Goal: Task Accomplishment & Management: Use online tool/utility

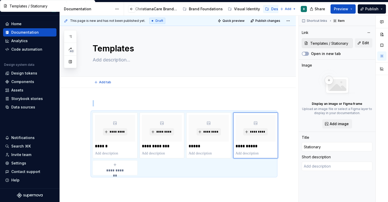
scroll to position [4, 0]
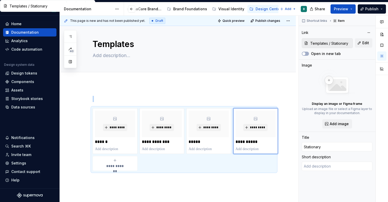
click at [178, 92] on div "**********" at bounding box center [179, 109] width 238 height 186
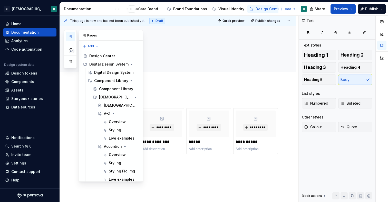
click at [68, 36] on icon "button" at bounding box center [70, 36] width 4 height 4
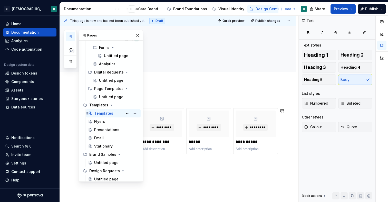
scroll to position [233, 0]
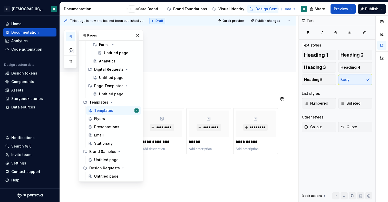
click at [171, 88] on div "**********" at bounding box center [178, 160] width 236 height 154
click at [114, 120] on div "Flyers" at bounding box center [116, 118] width 44 height 7
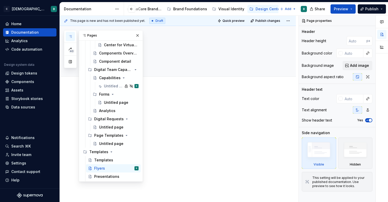
scroll to position [184, 0]
click at [99, 160] on div "Templates" at bounding box center [103, 159] width 19 height 5
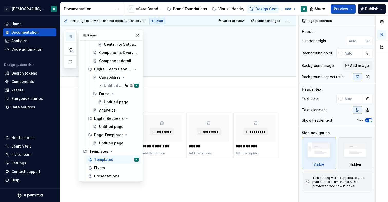
click at [164, 81] on div "Add tab" at bounding box center [184, 81] width 183 height 7
click at [136, 37] on button "button" at bounding box center [137, 35] width 7 height 7
click at [72, 36] on icon "button" at bounding box center [70, 36] width 4 height 4
click at [102, 168] on div "Flyers" at bounding box center [99, 167] width 11 height 5
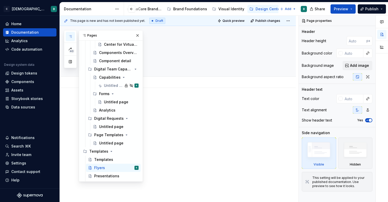
click at [160, 87] on div "Add tab" at bounding box center [178, 81] width 236 height 11
click at [139, 38] on button "button" at bounding box center [137, 35] width 7 height 7
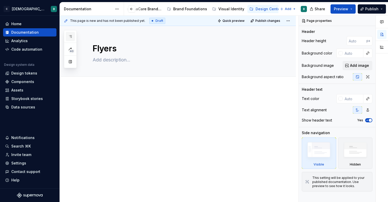
click at [69, 39] on button "button" at bounding box center [70, 36] width 9 height 9
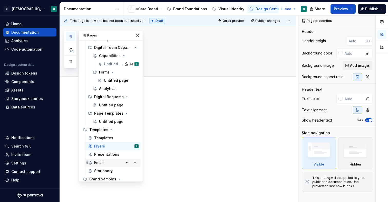
scroll to position [233, 0]
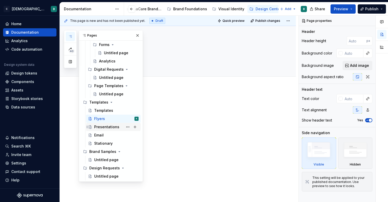
click at [110, 129] on div "Presentations" at bounding box center [106, 126] width 25 height 5
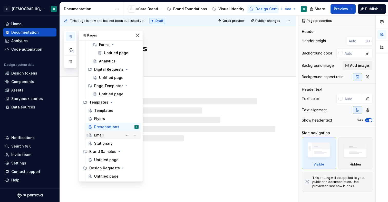
click at [106, 136] on div "Email" at bounding box center [116, 134] width 44 height 7
click at [105, 140] on div "Stationary" at bounding box center [116, 142] width 44 height 7
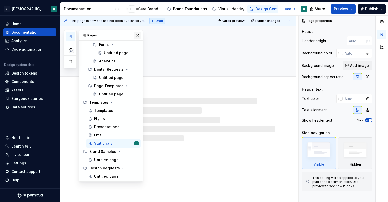
click at [137, 37] on button "button" at bounding box center [137, 35] width 7 height 7
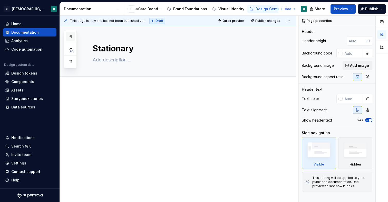
click at [71, 36] on icon "button" at bounding box center [70, 36] width 3 height 2
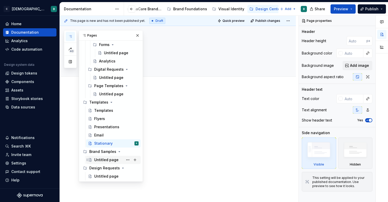
click at [101, 160] on div "Untitled page" at bounding box center [106, 159] width 24 height 5
click at [157, 84] on div "Add tab" at bounding box center [184, 81] width 183 height 7
click at [163, 82] on div "Add tab" at bounding box center [184, 81] width 183 height 7
click at [138, 36] on button "button" at bounding box center [137, 35] width 7 height 7
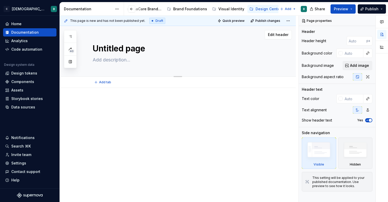
click at [123, 51] on textarea "Untitled page" at bounding box center [183, 48] width 183 height 12
type textarea "*"
type textarea "B"
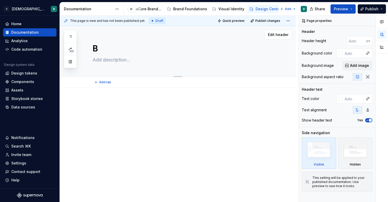
type textarea "*"
type textarea "Br"
type textarea "*"
type textarea "Bra"
type textarea "*"
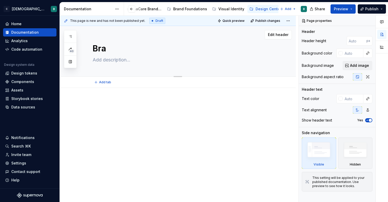
type textarea "Bran"
type textarea "*"
type textarea "Brand"
type textarea "*"
type textarea "Brand"
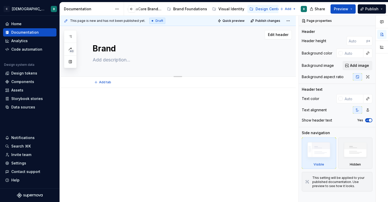
type textarea "*"
type textarea "Brand S"
type textarea "*"
type textarea "Brand Sa"
type textarea "*"
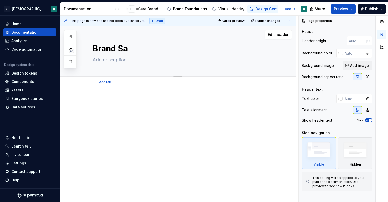
type textarea "Brand [PERSON_NAME]"
type textarea "*"
type textarea "Brand Samp"
type textarea "*"
type textarea "Brand Sampl"
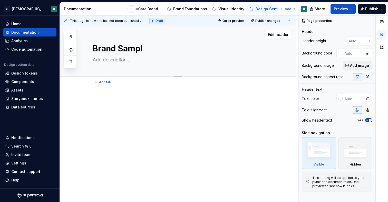
type textarea "*"
type textarea "Brand Sample"
type textarea "*"
type textarea "Brand Samples"
type textarea "*"
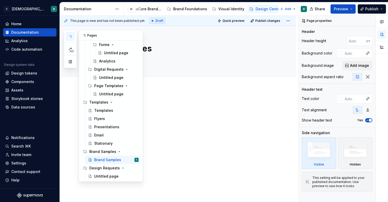
type textarea "Brand Samples"
click at [71, 35] on icon "button" at bounding box center [70, 36] width 3 height 2
click at [108, 175] on div "Untitled page" at bounding box center [106, 175] width 24 height 5
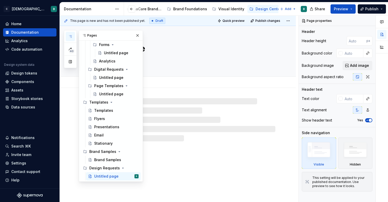
click at [166, 54] on textarea "Untitled page" at bounding box center [183, 48] width 183 height 12
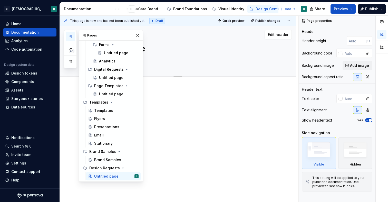
click at [146, 48] on textarea "Untitled page" at bounding box center [183, 48] width 183 height 12
click at [136, 34] on button "button" at bounding box center [137, 35] width 7 height 7
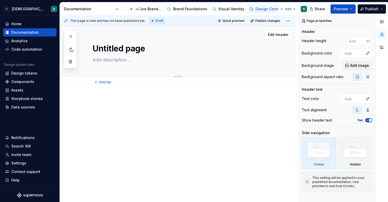
click at [135, 50] on textarea "Untitled page" at bounding box center [183, 48] width 183 height 12
type textarea "*"
type textarea "D"
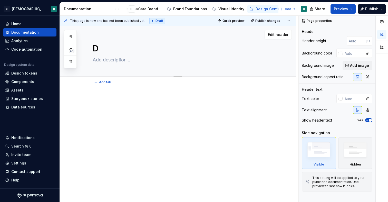
type textarea "*"
type textarea "De"
type textarea "*"
type textarea "Des"
type textarea "*"
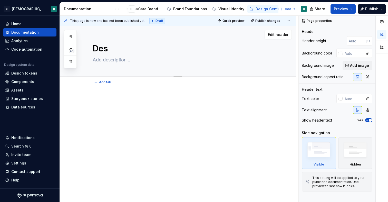
type textarea "Desi"
type textarea "*"
type textarea "Desig"
type textarea "*"
type textarea "Design"
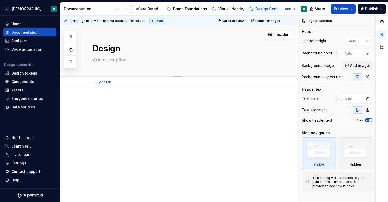
type textarea "*"
type textarea "Design"
type textarea "*"
type textarea "Design R"
type textarea "*"
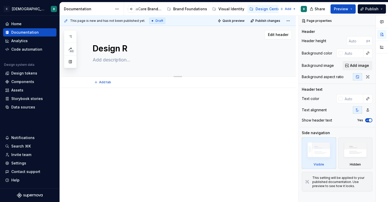
type textarea "Design Re"
type textarea "*"
type textarea "Design Req"
type textarea "*"
type textarea "Design Requ"
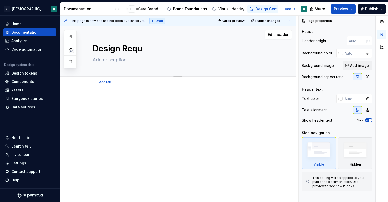
type textarea "*"
type textarea "Design Reque"
type textarea "*"
type textarea "Design Reques"
type textarea "*"
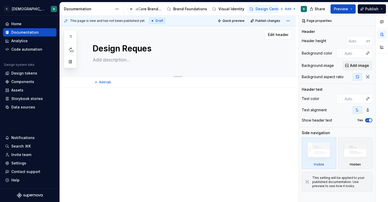
type textarea "Design Request"
type textarea "*"
type textarea "Design Requests"
type textarea "*"
type textarea "Design Requests"
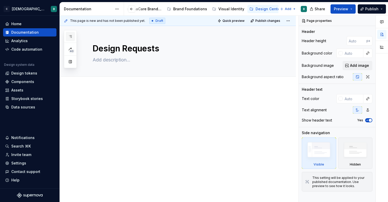
click at [71, 37] on icon "button" at bounding box center [70, 36] width 4 height 4
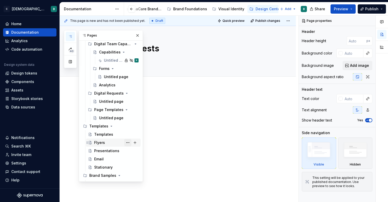
scroll to position [208, 0]
click at [107, 134] on div "Templates" at bounding box center [103, 134] width 19 height 5
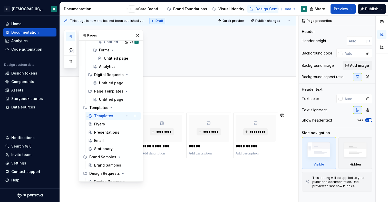
scroll to position [227, 0]
click at [138, 35] on button "button" at bounding box center [137, 35] width 7 height 7
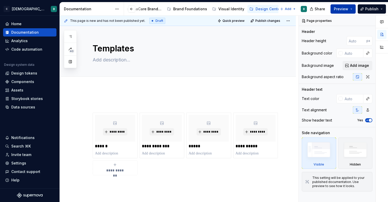
click at [336, 11] on span "Preview" at bounding box center [341, 8] width 14 height 5
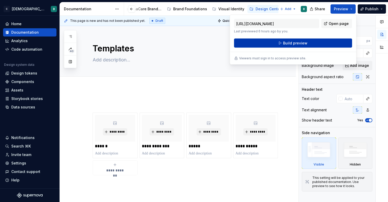
click at [307, 42] on button "Build preview" at bounding box center [293, 42] width 118 height 9
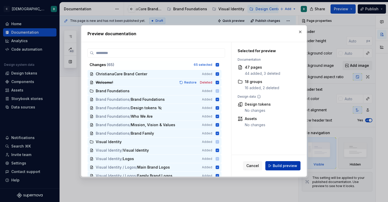
click at [291, 164] on span "Build preview" at bounding box center [285, 165] width 24 height 5
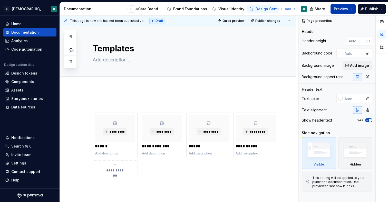
click at [343, 11] on span "Preview" at bounding box center [341, 8] width 14 height 5
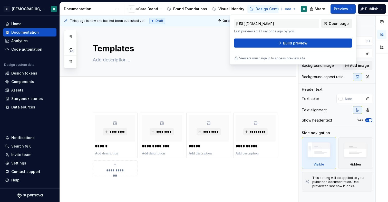
click at [334, 22] on span "Open page" at bounding box center [338, 23] width 20 height 5
click at [228, 8] on div "Visual Identity" at bounding box center [231, 8] width 26 height 5
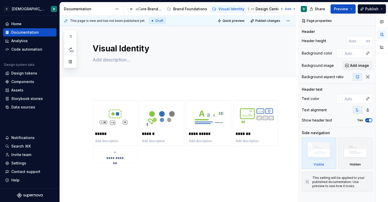
click at [255, 9] on div "Design Center" at bounding box center [268, 8] width 26 height 5
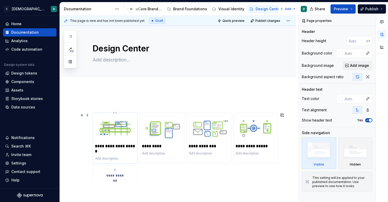
click at [118, 140] on img at bounding box center [115, 128] width 40 height 27
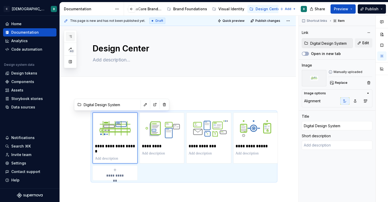
click at [69, 35] on icon "button" at bounding box center [70, 36] width 4 height 4
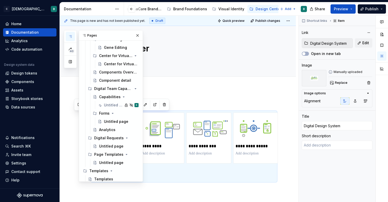
scroll to position [169, 0]
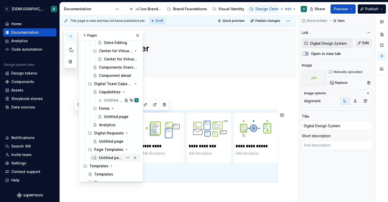
click at [103, 156] on div "Untitled page" at bounding box center [111, 157] width 24 height 5
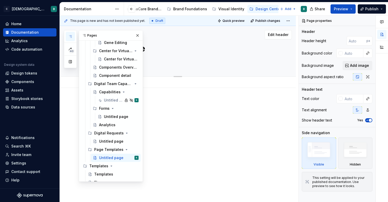
click at [165, 65] on div "Untitled page" at bounding box center [184, 51] width 183 height 50
click at [138, 35] on button "button" at bounding box center [137, 35] width 7 height 7
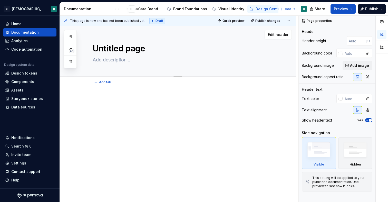
click at [130, 47] on textarea "Untitled page" at bounding box center [183, 48] width 183 height 12
type textarea "*"
type textarea "P"
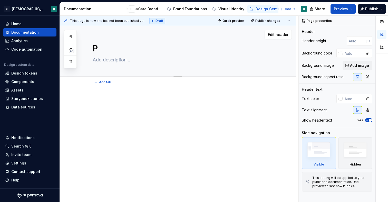
type textarea "*"
type textarea "Pa"
type textarea "*"
type textarea "Pag"
type textarea "*"
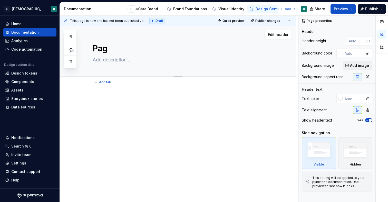
type textarea "Page"
type textarea "*"
type textarea "Page"
type textarea "*"
type textarea "Page T"
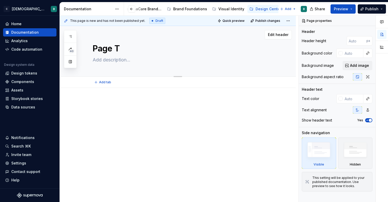
type textarea "*"
type textarea "Page Te"
type textarea "*"
type textarea "Page Tem"
type textarea "*"
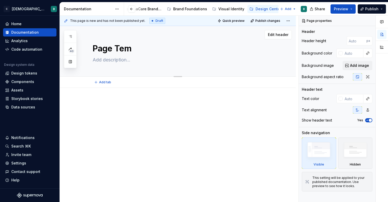
type textarea "Page Temp"
type textarea "*"
type textarea "Page Templ"
type textarea "*"
type textarea "Page Templa"
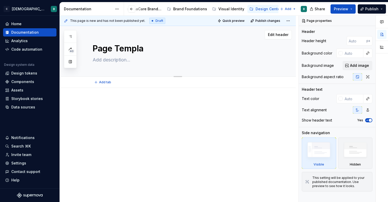
type textarea "*"
type textarea "Page Templat"
type textarea "*"
type textarea "Page Template"
type textarea "*"
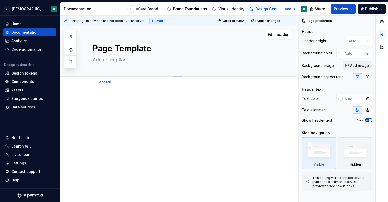
type textarea "Page Templates"
type textarea "*"
type textarea "Page Templates"
click at [87, 97] on div "This page is new and has not been published yet. Draft Quick preview Publish ch…" at bounding box center [179, 109] width 238 height 186
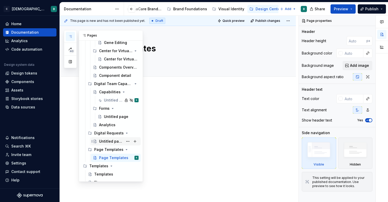
click at [109, 140] on div "Untitled page" at bounding box center [111, 140] width 24 height 5
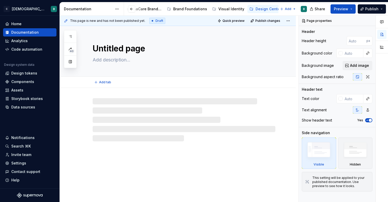
click at [134, 49] on textarea "Untitled page" at bounding box center [183, 48] width 183 height 12
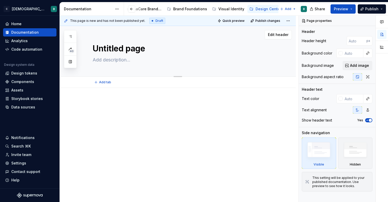
click at [134, 49] on textarea "Untitled page" at bounding box center [183, 48] width 183 height 12
type textarea "*"
type textarea "D"
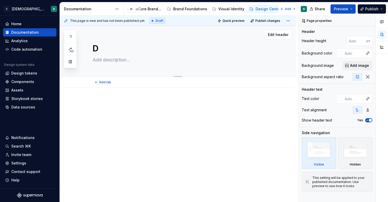
type textarea "*"
type textarea "Di"
type textarea "*"
type textarea "Digi"
type textarea "*"
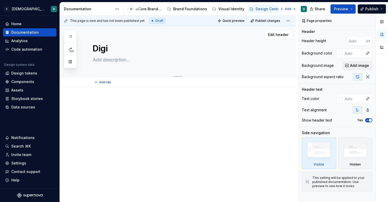
type textarea "Digit"
type textarea "*"
type textarea "Digital"
type textarea "*"
type textarea "Digital"
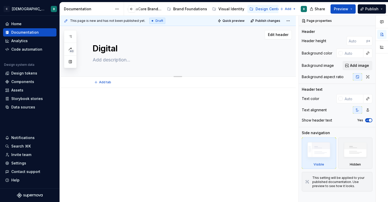
type textarea "*"
type textarea "Digital R"
type textarea "*"
type textarea "Digital Re"
type textarea "*"
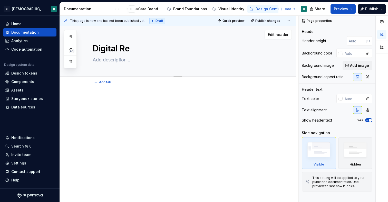
type textarea "Digital Req"
type textarea "*"
type textarea "Digital Requ"
type textarea "*"
type textarea "Digital Reque"
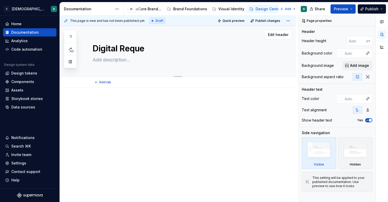
type textarea "*"
type textarea "Digital Reques"
type textarea "*"
type textarea "Digital Request"
type textarea "*"
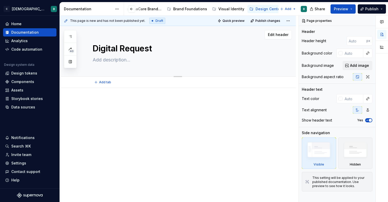
type textarea "Digital Requests"
type textarea "*"
type textarea "Digital Requests"
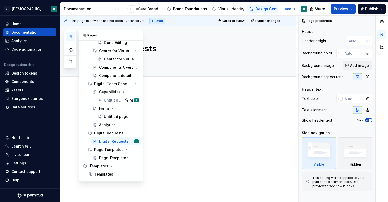
click at [69, 36] on icon "button" at bounding box center [70, 36] width 3 height 2
click at [115, 117] on div "Untitled page" at bounding box center [113, 116] width 19 height 5
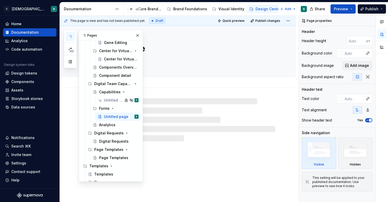
click at [149, 37] on div "Untitled page" at bounding box center [184, 51] width 183 height 50
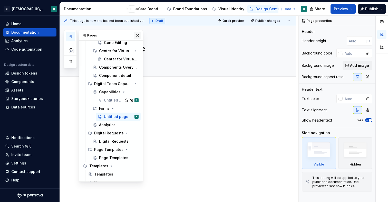
click at [137, 34] on button "button" at bounding box center [137, 35] width 7 height 7
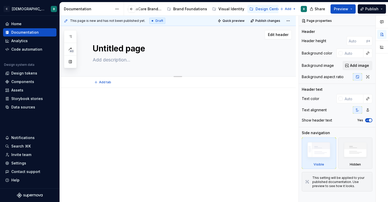
click at [129, 48] on textarea "Untitled page" at bounding box center [183, 48] width 183 height 12
click at [130, 48] on textarea "Untitled page" at bounding box center [183, 48] width 183 height 12
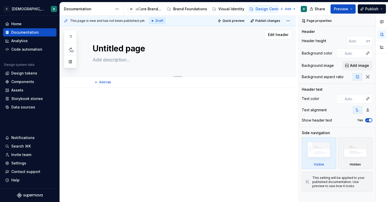
type textarea "*"
type textarea "F"
type textarea "*"
type textarea "Fo"
type textarea "*"
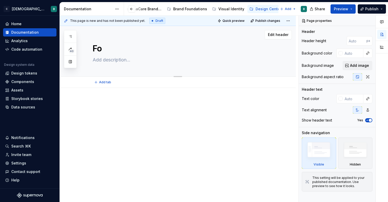
type textarea "For"
type textarea "*"
type textarea "Form"
type textarea "*"
type textarea "Forms"
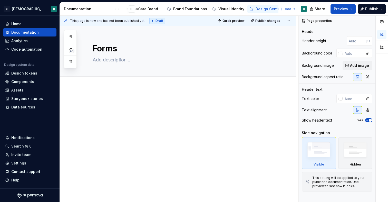
type textarea "*"
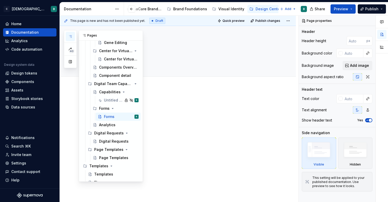
type textarea "Forms"
click at [69, 35] on icon "button" at bounding box center [70, 36] width 4 height 4
click at [106, 92] on div "Capabilities" at bounding box center [108, 91] width 19 height 5
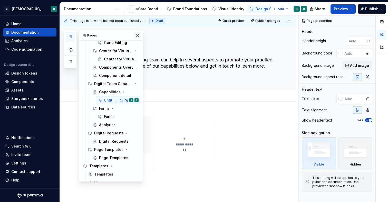
click at [139, 34] on button "button" at bounding box center [137, 35] width 7 height 7
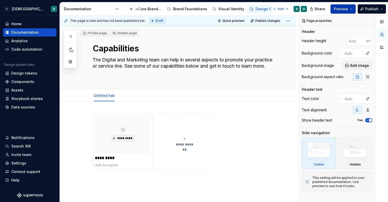
click at [339, 11] on span "Preview" at bounding box center [341, 8] width 14 height 5
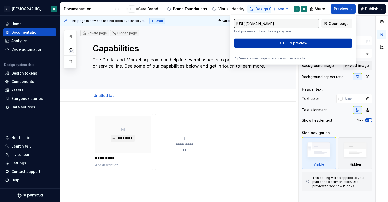
click at [298, 43] on span "Build preview" at bounding box center [295, 43] width 24 height 5
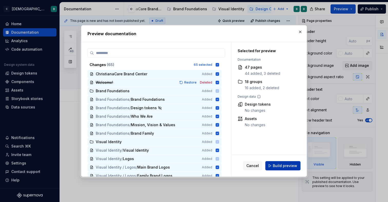
click at [285, 168] on button "Build preview" at bounding box center [282, 165] width 35 height 9
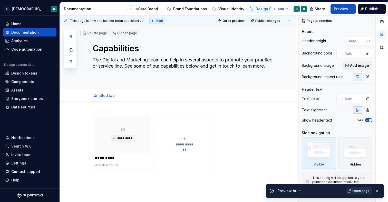
click at [356, 189] on span "Open page" at bounding box center [360, 190] width 17 height 4
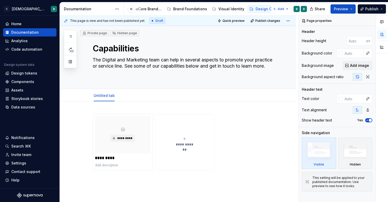
click at [143, 7] on div at bounding box center [135, 8] width 19 height 9
click at [189, 9] on div "Brand Foundations" at bounding box center [190, 8] width 34 height 5
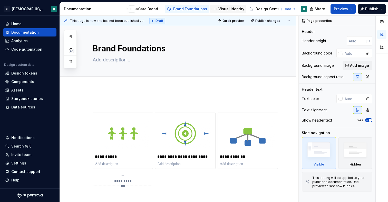
click at [222, 8] on div "Visual Identity" at bounding box center [231, 8] width 26 height 5
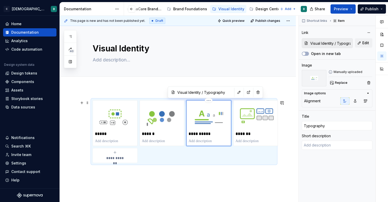
click at [205, 118] on img at bounding box center [208, 115] width 40 height 27
click at [235, 93] on button "button" at bounding box center [238, 91] width 7 height 7
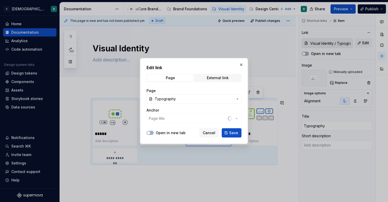
click at [223, 101] on span "Typography" at bounding box center [194, 98] width 78 height 5
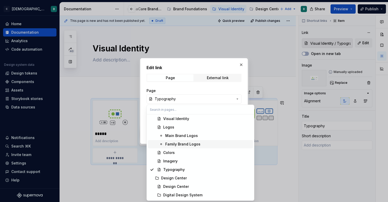
scroll to position [84, 0]
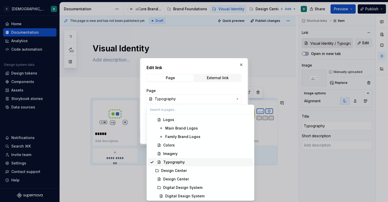
click at [183, 162] on div "Typography" at bounding box center [174, 161] width 22 height 5
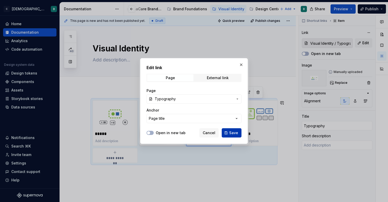
click at [230, 132] on span "Save" at bounding box center [233, 132] width 9 height 5
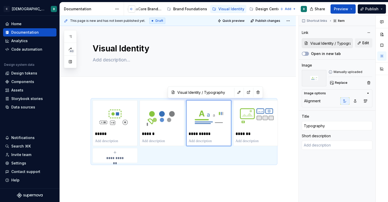
click at [133, 11] on button "button" at bounding box center [131, 8] width 7 height 7
click at [145, 9] on div "ChristianaCare Brand Center" at bounding box center [156, 8] width 42 height 5
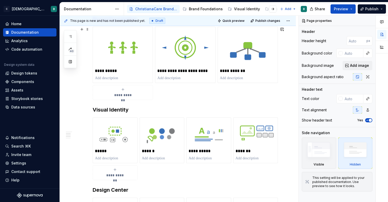
scroll to position [168, 0]
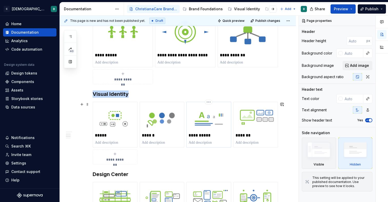
click at [215, 121] on img at bounding box center [208, 117] width 40 height 27
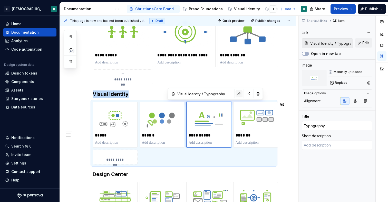
click at [235, 91] on button "button" at bounding box center [238, 93] width 7 height 7
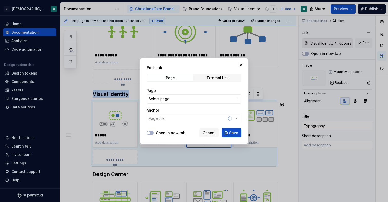
click at [203, 98] on span "Select page" at bounding box center [190, 98] width 85 height 5
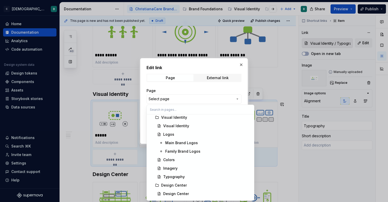
scroll to position [82, 0]
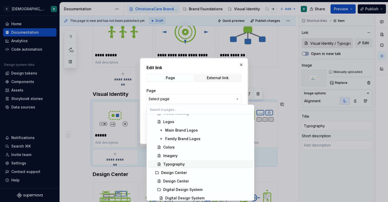
click at [178, 165] on div "Typography" at bounding box center [174, 163] width 22 height 5
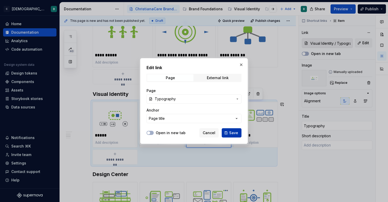
click at [234, 133] on span "Save" at bounding box center [233, 132] width 9 height 5
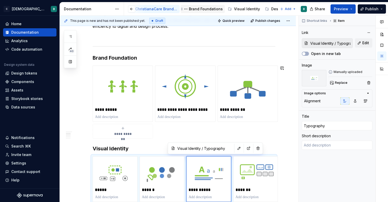
scroll to position [0, 16]
click at [257, 10] on div "Design Center" at bounding box center [268, 8] width 26 height 5
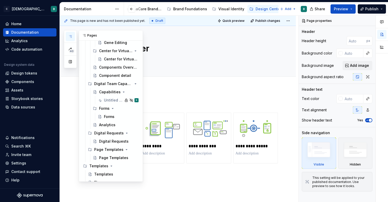
click at [69, 33] on button "button" at bounding box center [70, 36] width 9 height 9
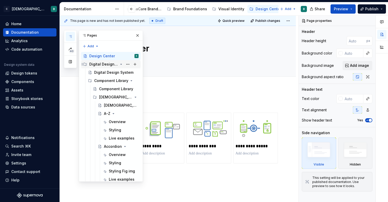
click at [108, 64] on div "Digital Design System" at bounding box center [103, 64] width 29 height 5
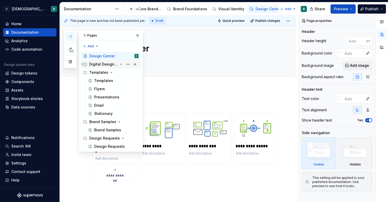
click at [108, 64] on div "Digital Design System" at bounding box center [103, 64] width 29 height 5
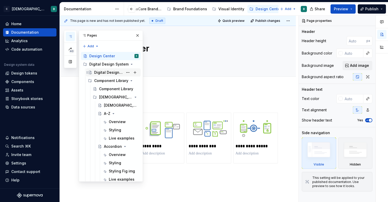
click at [107, 74] on div "Digital Design System" at bounding box center [108, 72] width 29 height 5
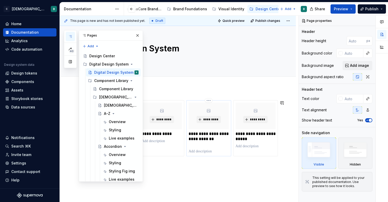
click at [215, 142] on p "**********" at bounding box center [208, 138] width 40 height 15
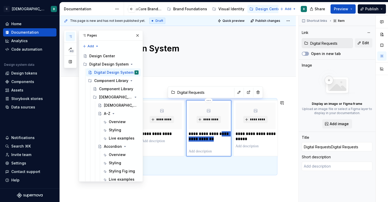
drag, startPoint x: 214, startPoint y: 143, endPoint x: 208, endPoint y: 139, distance: 7.1
click at [208, 139] on p "**********" at bounding box center [208, 138] width 40 height 15
type textarea "*"
type input "Digital Requests"
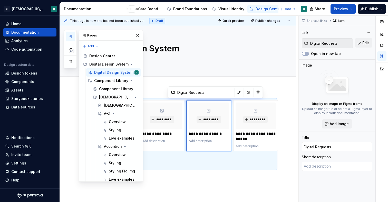
click at [275, 82] on div "Add tab" at bounding box center [184, 81] width 183 height 7
click at [254, 188] on div "**********" at bounding box center [178, 161] width 236 height 147
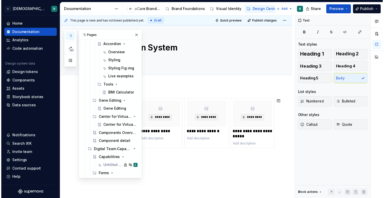
scroll to position [102, 0]
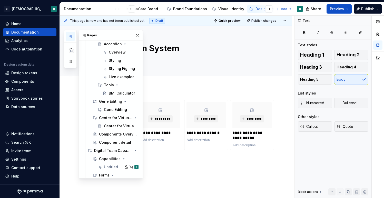
click at [144, 11] on div at bounding box center [135, 8] width 19 height 9
click at [132, 10] on button "button" at bounding box center [131, 8] width 7 height 7
click at [151, 11] on div "ChristianaCare Brand Center" at bounding box center [156, 8] width 42 height 5
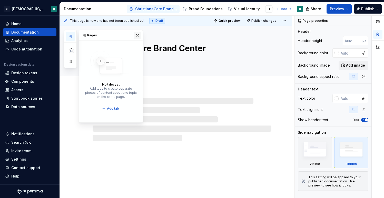
click at [137, 35] on button "button" at bounding box center [137, 35] width 7 height 7
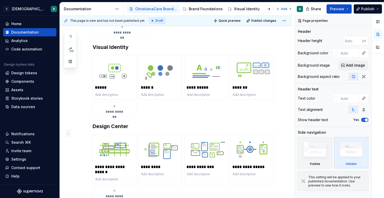
scroll to position [219, 0]
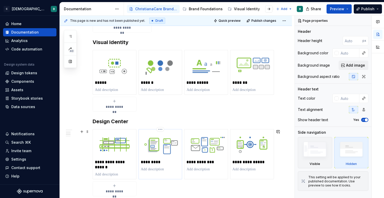
click at [154, 161] on p "*********" at bounding box center [160, 162] width 39 height 5
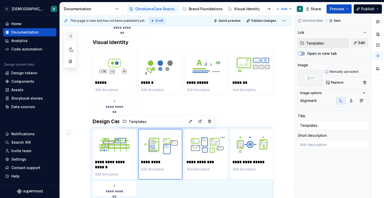
click at [71, 36] on icon "button" at bounding box center [70, 36] width 4 height 4
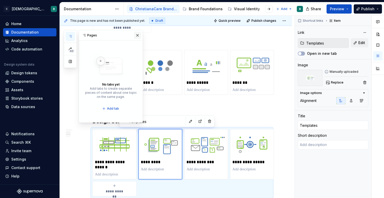
click at [138, 36] on button "button" at bounding box center [137, 35] width 7 height 7
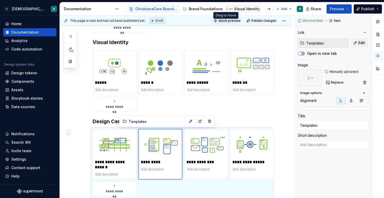
scroll to position [0, 19]
click at [255, 8] on div "Design Center" at bounding box center [264, 8] width 26 height 5
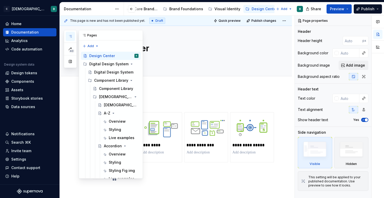
click at [73, 34] on button "button" at bounding box center [70, 36] width 9 height 9
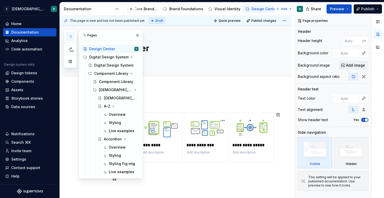
scroll to position [7, 0]
click at [106, 66] on div "Digital Design System" at bounding box center [108, 65] width 29 height 5
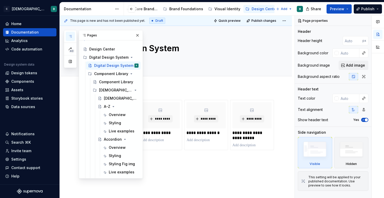
click at [167, 88] on div "**********" at bounding box center [176, 166] width 232 height 157
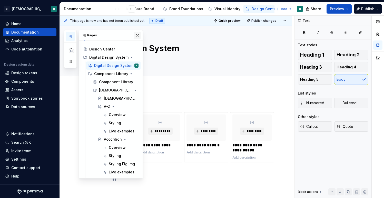
click at [137, 34] on button "button" at bounding box center [137, 35] width 7 height 7
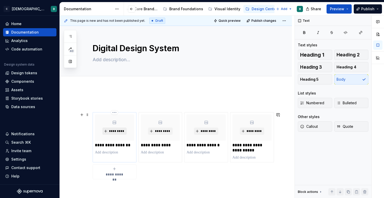
click at [114, 130] on span "*********" at bounding box center [117, 131] width 16 height 4
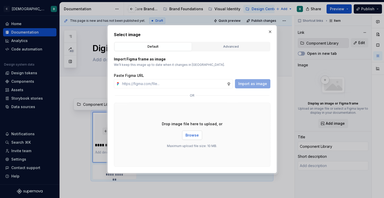
click at [193, 134] on span "Browse" at bounding box center [191, 135] width 13 height 5
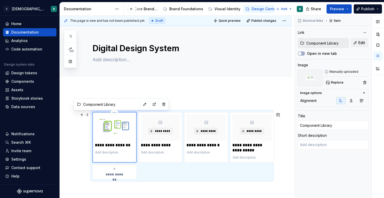
click at [122, 126] on img at bounding box center [114, 128] width 39 height 26
click at [141, 105] on button "button" at bounding box center [144, 104] width 7 height 7
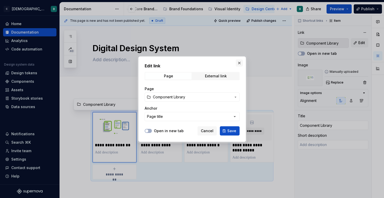
click at [239, 63] on button "button" at bounding box center [239, 62] width 7 height 7
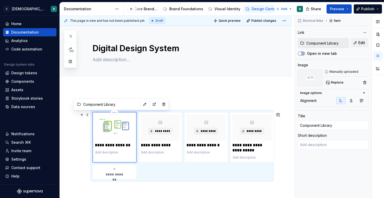
click at [126, 119] on img at bounding box center [114, 128] width 39 height 26
click at [121, 126] on img at bounding box center [114, 128] width 39 height 26
click at [141, 106] on button "button" at bounding box center [144, 104] width 7 height 7
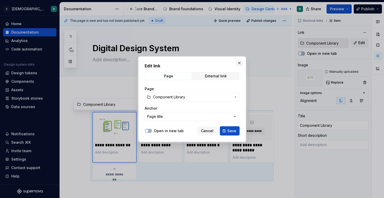
click at [241, 63] on button "button" at bounding box center [239, 62] width 7 height 7
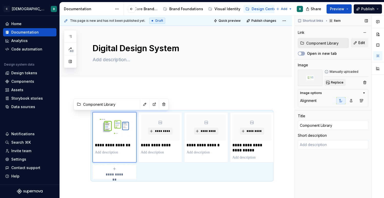
click at [333, 83] on span "Replace" at bounding box center [337, 83] width 13 height 4
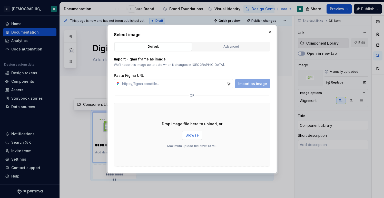
click at [190, 134] on span "Browse" at bounding box center [191, 135] width 13 height 5
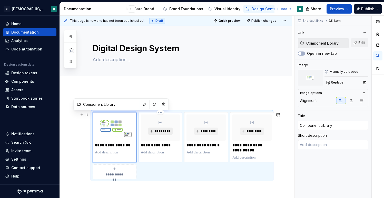
type textarea "*"
type input "Page Templates"
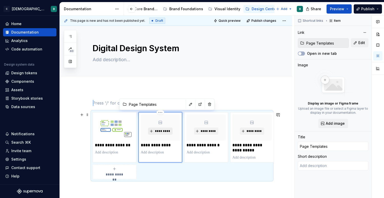
click at [165, 133] on span "*********" at bounding box center [162, 131] width 16 height 4
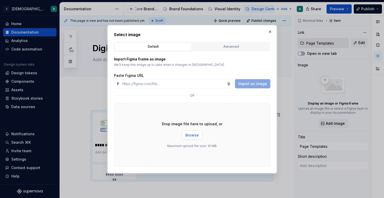
click at [186, 134] on span "Browse" at bounding box center [191, 135] width 13 height 5
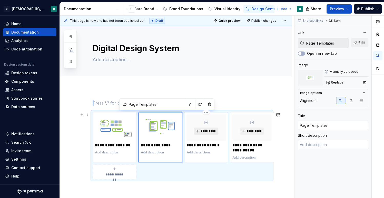
type textarea "*"
type input "Digital Requests"
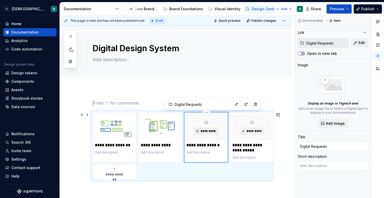
click at [211, 134] on button "*********" at bounding box center [206, 131] width 24 height 7
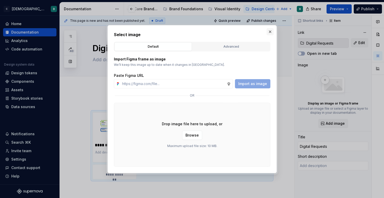
click at [270, 34] on button "button" at bounding box center [269, 31] width 7 height 7
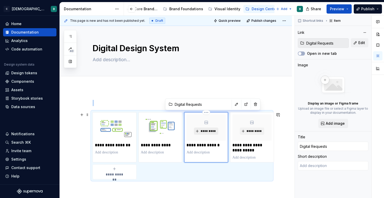
click at [201, 130] on span "*********" at bounding box center [208, 131] width 16 height 4
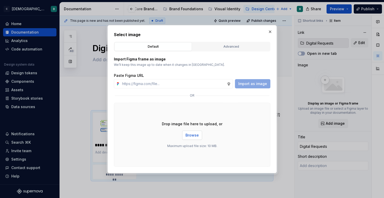
click at [196, 134] on span "Browse" at bounding box center [191, 135] width 13 height 5
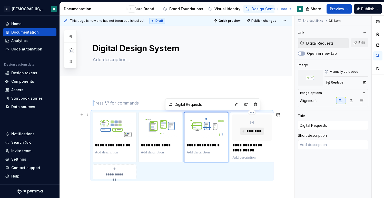
type textarea "*"
type input "Digital Team Capabilities"
click at [252, 132] on span "*********" at bounding box center [254, 131] width 16 height 4
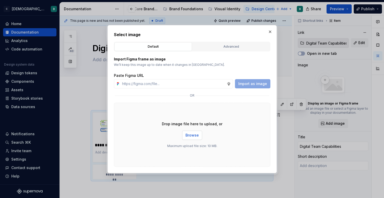
click at [189, 135] on span "Browse" at bounding box center [191, 135] width 13 height 5
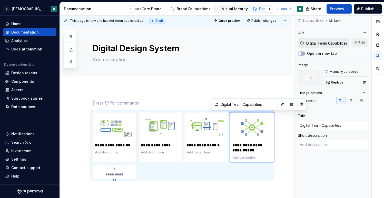
scroll to position [0, 13]
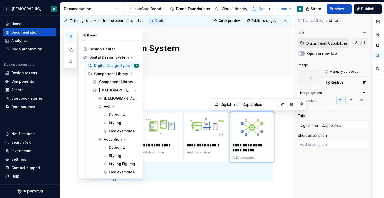
click at [70, 36] on icon "button" at bounding box center [70, 36] width 4 height 4
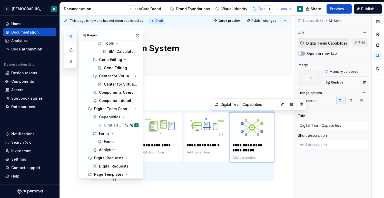
scroll to position [158, 0]
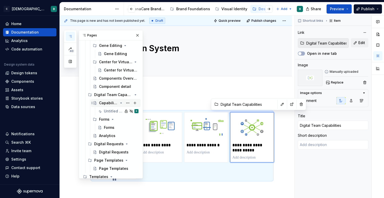
click at [100, 101] on div "Capabilities" at bounding box center [108, 102] width 19 height 5
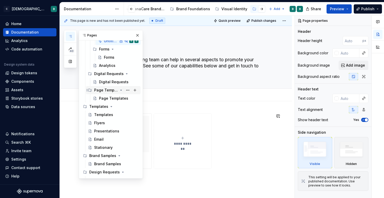
scroll to position [230, 0]
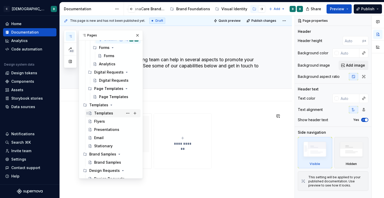
click at [96, 114] on div "Templates" at bounding box center [103, 113] width 19 height 5
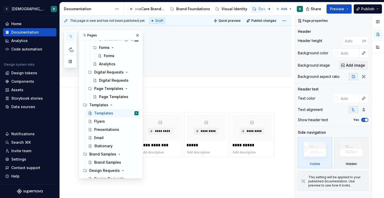
click at [163, 83] on div "Add tab" at bounding box center [182, 81] width 179 height 7
click at [139, 36] on button "button" at bounding box center [137, 35] width 7 height 7
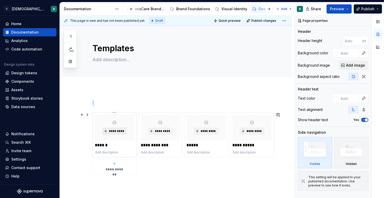
click at [112, 130] on span "*********" at bounding box center [117, 131] width 16 height 4
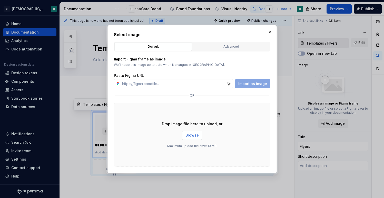
click at [193, 136] on span "Browse" at bounding box center [191, 135] width 13 height 5
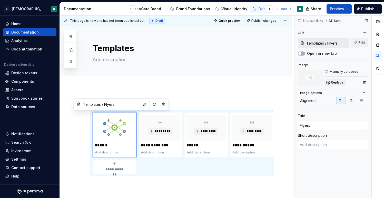
click at [331, 82] on span "Replace" at bounding box center [337, 83] width 13 height 4
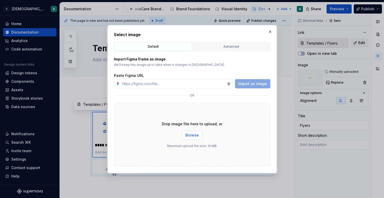
click at [190, 132] on button "Browse" at bounding box center [192, 135] width 20 height 9
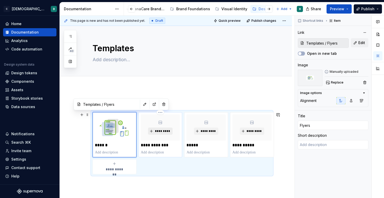
type textarea "*"
type input "Templates / Presentations"
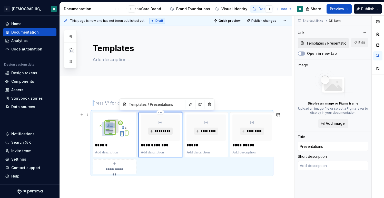
click at [163, 132] on span "*********" at bounding box center [162, 131] width 16 height 4
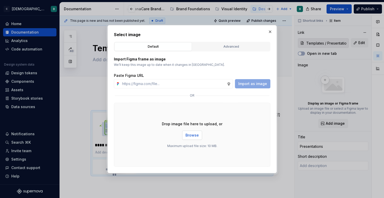
click at [194, 133] on span "Browse" at bounding box center [191, 135] width 13 height 5
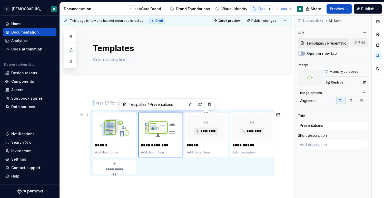
type textarea "*"
type input "Templates / Email"
click at [199, 134] on button "*********" at bounding box center [206, 131] width 24 height 7
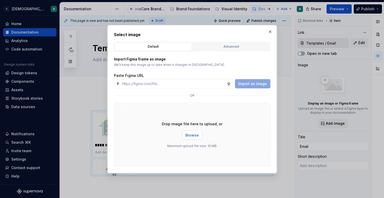
click at [189, 138] on button "Browse" at bounding box center [192, 135] width 20 height 9
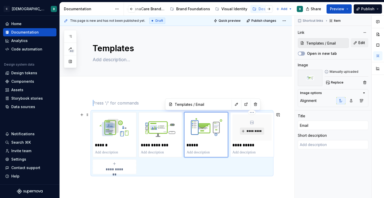
type textarea "*"
type input "Templates / Stationary"
click at [248, 132] on span "*********" at bounding box center [254, 131] width 16 height 4
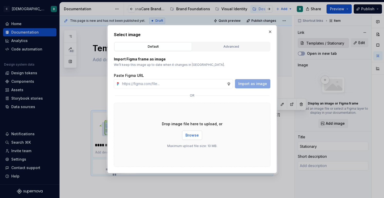
click at [189, 135] on span "Browse" at bounding box center [191, 135] width 13 height 5
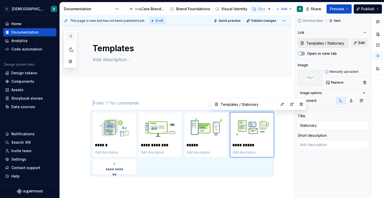
click at [70, 35] on icon "button" at bounding box center [70, 36] width 4 height 4
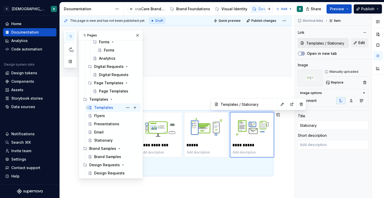
scroll to position [234, 0]
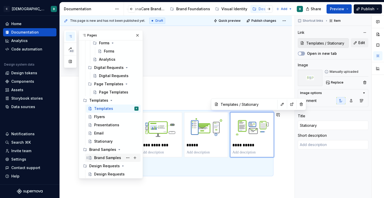
click at [103, 157] on div "Brand Samples" at bounding box center [107, 157] width 27 height 5
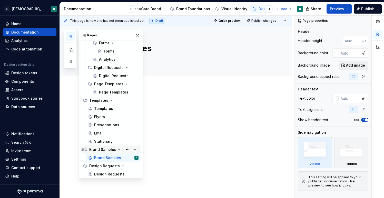
click at [100, 150] on div "Brand Samples" at bounding box center [102, 149] width 27 height 5
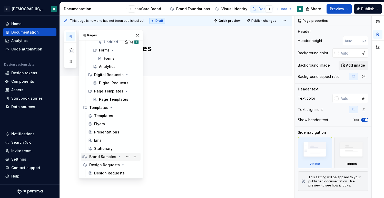
click at [97, 157] on div "Brand Samples" at bounding box center [102, 156] width 27 height 5
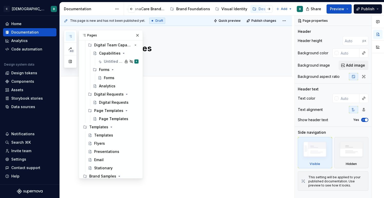
scroll to position [208, 0]
click at [94, 134] on div "Templates" at bounding box center [103, 135] width 19 height 5
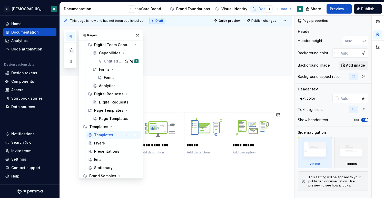
scroll to position [225, 0]
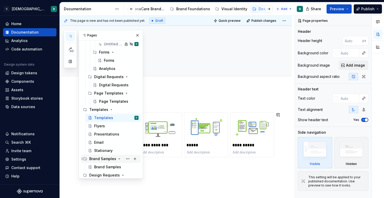
click at [98, 158] on div "Brand Samples" at bounding box center [102, 158] width 27 height 5
click at [106, 158] on div "Brand Samples" at bounding box center [102, 158] width 27 height 5
click at [105, 166] on div "Brand Samples" at bounding box center [107, 167] width 27 height 5
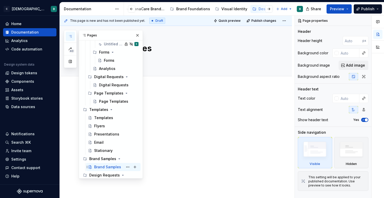
scroll to position [235, 0]
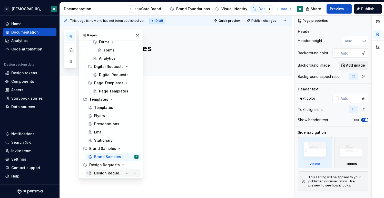
click at [103, 172] on div "Design Requests" at bounding box center [108, 173] width 29 height 5
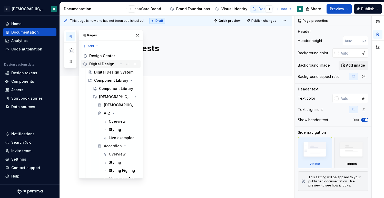
click at [102, 66] on div "Digital Design System" at bounding box center [103, 64] width 29 height 5
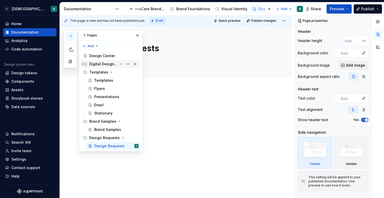
click at [102, 66] on div "Digital Design System" at bounding box center [103, 64] width 29 height 5
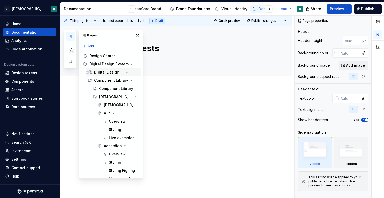
click at [101, 71] on div "Digital Design System" at bounding box center [108, 72] width 29 height 5
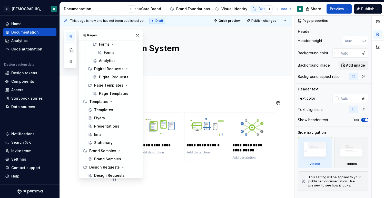
scroll to position [235, 0]
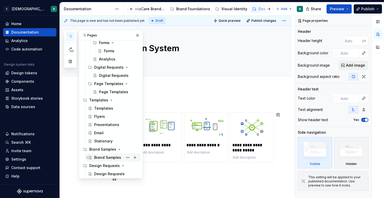
click at [99, 158] on div "Brand Samples" at bounding box center [107, 157] width 27 height 5
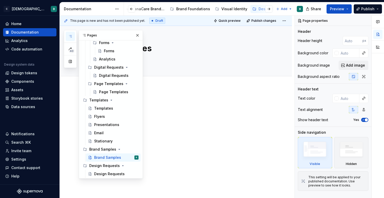
click at [184, 104] on p at bounding box center [182, 103] width 179 height 6
click at [139, 34] on button "button" at bounding box center [137, 35] width 7 height 7
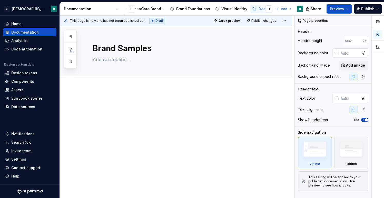
click at [107, 95] on div at bounding box center [176, 136] width 232 height 97
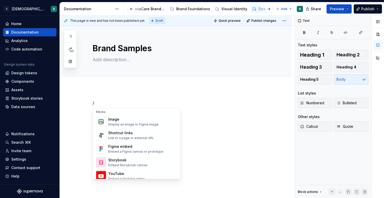
scroll to position [216, 0]
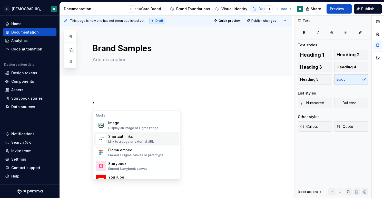
click at [125, 137] on div "Shortcut links" at bounding box center [131, 136] width 46 height 5
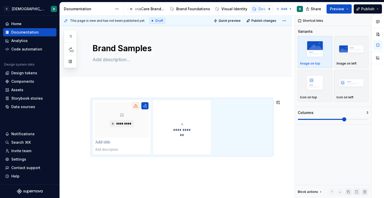
type textarea "*"
click at [175, 133] on span "**********" at bounding box center [183, 130] width 22 height 5
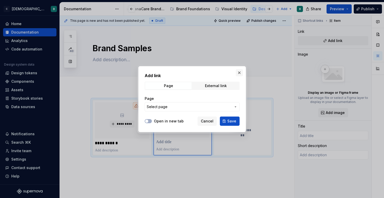
click at [238, 72] on button "button" at bounding box center [239, 72] width 7 height 7
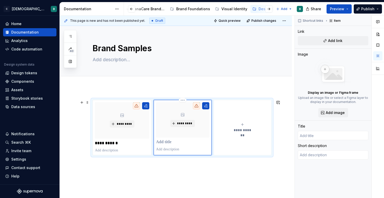
click at [184, 145] on p at bounding box center [182, 142] width 53 height 5
type textarea "*"
type input "M"
type textarea "*"
type input "Ma"
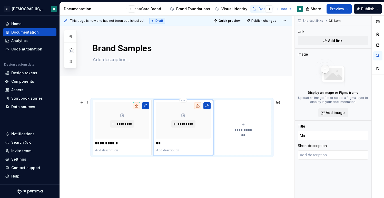
type textarea "*"
type input "Mar"
type textarea "*"
type input "Mark"
type textarea "*"
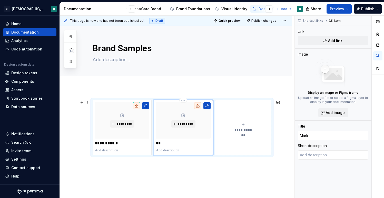
type input "Marke"
type textarea "*"
type input "Market"
type textarea "*"
type input "Marketi"
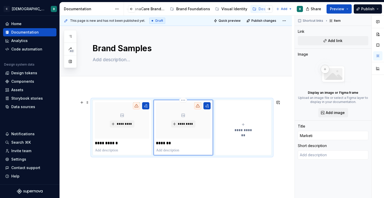
type textarea "*"
type input "Marketin"
type textarea "*"
type input "Marketing"
type textarea "*"
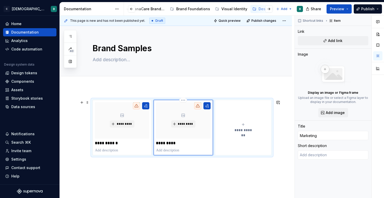
type input "Marketing"
type textarea "*"
type input "Marketing C"
type textarea "*"
type input "Marketing Co"
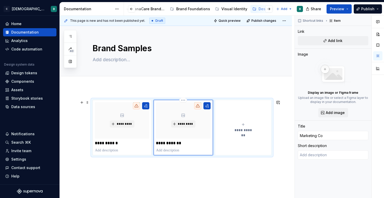
type textarea "*"
type input "Marketing Col"
type textarea "*"
type input "Marketing Coll"
type textarea "*"
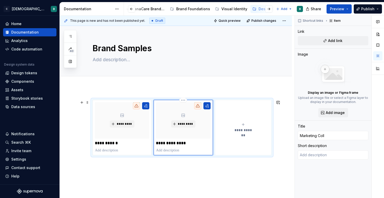
type input "Marketing Colla"
type textarea "*"
type input "Marketing Collat"
type textarea "*"
type input "Marketing Collate"
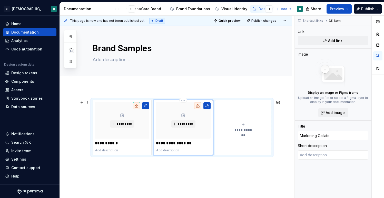
type textarea "*"
type input "Marketing Collater"
type textarea "*"
type input "Marketing Collatera"
type textarea "*"
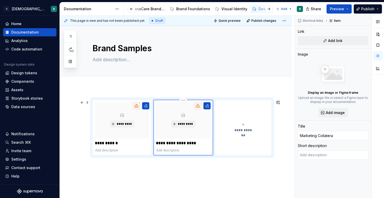
type input "Marketing Collateral"
click at [241, 125] on div "**********" at bounding box center [243, 128] width 52 height 10
type textarea "*"
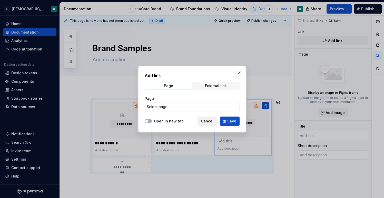
click at [212, 121] on span "Cancel" at bounding box center [207, 121] width 13 height 5
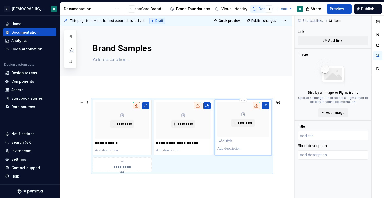
click at [227, 141] on p at bounding box center [243, 141] width 52 height 5
type textarea "*"
type input "B"
click at [127, 164] on div "**********" at bounding box center [122, 165] width 54 height 10
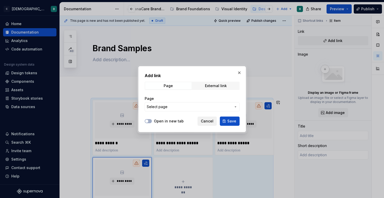
click at [210, 120] on span "Cancel" at bounding box center [207, 121] width 13 height 5
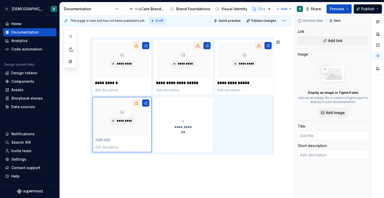
scroll to position [62, 0]
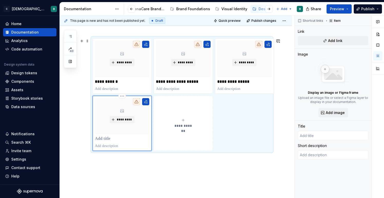
click at [110, 138] on p at bounding box center [122, 138] width 54 height 5
click at [190, 130] on button "**********" at bounding box center [183, 123] width 59 height 55
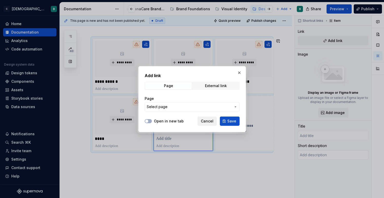
click at [209, 121] on span "Cancel" at bounding box center [207, 121] width 13 height 5
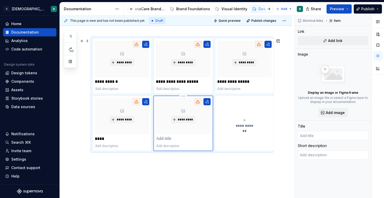
click at [175, 136] on div "*********" at bounding box center [183, 123] width 54 height 51
click at [164, 141] on p at bounding box center [183, 138] width 54 height 5
click at [126, 64] on span "*********" at bounding box center [124, 63] width 16 height 4
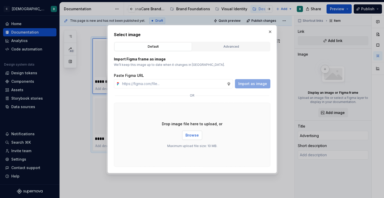
click at [191, 135] on span "Browse" at bounding box center [191, 135] width 13 height 5
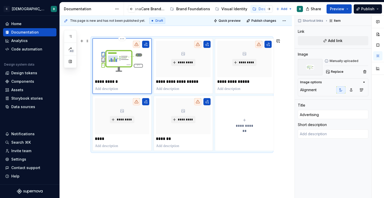
click at [121, 59] on img at bounding box center [122, 59] width 54 height 36
click at [330, 71] on button "Replace" at bounding box center [334, 71] width 21 height 7
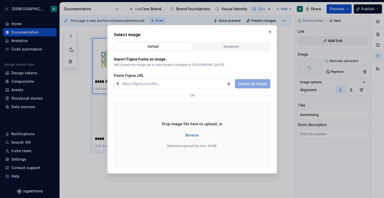
click at [187, 136] on span "Browse" at bounding box center [191, 135] width 13 height 5
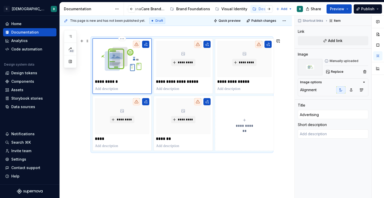
click at [134, 64] on img at bounding box center [122, 59] width 54 height 36
click at [331, 70] on span "Replace" at bounding box center [337, 72] width 13 height 4
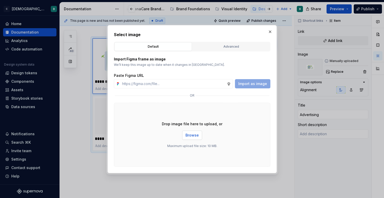
click at [195, 133] on span "Browse" at bounding box center [191, 135] width 13 height 5
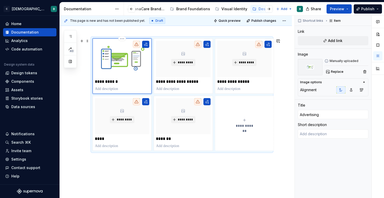
click at [131, 68] on img at bounding box center [122, 59] width 54 height 36
click at [335, 73] on span "Replace" at bounding box center [337, 72] width 13 height 4
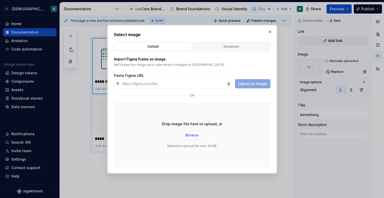
click at [190, 136] on span "Browse" at bounding box center [191, 135] width 13 height 5
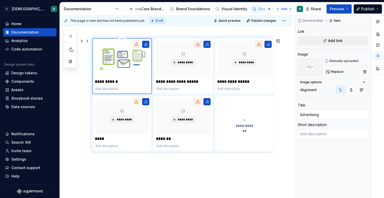
click at [123, 58] on img at bounding box center [122, 59] width 54 height 36
click at [341, 73] on span "Replace" at bounding box center [337, 72] width 13 height 4
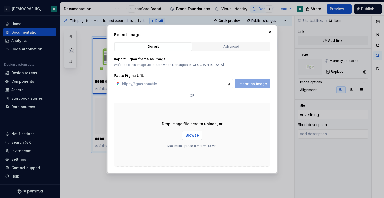
click at [190, 135] on span "Browse" at bounding box center [191, 135] width 13 height 5
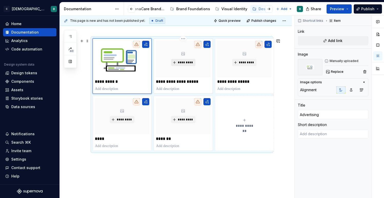
click at [184, 64] on span "*********" at bounding box center [185, 63] width 16 height 4
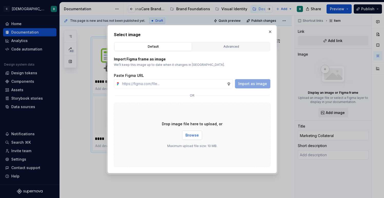
click at [192, 138] on span "Browse" at bounding box center [191, 135] width 13 height 5
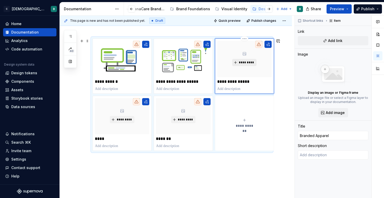
click at [244, 62] on span "*********" at bounding box center [246, 63] width 16 height 4
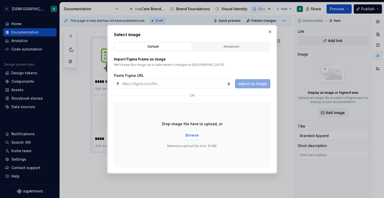
click at [194, 137] on span "Browse" at bounding box center [191, 135] width 13 height 5
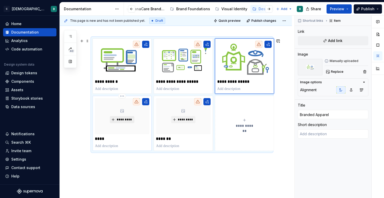
click at [120, 119] on span "*********" at bounding box center [124, 120] width 16 height 4
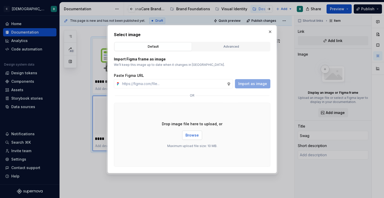
click at [189, 133] on span "Browse" at bounding box center [191, 135] width 13 height 5
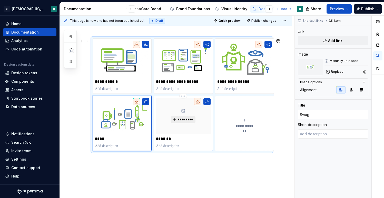
click at [184, 120] on span "*********" at bounding box center [185, 120] width 16 height 4
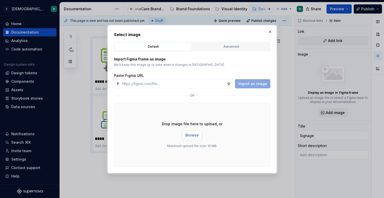
click at [194, 136] on span "Browse" at bounding box center [191, 135] width 13 height 5
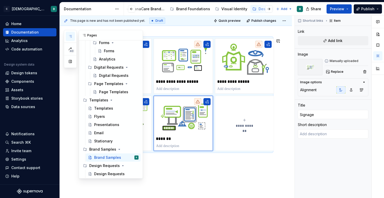
click at [70, 36] on icon "button" at bounding box center [70, 36] width 4 height 4
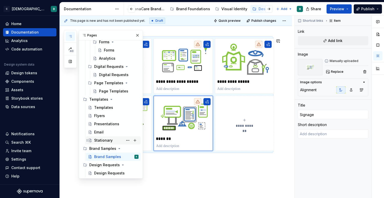
scroll to position [225, 0]
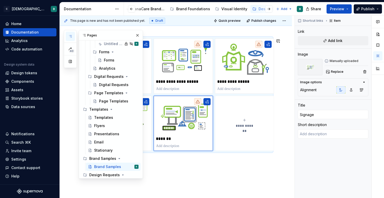
click at [187, 166] on div "**********" at bounding box center [177, 107] width 235 height 183
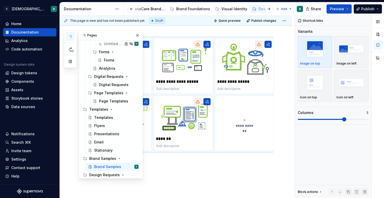
scroll to position [235, 0]
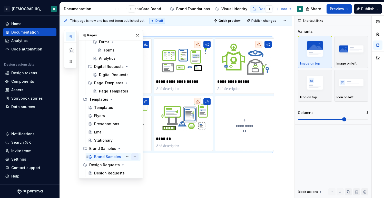
click at [135, 158] on button "Page tree" at bounding box center [134, 156] width 7 height 7
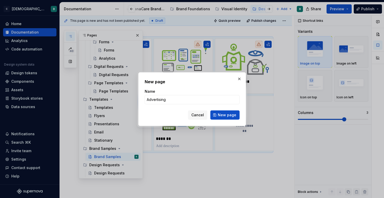
click button "New page" at bounding box center [224, 114] width 29 height 9
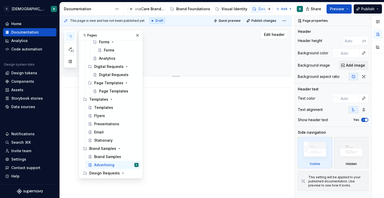
click at [154, 48] on textarea "Advertising" at bounding box center [181, 48] width 179 height 12
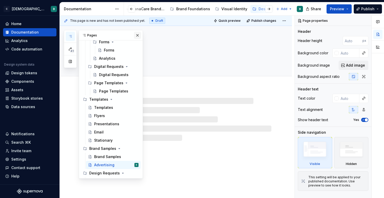
click at [137, 35] on button "button" at bounding box center [137, 35] width 7 height 7
click at [71, 35] on icon "button" at bounding box center [70, 36] width 4 height 4
click at [136, 156] on button "Page tree" at bounding box center [134, 156] width 7 height 7
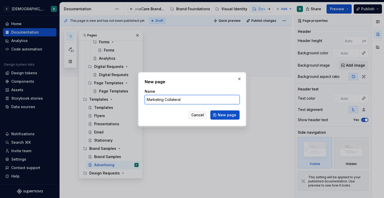
click button "New page" at bounding box center [224, 114] width 29 height 9
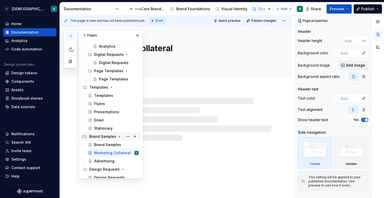
scroll to position [252, 0]
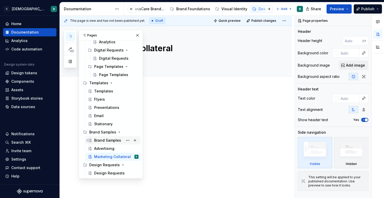
click at [118, 142] on div "Brand Samples" at bounding box center [107, 140] width 27 height 5
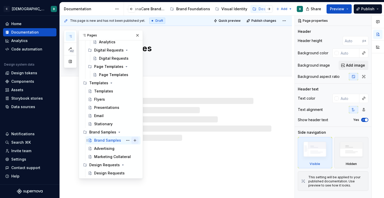
click at [135, 140] on button "Page tree" at bounding box center [134, 140] width 7 height 7
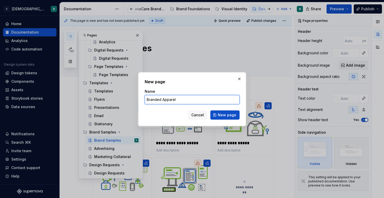
click button "New page" at bounding box center [224, 114] width 29 height 9
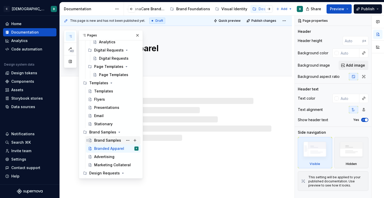
click at [114, 141] on div "Brand Samples" at bounding box center [107, 140] width 27 height 5
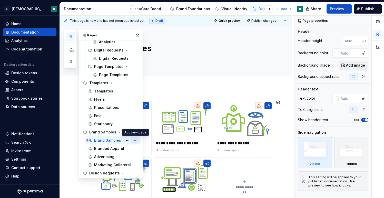
click at [135, 141] on button "Page tree" at bounding box center [134, 140] width 7 height 7
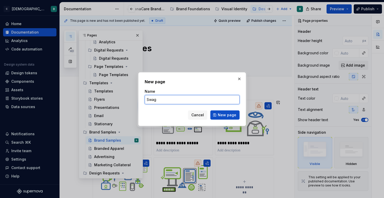
click button "New page" at bounding box center [224, 114] width 29 height 9
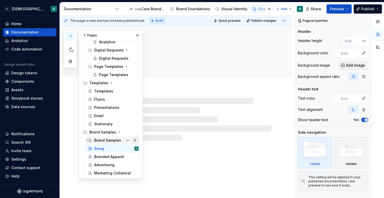
click at [136, 139] on button "Page tree" at bounding box center [134, 140] width 7 height 7
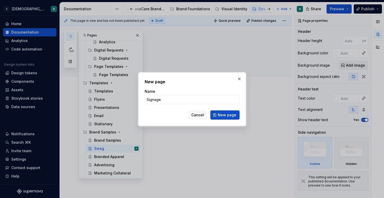
click button "New page" at bounding box center [224, 114] width 29 height 9
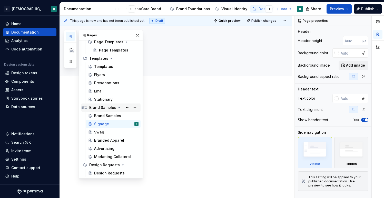
scroll to position [276, 0]
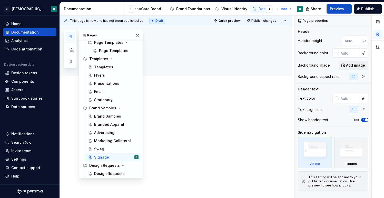
click at [196, 110] on div at bounding box center [182, 109] width 179 height 19
click at [110, 115] on div "Brand Samples" at bounding box center [107, 116] width 27 height 5
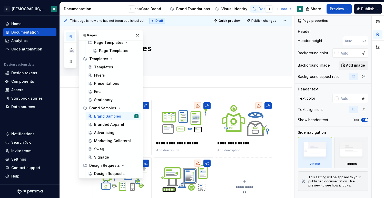
click at [205, 86] on div "Add tab" at bounding box center [176, 81] width 232 height 11
click at [137, 37] on button "button" at bounding box center [137, 35] width 7 height 7
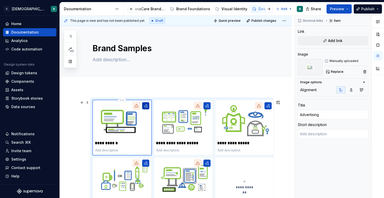
click at [148, 107] on button "button" at bounding box center [145, 105] width 7 height 7
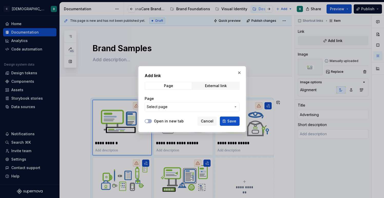
click at [161, 103] on button "Select page" at bounding box center [192, 106] width 95 height 9
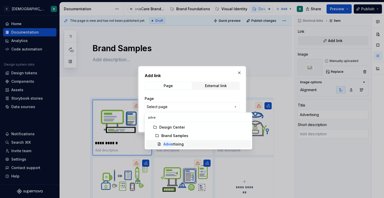
click at [166, 142] on mark "Adve" at bounding box center [167, 144] width 9 height 4
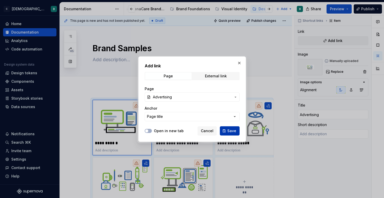
click at [230, 130] on span "Save" at bounding box center [231, 130] width 9 height 5
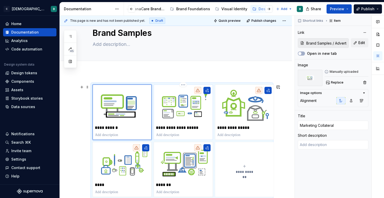
click at [196, 89] on icon at bounding box center [198, 90] width 4 height 4
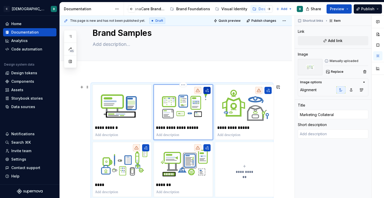
click at [207, 93] on button "button" at bounding box center [206, 90] width 7 height 7
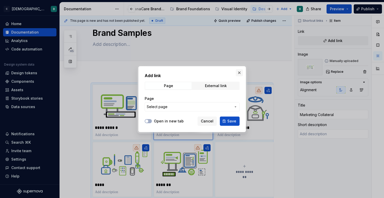
click at [241, 72] on button "button" at bounding box center [239, 72] width 7 height 7
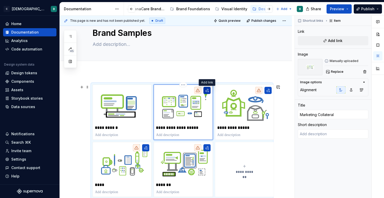
click at [208, 90] on button "button" at bounding box center [206, 90] width 7 height 7
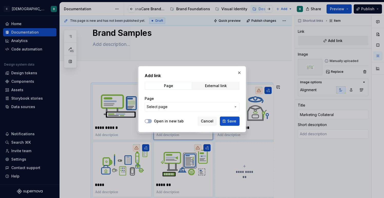
click at [204, 105] on span "Select page" at bounding box center [189, 106] width 85 height 5
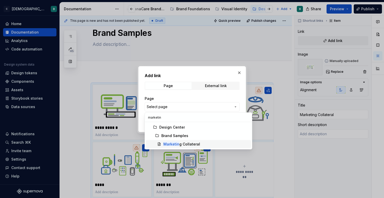
click at [162, 146] on span "Marketin g Collateral" at bounding box center [198, 144] width 105 height 8
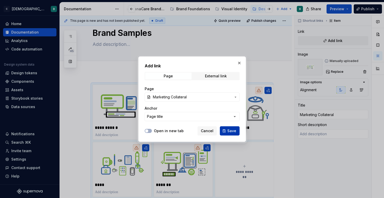
click at [236, 131] on button "Save" at bounding box center [230, 130] width 20 height 9
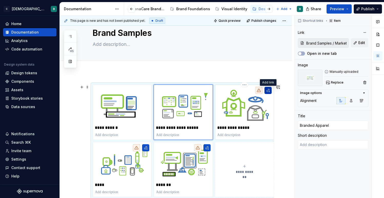
click at [268, 90] on button "button" at bounding box center [267, 90] width 7 height 7
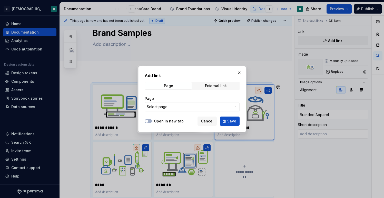
click at [175, 109] on button "Select page" at bounding box center [192, 106] width 95 height 9
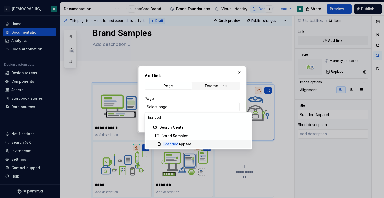
click at [180, 145] on div "Branded Apparel" at bounding box center [177, 144] width 29 height 5
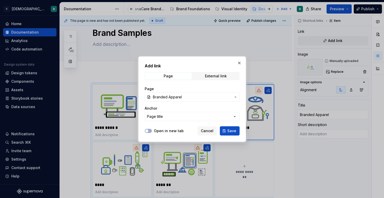
click at [227, 129] on span "Save" at bounding box center [231, 130] width 9 height 5
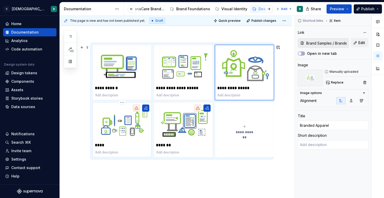
scroll to position [68, 0]
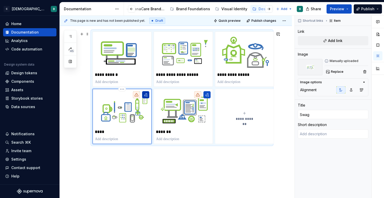
click at [146, 95] on button "button" at bounding box center [145, 94] width 7 height 7
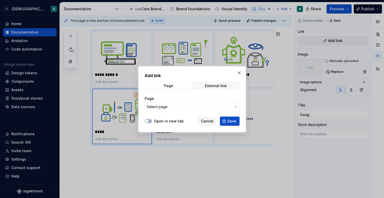
click at [164, 106] on span "Select page" at bounding box center [157, 106] width 21 height 5
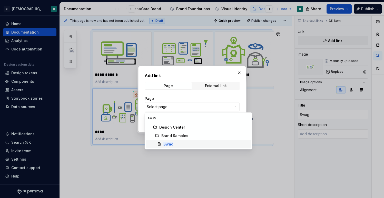
click at [165, 145] on mark "Swag" at bounding box center [168, 144] width 10 height 4
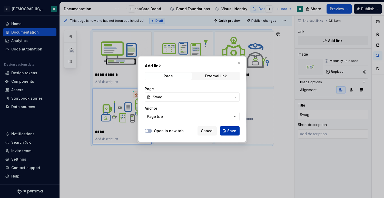
click at [228, 130] on span "Save" at bounding box center [231, 130] width 9 height 5
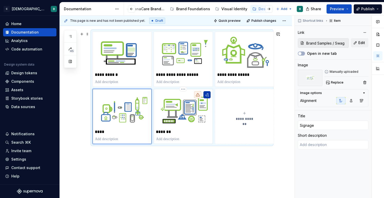
click at [208, 95] on button "button" at bounding box center [206, 94] width 7 height 7
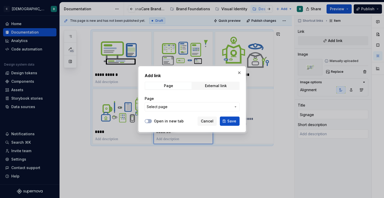
click at [192, 109] on span "Select page" at bounding box center [189, 106] width 85 height 5
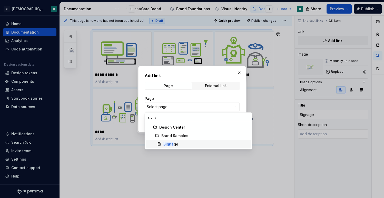
click at [187, 146] on div "Signa ge" at bounding box center [206, 144] width 86 height 5
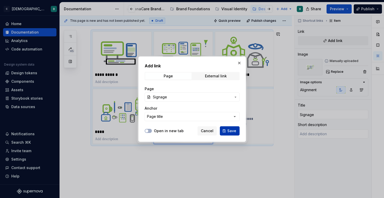
click at [229, 130] on span "Save" at bounding box center [231, 130] width 9 height 5
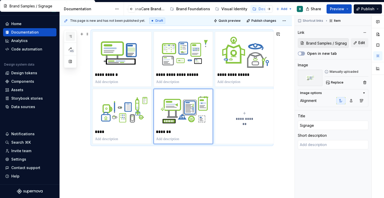
click at [70, 37] on icon "button" at bounding box center [70, 36] width 4 height 4
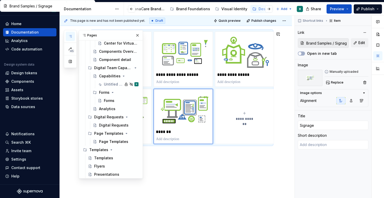
scroll to position [194, 0]
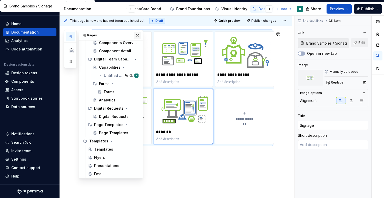
click at [138, 36] on button "button" at bounding box center [137, 35] width 7 height 7
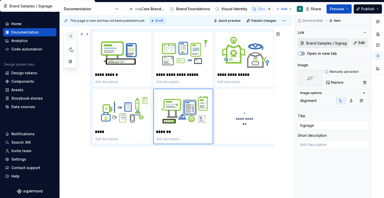
click at [71, 38] on icon "button" at bounding box center [70, 36] width 4 height 4
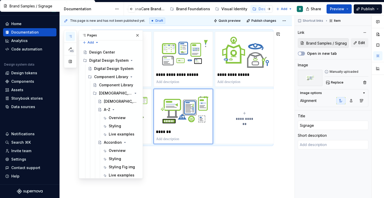
scroll to position [4, 0]
click at [109, 70] on div "Digital Design System" at bounding box center [108, 68] width 29 height 5
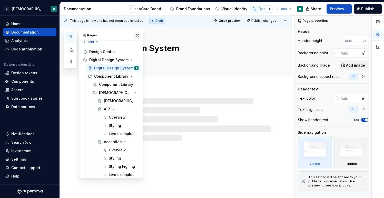
click at [137, 36] on button "button" at bounding box center [137, 35] width 7 height 7
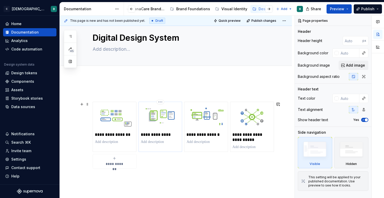
scroll to position [16, 0]
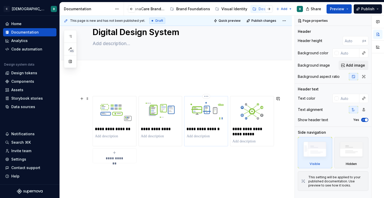
click at [197, 128] on p "**********" at bounding box center [205, 129] width 39 height 5
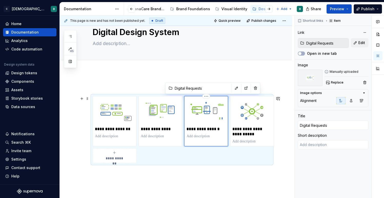
click at [199, 128] on p "**********" at bounding box center [205, 129] width 39 height 5
click at [71, 35] on icon "button" at bounding box center [70, 36] width 4 height 4
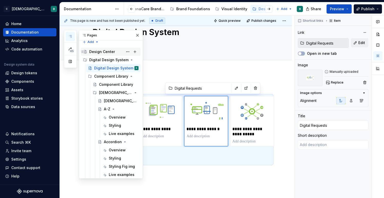
click at [99, 53] on div "Design Center" at bounding box center [102, 51] width 26 height 5
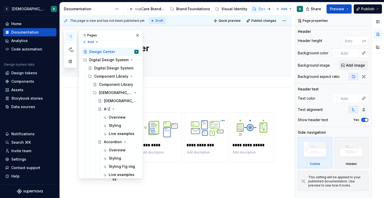
click at [177, 86] on div "Add tab" at bounding box center [176, 81] width 232 height 11
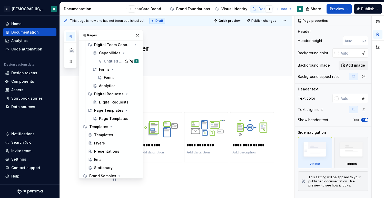
scroll to position [207, 0]
click at [107, 103] on div "Digital Requests" at bounding box center [111, 102] width 24 height 5
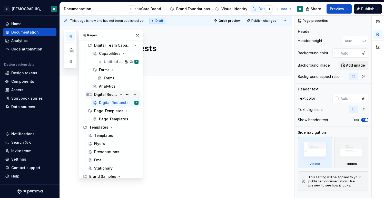
click at [107, 95] on div "Digital Requests" at bounding box center [106, 94] width 24 height 5
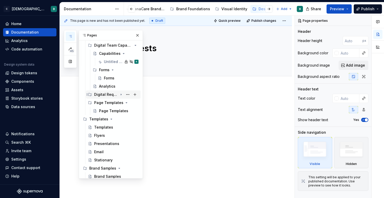
click at [107, 95] on div "Digital Requests" at bounding box center [106, 94] width 24 height 5
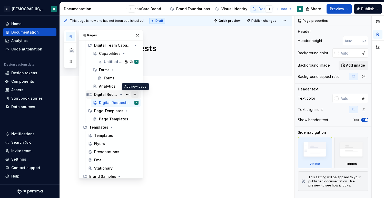
click at [135, 95] on button "Page tree" at bounding box center [134, 94] width 7 height 7
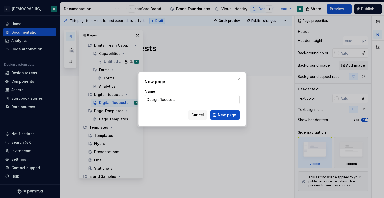
click button "New page" at bounding box center [224, 114] width 29 height 9
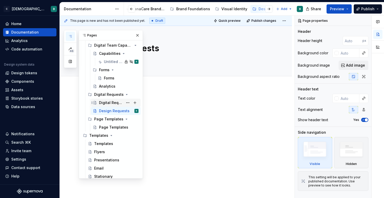
click at [122, 104] on div "Digital Requests" at bounding box center [111, 102] width 24 height 5
click at [128, 103] on button "Page tree" at bounding box center [127, 102] width 7 height 7
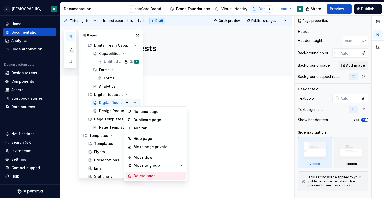
click at [145, 176] on div "Delete page" at bounding box center [159, 176] width 50 height 5
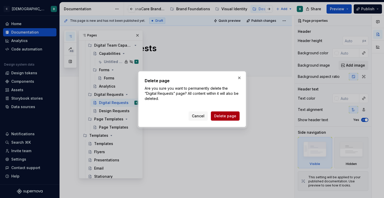
click at [229, 115] on span "Delete page" at bounding box center [225, 116] width 22 height 5
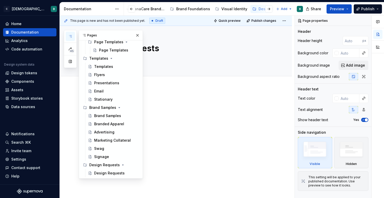
scroll to position [275, 0]
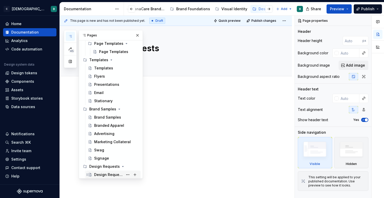
click at [105, 174] on div "Design Requests" at bounding box center [108, 174] width 29 height 5
click at [181, 100] on p at bounding box center [182, 103] width 179 height 6
click at [139, 36] on button "button" at bounding box center [137, 35] width 7 height 7
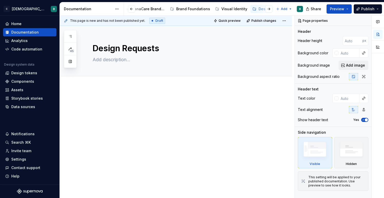
click at [104, 106] on p at bounding box center [182, 103] width 179 height 6
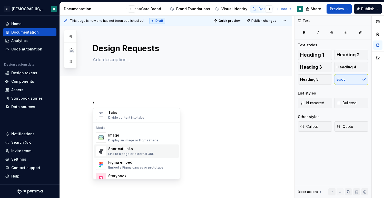
scroll to position [194, 0]
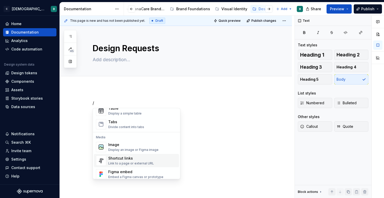
click at [124, 158] on div "Shortcut links" at bounding box center [131, 158] width 46 height 5
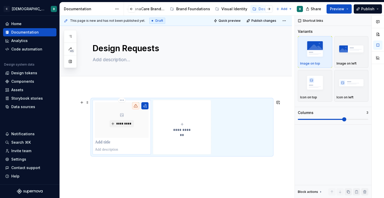
click at [109, 143] on p at bounding box center [122, 142] width 54 height 5
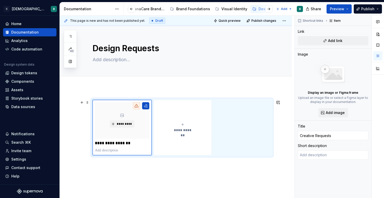
click at [163, 143] on button "**********" at bounding box center [183, 127] width 58 height 55
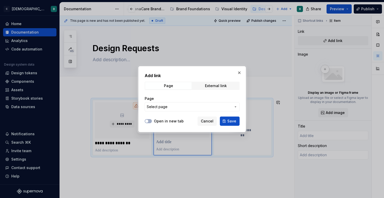
click at [192, 104] on span "Select page" at bounding box center [189, 106] width 85 height 5
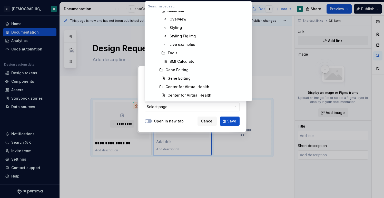
scroll to position [470, 0]
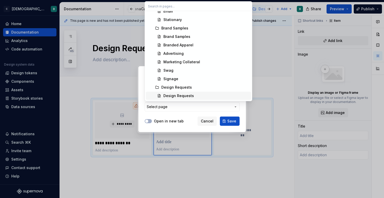
click at [211, 124] on div "Add link Page External link Page Select page Open in new tab Cancel Save" at bounding box center [192, 99] width 384 height 198
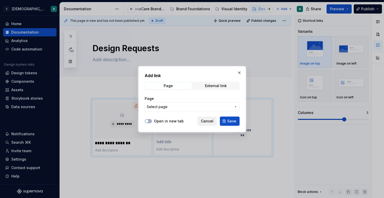
click at [211, 124] on span "Cancel" at bounding box center [207, 121] width 13 height 5
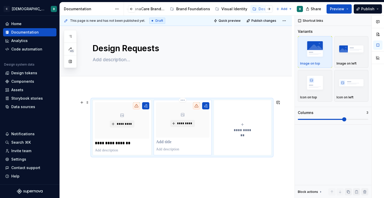
click at [169, 143] on p at bounding box center [182, 142] width 53 height 5
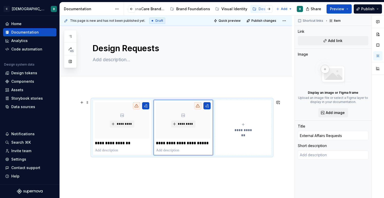
click at [225, 142] on button "**********" at bounding box center [243, 127] width 56 height 55
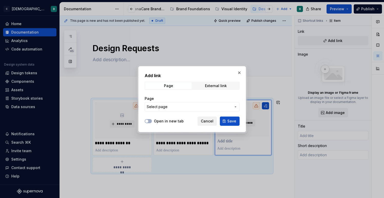
click at [209, 121] on span "Cancel" at bounding box center [207, 121] width 13 height 5
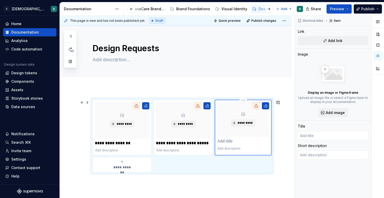
click at [229, 142] on p at bounding box center [243, 141] width 52 height 5
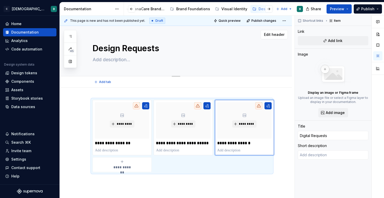
click at [136, 51] on textarea "Design Requests" at bounding box center [181, 48] width 179 height 12
click at [119, 48] on textarea "Design Requests" at bounding box center [181, 48] width 179 height 12
click at [82, 110] on div "**********" at bounding box center [176, 163] width 232 height 150
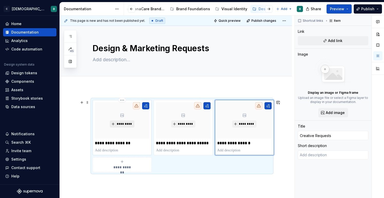
click at [117, 125] on span "*********" at bounding box center [124, 124] width 16 height 4
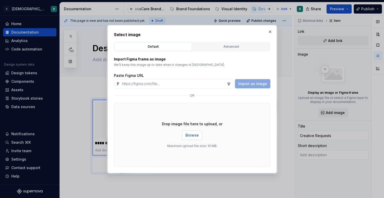
click at [188, 135] on span "Browse" at bounding box center [191, 135] width 13 height 5
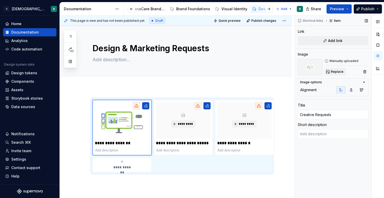
click at [331, 72] on span "Replace" at bounding box center [337, 72] width 13 height 4
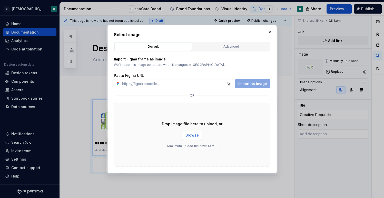
click at [187, 134] on span "Browse" at bounding box center [191, 135] width 13 height 5
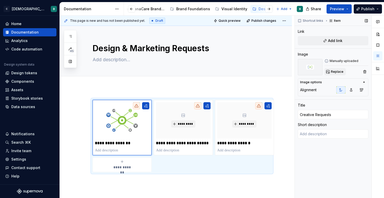
click at [329, 72] on button "Replace" at bounding box center [334, 71] width 21 height 7
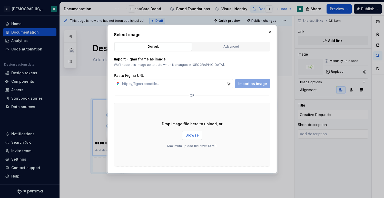
click at [190, 135] on span "Browse" at bounding box center [191, 135] width 13 height 5
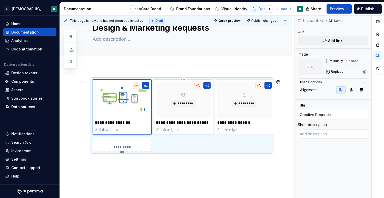
scroll to position [18, 0]
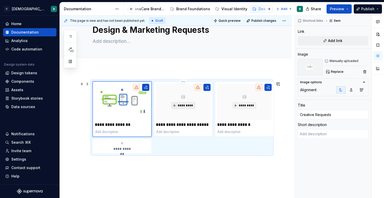
click at [184, 106] on span "*********" at bounding box center [185, 106] width 16 height 4
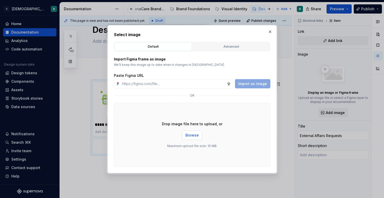
click at [195, 135] on span "Browse" at bounding box center [191, 135] width 13 height 5
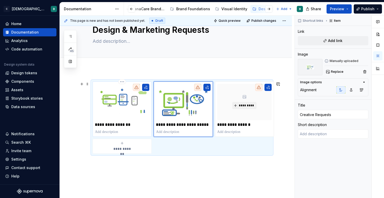
click at [133, 103] on img at bounding box center [122, 102] width 54 height 36
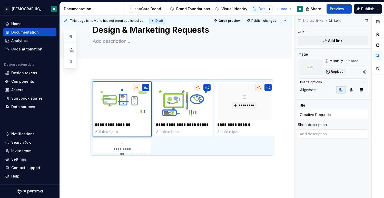
click at [335, 72] on span "Replace" at bounding box center [337, 72] width 13 height 4
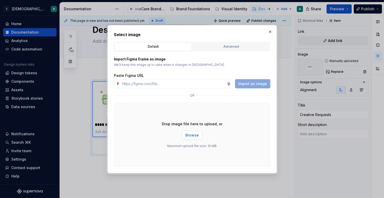
click at [189, 137] on span "Browse" at bounding box center [191, 135] width 13 height 5
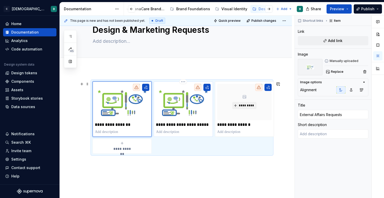
click at [190, 107] on img at bounding box center [183, 102] width 54 height 36
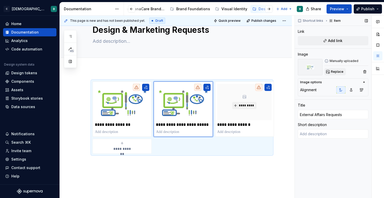
click at [330, 74] on button "Replace" at bounding box center [334, 71] width 21 height 7
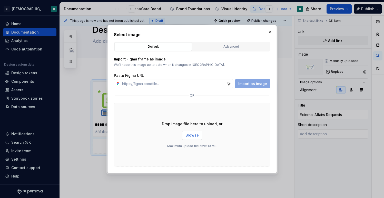
click at [193, 136] on span "Browse" at bounding box center [191, 135] width 13 height 5
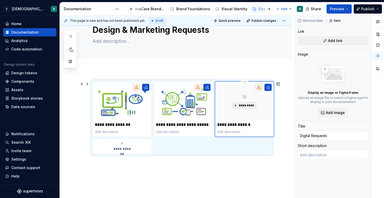
click at [242, 102] on button "*********" at bounding box center [244, 105] width 24 height 7
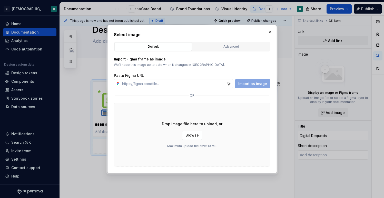
click at [187, 140] on div "Drop image file here to upload, or Browse Maximum upload file size: 10 MB." at bounding box center [192, 135] width 156 height 64
click at [191, 132] on button "Browse" at bounding box center [192, 135] width 20 height 9
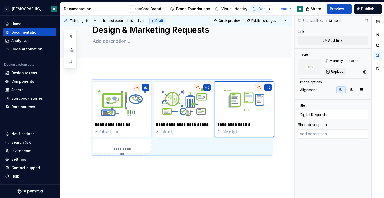
click at [337, 72] on span "Replace" at bounding box center [337, 72] width 13 height 4
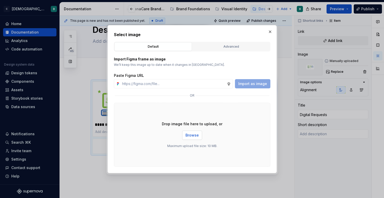
click at [188, 136] on span "Browse" at bounding box center [191, 135] width 13 height 5
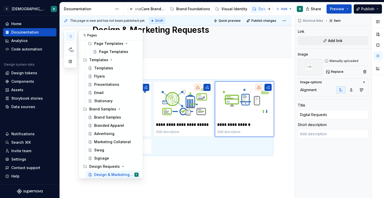
click at [72, 36] on button "button" at bounding box center [70, 36] width 9 height 9
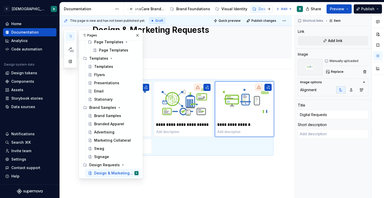
click at [169, 63] on div "Add tab" at bounding box center [182, 63] width 179 height 7
click at [138, 33] on button "button" at bounding box center [137, 35] width 7 height 7
click at [70, 35] on icon "button" at bounding box center [70, 36] width 4 height 4
click at [135, 174] on button "Page tree" at bounding box center [134, 173] width 7 height 7
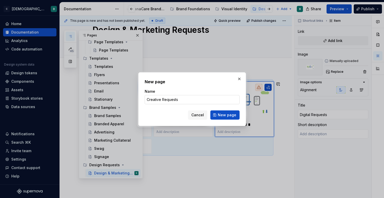
click button "New page" at bounding box center [224, 114] width 29 height 9
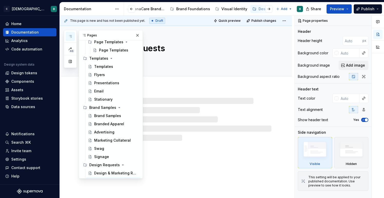
scroll to position [285, 0]
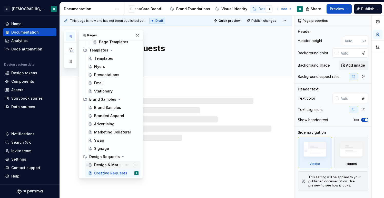
click at [115, 165] on div "Design & Marketing Requests" at bounding box center [108, 165] width 29 height 5
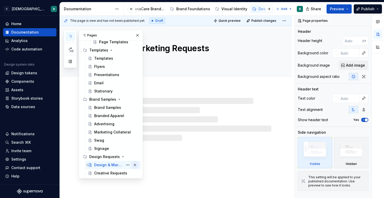
click at [135, 166] on button "Page tree" at bounding box center [134, 165] width 7 height 7
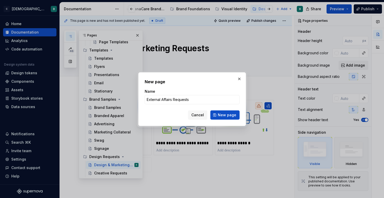
click button "New page" at bounding box center [224, 114] width 29 height 9
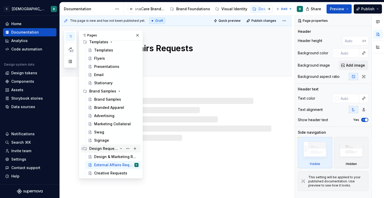
scroll to position [291, 0]
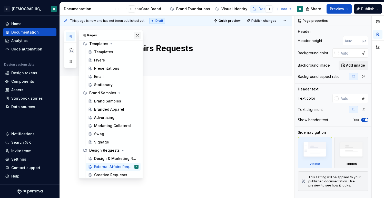
click at [136, 37] on button "button" at bounding box center [137, 35] width 7 height 7
click at [72, 37] on icon "button" at bounding box center [70, 36] width 4 height 4
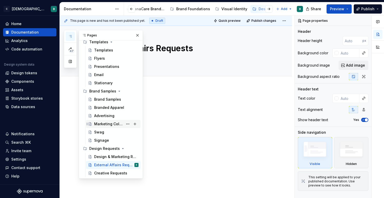
scroll to position [291, 0]
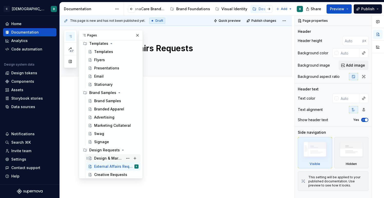
click at [102, 157] on div "Design & Marketing Requests" at bounding box center [108, 158] width 29 height 5
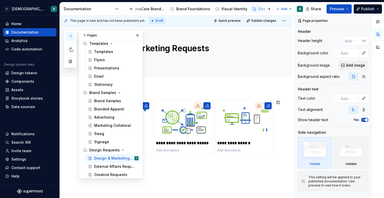
click at [174, 165] on div "**********" at bounding box center [182, 136] width 179 height 72
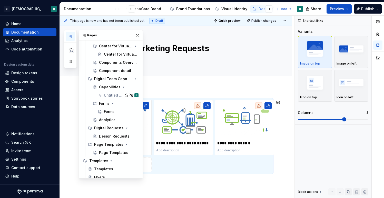
scroll to position [175, 0]
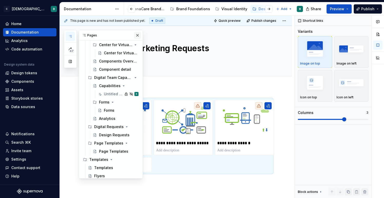
click at [138, 35] on button "button" at bounding box center [137, 35] width 7 height 7
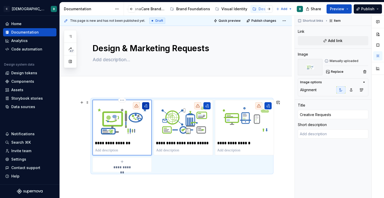
click at [146, 105] on button "button" at bounding box center [145, 105] width 7 height 7
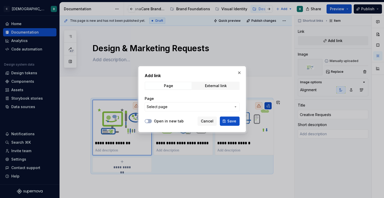
click at [177, 104] on span "Select page" at bounding box center [189, 106] width 85 height 5
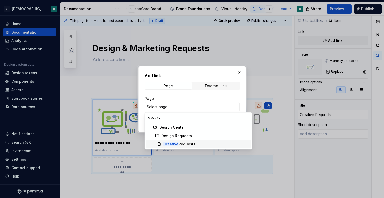
click at [178, 144] on div "Creative Requests" at bounding box center [179, 144] width 32 height 5
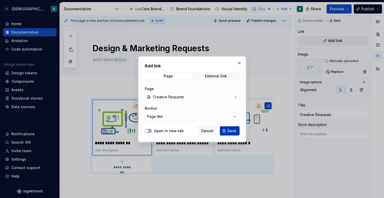
click at [227, 132] on button "Save" at bounding box center [230, 130] width 20 height 9
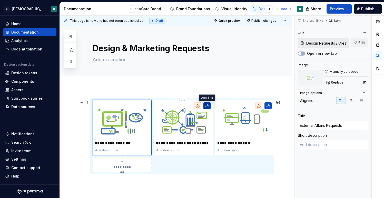
click at [208, 105] on button "button" at bounding box center [206, 105] width 7 height 7
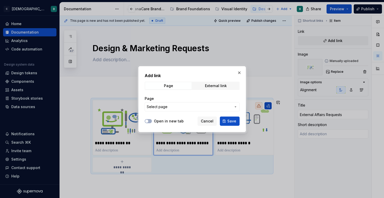
click at [180, 105] on span "Select page" at bounding box center [189, 106] width 85 height 5
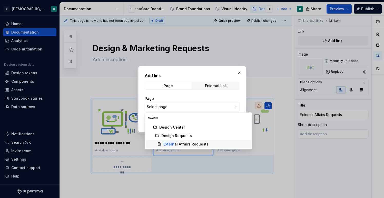
click at [181, 145] on div "Extern al Affairs Requests" at bounding box center [185, 144] width 45 height 5
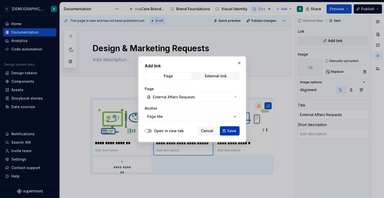
click at [229, 130] on span "Save" at bounding box center [231, 130] width 9 height 5
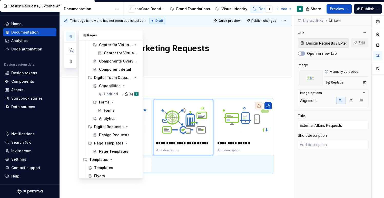
click at [73, 36] on button "button" at bounding box center [70, 36] width 9 height 9
click at [104, 135] on div "Design Requests" at bounding box center [111, 135] width 24 height 5
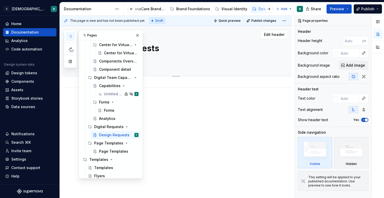
click at [161, 51] on textarea "Design Requests" at bounding box center [181, 48] width 179 height 12
click at [162, 51] on textarea "Design Requests" at bounding box center [181, 48] width 179 height 12
click at [139, 33] on button "button" at bounding box center [137, 35] width 7 height 7
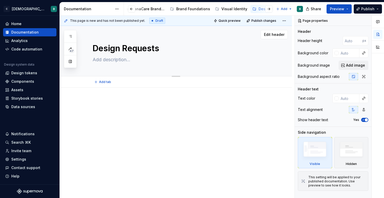
click at [106, 48] on textarea "Design Requests" at bounding box center [181, 48] width 179 height 12
click at [72, 38] on icon "button" at bounding box center [70, 36] width 4 height 4
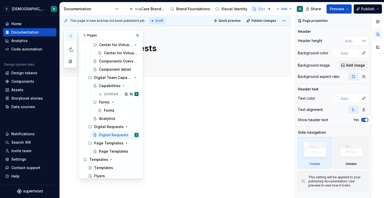
scroll to position [293, 0]
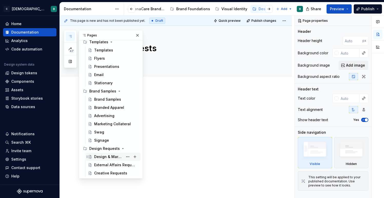
click at [106, 157] on div "Design & Marketing Requests" at bounding box center [108, 156] width 29 height 5
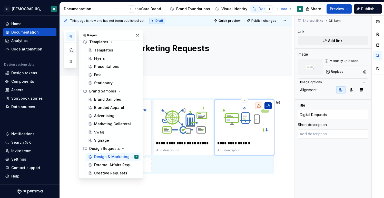
click at [267, 105] on button "button" at bounding box center [267, 105] width 7 height 7
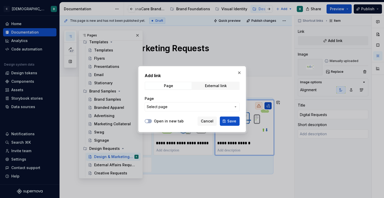
click at [222, 106] on span "Select page" at bounding box center [189, 106] width 85 height 5
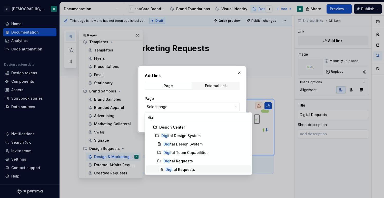
click at [191, 168] on div "Digi tal Requests" at bounding box center [179, 169] width 29 height 5
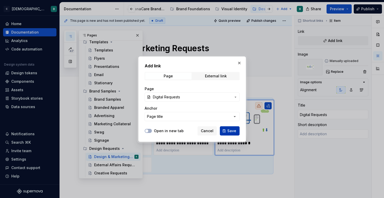
click at [229, 133] on span "Save" at bounding box center [231, 130] width 9 height 5
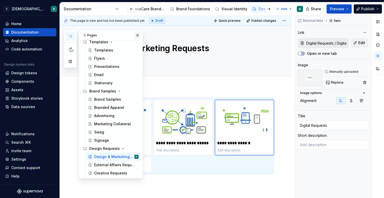
click at [137, 35] on button "button" at bounding box center [137, 35] width 7 height 7
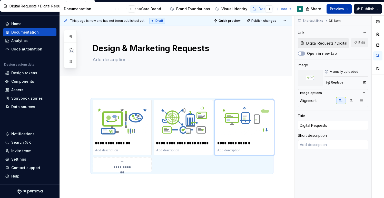
click at [341, 8] on span "Preview" at bounding box center [337, 8] width 14 height 5
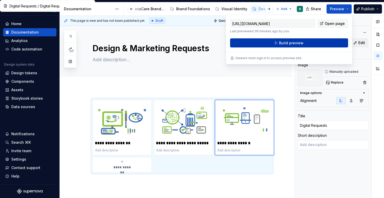
click at [278, 47] on button "Build preview" at bounding box center [289, 42] width 118 height 9
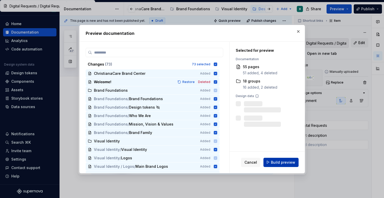
click at [288, 167] on button "Build preview" at bounding box center [280, 162] width 35 height 9
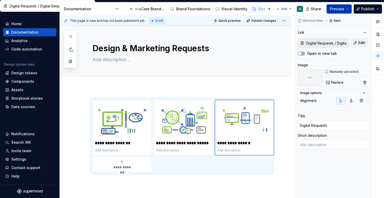
click at [337, 8] on span "Preview" at bounding box center [337, 8] width 14 height 5
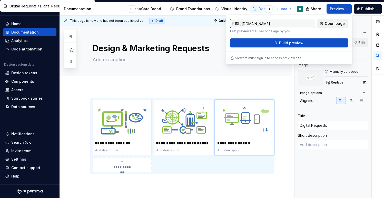
click at [333, 22] on span "Open page" at bounding box center [335, 23] width 20 height 5
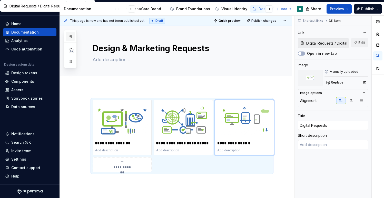
click at [73, 36] on button "button" at bounding box center [70, 36] width 9 height 9
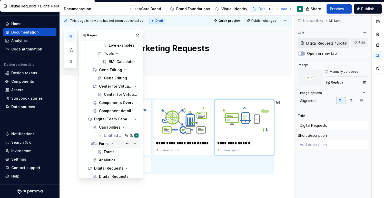
scroll to position [134, 0]
click at [108, 127] on div "Capabilities" at bounding box center [108, 127] width 19 height 5
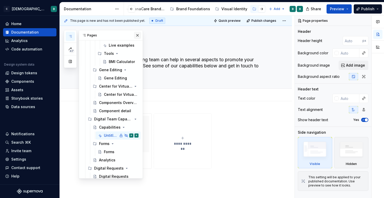
click at [139, 36] on button "button" at bounding box center [137, 35] width 7 height 7
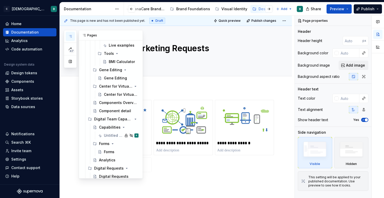
click at [68, 34] on button "button" at bounding box center [70, 36] width 9 height 9
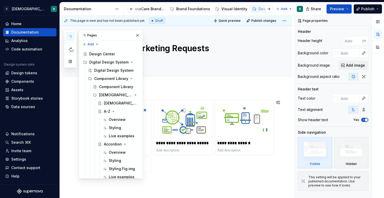
scroll to position [1, 0]
click at [104, 63] on div "Digital Design System" at bounding box center [103, 62] width 29 height 5
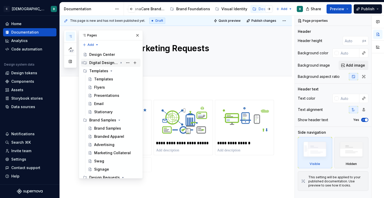
click at [104, 63] on div "Digital Design System" at bounding box center [103, 62] width 29 height 5
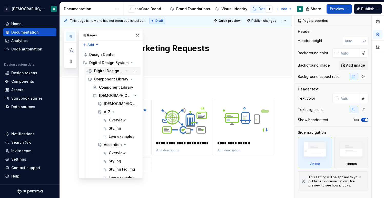
click at [100, 71] on div "Digital Design System" at bounding box center [108, 70] width 29 height 5
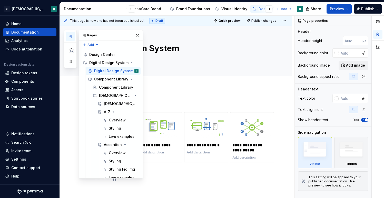
click at [204, 90] on div "**********" at bounding box center [176, 173] width 232 height 170
click at [250, 138] on img at bounding box center [251, 128] width 39 height 26
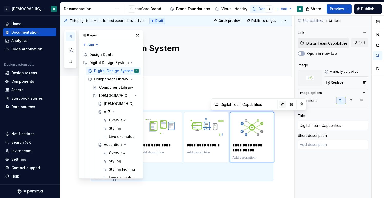
click at [279, 105] on button "button" at bounding box center [282, 104] width 7 height 7
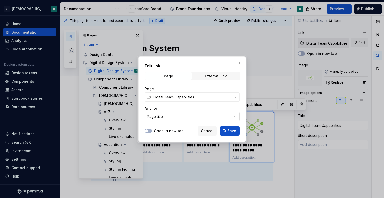
click at [230, 116] on button "Page title" at bounding box center [192, 116] width 95 height 9
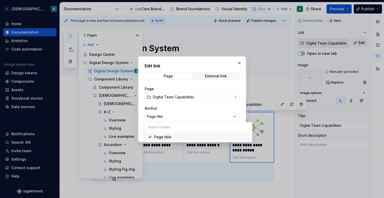
click at [211, 104] on div "Edit link Page External link Page Digital Team Capabilities Anchor Page title O…" at bounding box center [192, 99] width 384 height 198
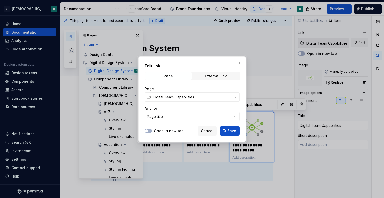
click at [213, 93] on button "Digital Team Capabilities" at bounding box center [192, 97] width 95 height 9
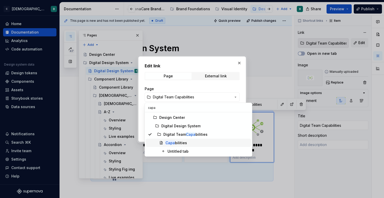
click at [197, 142] on div "Capa bilities" at bounding box center [207, 142] width 84 height 5
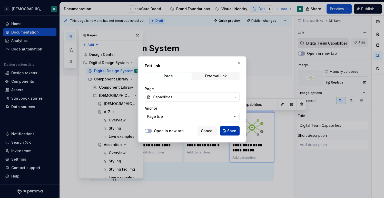
click at [226, 127] on button "Save" at bounding box center [230, 130] width 20 height 9
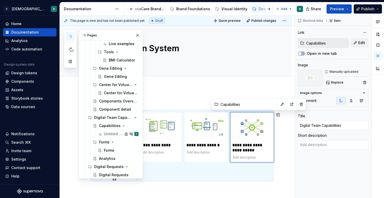
scroll to position [150, 0]
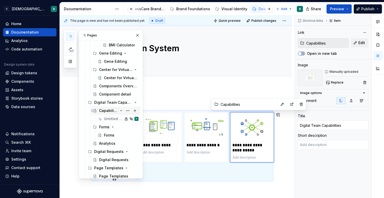
click at [110, 112] on div "Capabilities" at bounding box center [108, 110] width 19 height 5
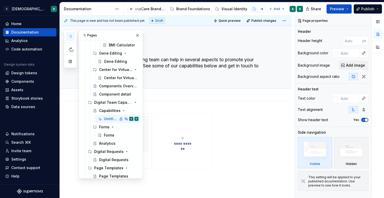
click at [173, 92] on div "Untitled tab Add tab" at bounding box center [181, 95] width 185 height 11
click at [135, 31] on div "Pages" at bounding box center [111, 35] width 64 height 10
click at [136, 37] on button "button" at bounding box center [137, 35] width 7 height 7
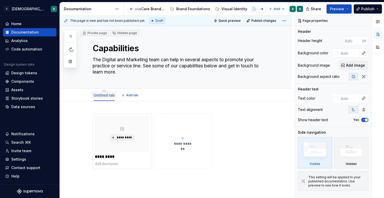
click at [101, 95] on link "Untitled tab" at bounding box center [104, 95] width 21 height 4
click at [100, 95] on link "Untitled tab" at bounding box center [104, 95] width 21 height 4
click at [98, 94] on link "Untitled tab" at bounding box center [104, 95] width 21 height 4
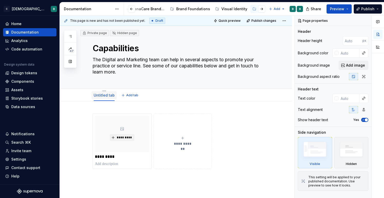
click at [104, 90] on div "Untitled tab" at bounding box center [104, 95] width 25 height 11
click at [103, 97] on link "Untitled tab" at bounding box center [104, 95] width 21 height 4
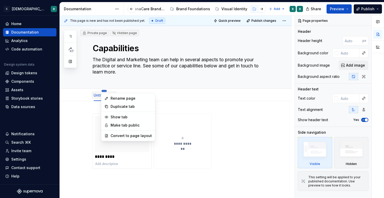
click at [104, 91] on html "C [DEMOGRAPHIC_DATA] Digital B Home Documentation Analytics Code automation Des…" at bounding box center [192, 99] width 384 height 198
click at [110, 97] on div "Rename page" at bounding box center [128, 98] width 52 height 8
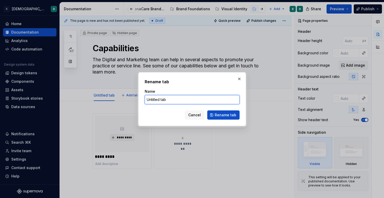
click at [181, 102] on input "Untitled tab" at bounding box center [192, 99] width 95 height 9
click button "Rename tab" at bounding box center [223, 114] width 32 height 9
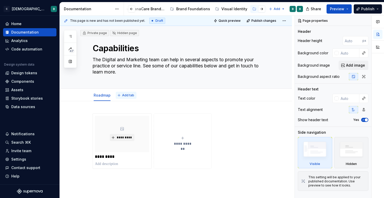
click at [122, 93] on span "Add tab" at bounding box center [128, 95] width 12 height 4
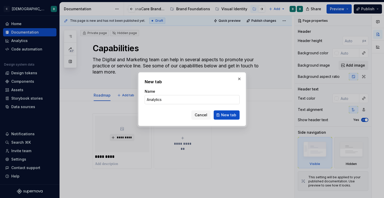
click button "New tab" at bounding box center [227, 114] width 26 height 9
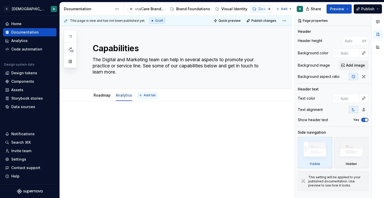
click at [145, 96] on span "Add tab" at bounding box center [150, 95] width 12 height 4
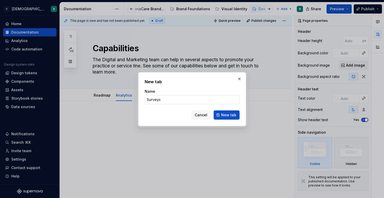
click button "New tab" at bounding box center [227, 114] width 26 height 9
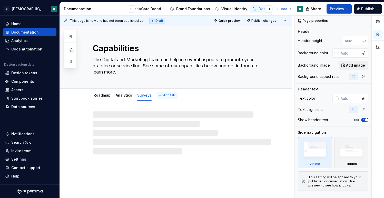
click at [166, 96] on span "Add tab" at bounding box center [169, 95] width 12 height 4
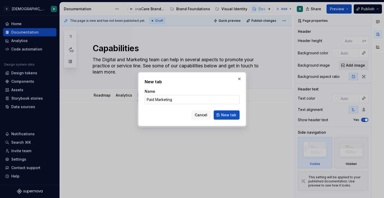
click button "New tab" at bounding box center [227, 114] width 26 height 9
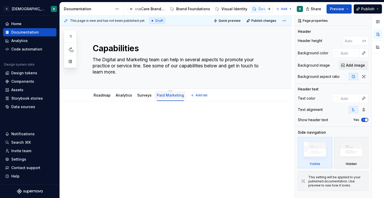
click at [166, 96] on link "Paid Marketing" at bounding box center [170, 95] width 27 height 4
click at [176, 96] on link "Paid Marketing" at bounding box center [170, 95] width 27 height 4
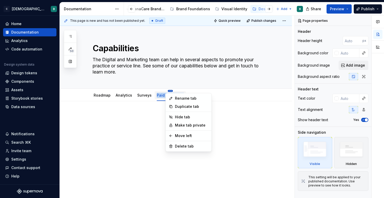
click at [167, 91] on html "C [DEMOGRAPHIC_DATA] Digital B Home Documentation Analytics Code automation Des…" at bounding box center [192, 99] width 384 height 198
click at [171, 97] on icon at bounding box center [170, 98] width 3 height 3
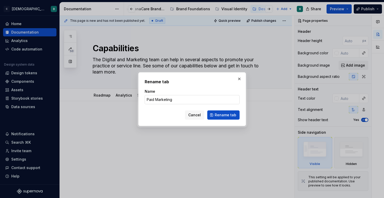
click at [171, 99] on input "Paid Marketing" at bounding box center [192, 99] width 95 height 9
click button "Rename tab" at bounding box center [223, 114] width 32 height 9
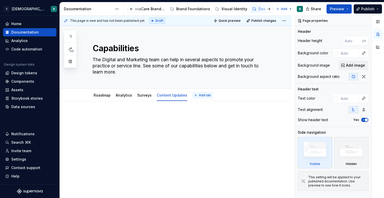
click at [194, 96] on button "Add tab" at bounding box center [202, 95] width 21 height 7
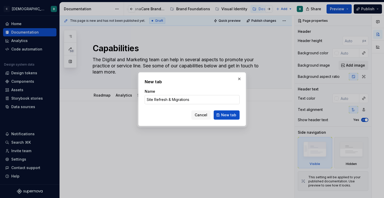
click button "New tab" at bounding box center [227, 114] width 26 height 9
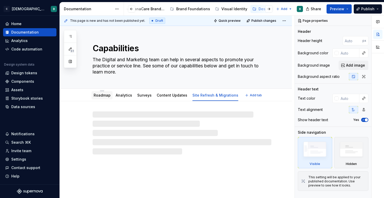
click at [103, 96] on link "Roadmap" at bounding box center [102, 95] width 17 height 4
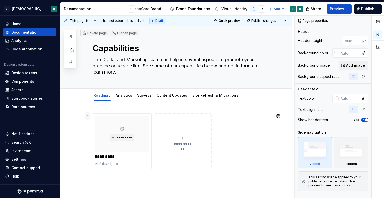
click at [87, 119] on span at bounding box center [87, 116] width 4 height 7
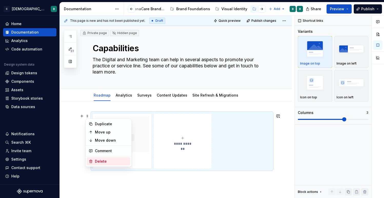
click at [98, 162] on div "Delete" at bounding box center [111, 161] width 33 height 5
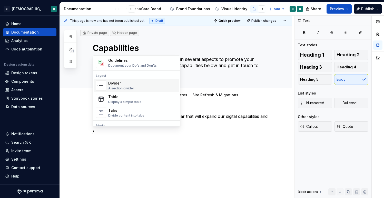
scroll to position [160, 0]
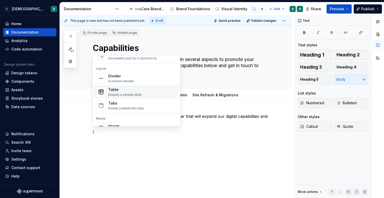
click at [119, 92] on div "Table" at bounding box center [124, 89] width 33 height 5
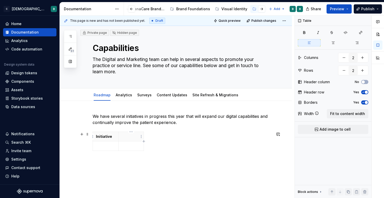
click at [130, 135] on p at bounding box center [131, 136] width 19 height 5
drag, startPoint x: 143, startPoint y: 145, endPoint x: 270, endPoint y: 138, distance: 126.8
click at [104, 144] on p at bounding box center [105, 146] width 19 height 5
drag, startPoint x: 118, startPoint y: 143, endPoint x: 129, endPoint y: 143, distance: 10.8
click at [129, 143] on td at bounding box center [205, 146] width 152 height 9
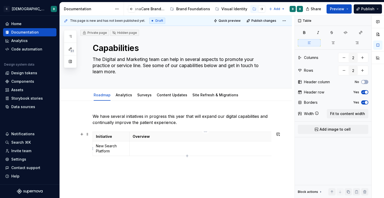
click at [137, 147] on p at bounding box center [206, 146] width 146 height 5
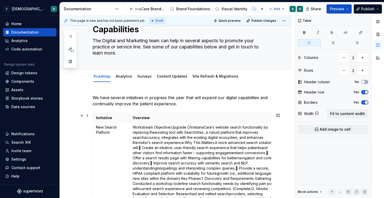
scroll to position [26, 0]
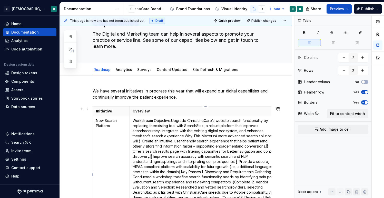
click at [172, 121] on p "Workstream Objective: Upgrade ChristianaCare’s website search functionality by …" at bounding box center [206, 174] width 146 height 113
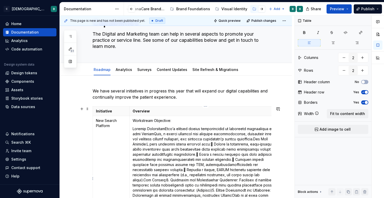
click at [253, 128] on p at bounding box center [206, 182] width 146 height 113
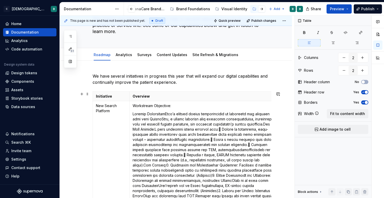
scroll to position [38, 0]
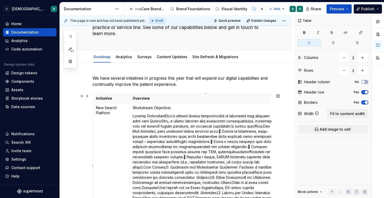
click at [228, 120] on p at bounding box center [206, 170] width 146 height 113
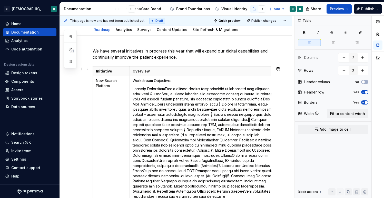
scroll to position [65, 0]
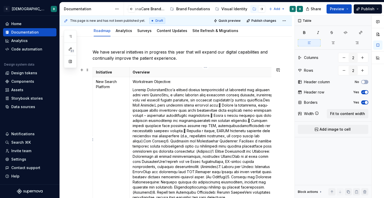
click at [262, 100] on p at bounding box center [206, 143] width 146 height 113
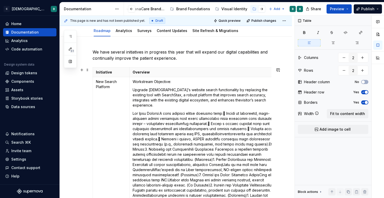
scroll to position [86, 0]
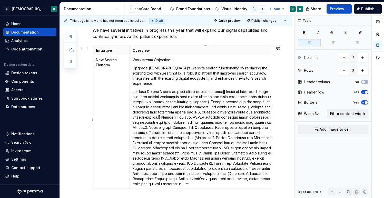
click at [229, 89] on p at bounding box center [206, 137] width 146 height 97
drag, startPoint x: 172, startPoint y: 58, endPoint x: 130, endPoint y: 58, distance: 42.3
click at [129, 58] on td "Workstream Objective: Upgrade ChristianaCare’s website search functionality by …" at bounding box center [205, 122] width 152 height 134
click at [147, 51] on button "button" at bounding box center [146, 50] width 7 height 7
click at [150, 71] on p "Upgrade [DEMOGRAPHIC_DATA]’s website search functionality by replacing the exis…" at bounding box center [206, 76] width 146 height 21
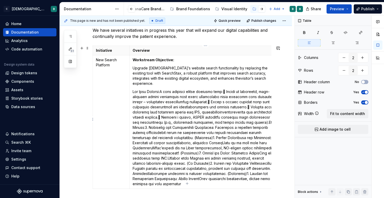
click at [164, 89] on p at bounding box center [206, 137] width 146 height 97
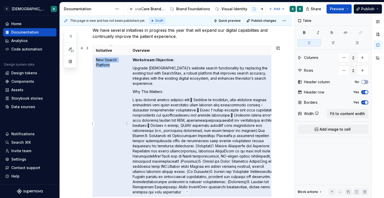
drag, startPoint x: 167, startPoint y: 87, endPoint x: 125, endPoint y: 87, distance: 42.6
click at [125, 87] on tr "New Search Platform Workstream Objective: Upgrade ChristianaCare’s website sear…" at bounding box center [187, 126] width 189 height 142
click at [154, 92] on td "Workstream Objective: Upgrade ChristianaCare’s website search functionality by …" at bounding box center [205, 126] width 152 height 142
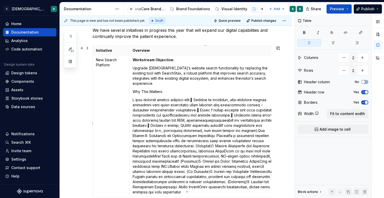
click at [153, 89] on p "Why This Matters:" at bounding box center [206, 91] width 146 height 5
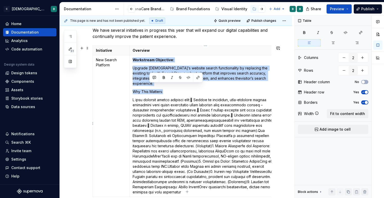
click at [153, 89] on p "Why This Matters:" at bounding box center [206, 91] width 146 height 5
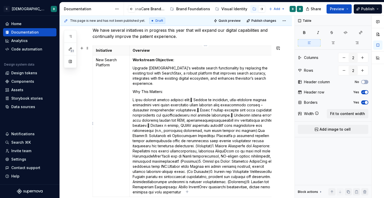
click at [151, 89] on p "Why This Matters:" at bounding box center [206, 91] width 146 height 5
click at [147, 89] on p "Why This Matters:" at bounding box center [206, 91] width 146 height 5
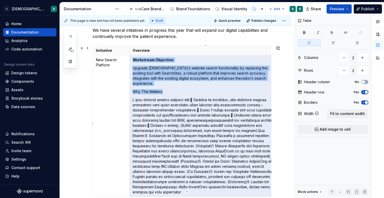
click at [147, 89] on p "Why This Matters:" at bounding box center [206, 91] width 146 height 5
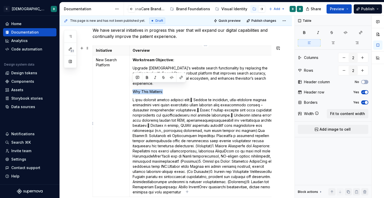
drag, startPoint x: 168, startPoint y: 87, endPoint x: 132, endPoint y: 87, distance: 36.1
click at [132, 87] on td "Workstream Objective: Upgrade ChristianaCare’s website search functionality by …" at bounding box center [205, 126] width 152 height 142
click at [146, 78] on button "button" at bounding box center [146, 77] width 7 height 7
click at [146, 97] on p at bounding box center [206, 145] width 146 height 97
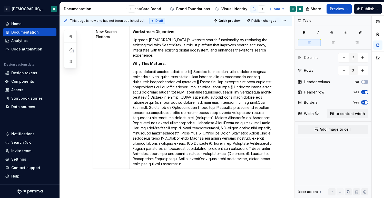
scroll to position [117, 0]
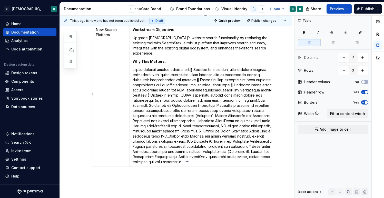
click at [200, 67] on p at bounding box center [206, 115] width 146 height 97
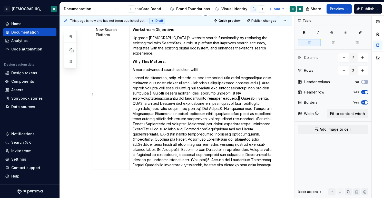
click at [201, 67] on p "A more advanced search solution will:" at bounding box center [206, 69] width 146 height 5
click at [261, 78] on p at bounding box center [206, 121] width 146 height 92
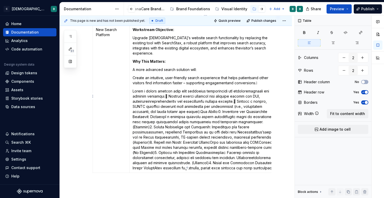
click at [261, 79] on p "Create an intuitive, user-friendly search experience that helps patientsand oth…" at bounding box center [206, 80] width 146 height 10
click at [251, 75] on p "Create an intuitive, user-friendly search experience that helps patientsand oth…" at bounding box center [206, 80] width 146 height 10
click at [228, 78] on p "Create an intuitive, user-friendly search experience that helps patients and ot…" at bounding box center [206, 80] width 146 height 10
click at [238, 89] on p at bounding box center [206, 130] width 146 height 82
click at [167, 91] on p at bounding box center [206, 130] width 146 height 82
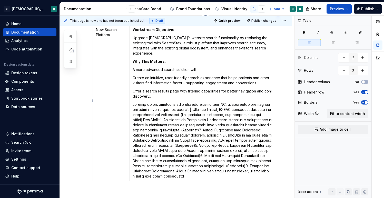
click at [167, 91] on p "Offer a search results page with filtering capabilities for better navigation a…" at bounding box center [206, 94] width 146 height 10
click at [255, 102] on p at bounding box center [206, 140] width 146 height 77
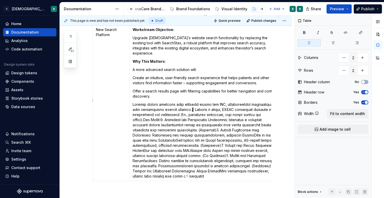
click at [192, 104] on p at bounding box center [206, 140] width 146 height 77
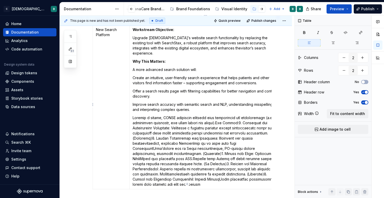
click at [251, 115] on p at bounding box center [206, 151] width 146 height 72
click at [219, 118] on p at bounding box center [206, 151] width 146 height 72
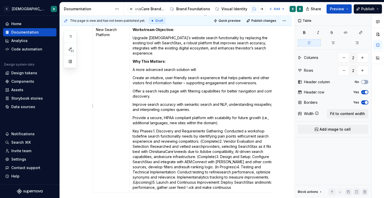
click at [154, 129] on p "Key Phases:1. Discovery and Requirements Gathering: Conducted a workshop todefi…" at bounding box center [206, 160] width 146 height 62
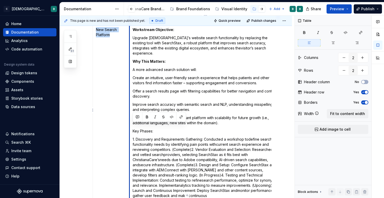
drag, startPoint x: 158, startPoint y: 127, endPoint x: 128, endPoint y: 127, distance: 29.5
click at [128, 127] on tr "New Search Platform Workstream Objective: Upgrade ChristianaCare’s website sear…" at bounding box center [187, 113] width 189 height 176
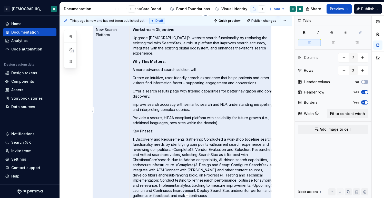
click at [143, 129] on p "Key Phases:" at bounding box center [206, 131] width 146 height 5
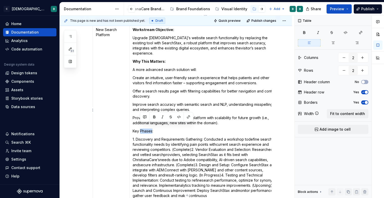
click at [143, 129] on p "Key Phases:" at bounding box center [206, 131] width 146 height 5
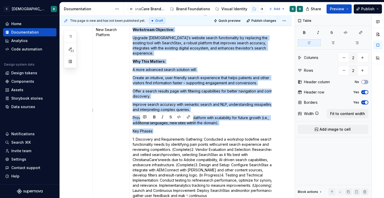
click at [143, 129] on p "Key Phases:" at bounding box center [206, 131] width 146 height 5
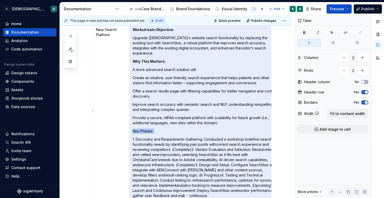
click at [143, 129] on p "Key Phases:" at bounding box center [206, 131] width 146 height 5
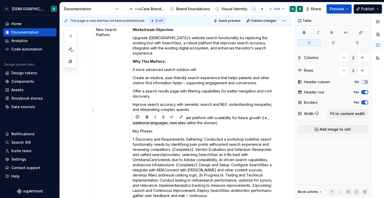
click at [153, 129] on p "Key Phases:" at bounding box center [206, 131] width 146 height 5
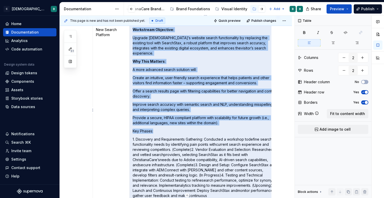
click at [153, 129] on p "Key Phases:" at bounding box center [206, 131] width 146 height 5
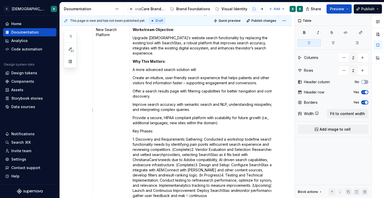
click at [146, 129] on p "Key Phases:" at bounding box center [206, 131] width 146 height 5
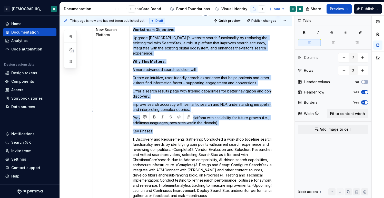
click at [146, 129] on p "Key Phases:" at bounding box center [206, 131] width 146 height 5
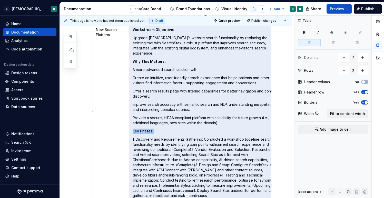
click at [146, 129] on p "Key Phases:" at bounding box center [206, 131] width 146 height 5
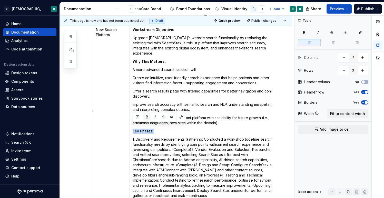
click at [147, 116] on button "button" at bounding box center [146, 117] width 7 height 7
click at [157, 137] on p "1. Discovery and Requirements Gathering: Conducted a workshop todefine search f…" at bounding box center [206, 168] width 146 height 62
click at [249, 137] on p "1. Discovery and Requirements Gathering: Conducted a workshop todefine search f…" at bounding box center [206, 168] width 146 height 62
click at [217, 140] on p "1. Discovery and Requirements Gathering: Conducted a workshop to define search …" at bounding box center [206, 168] width 146 height 62
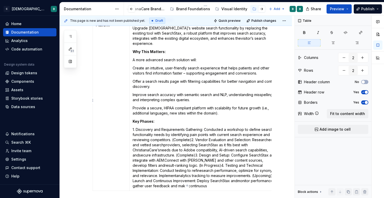
click at [191, 134] on p "1. Discovery and Requirements Gathering: Conducted a workshop to define search …" at bounding box center [206, 158] width 146 height 62
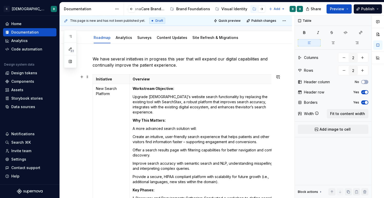
scroll to position [29, 0]
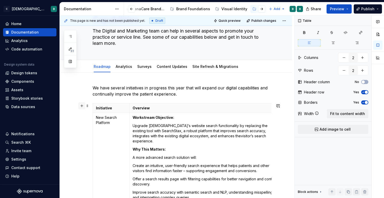
click at [83, 106] on button "button" at bounding box center [81, 105] width 7 height 7
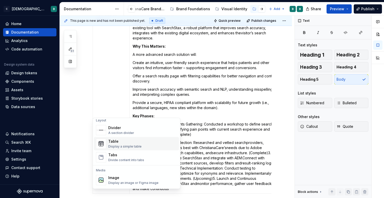
scroll to position [175, 0]
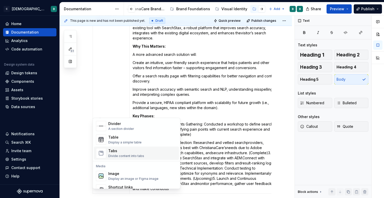
click at [111, 154] on div "Divide content into tabs" at bounding box center [126, 156] width 36 height 4
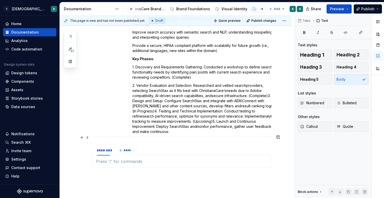
scroll to position [192, 0]
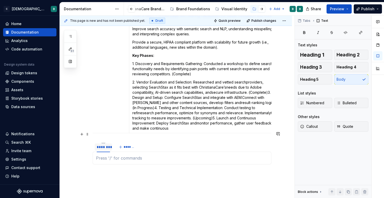
click at [102, 145] on div "********" at bounding box center [103, 147] width 13 height 5
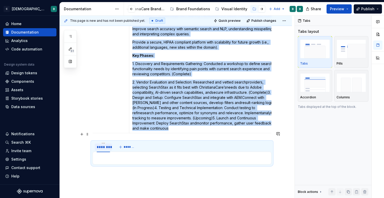
click at [102, 145] on div "********" at bounding box center [103, 147] width 13 height 5
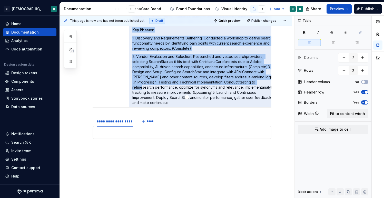
scroll to position [0, 8]
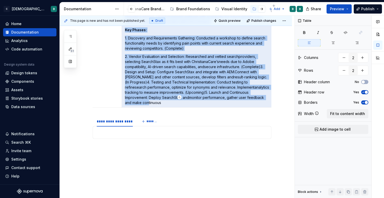
drag, startPoint x: 132, startPoint y: 37, endPoint x: 265, endPoint y: 92, distance: 144.2
click at [265, 92] on td "Workstream Objective: Upgrade ChristianaCare’s website search functionality by …" at bounding box center [198, 16] width 152 height 184
copy td "Loremipsum Dolorsita: Consect AdipiscingElit’s doeiusm tempor incididuntutl et …"
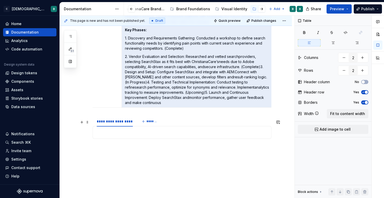
click at [134, 129] on p at bounding box center [182, 132] width 172 height 6
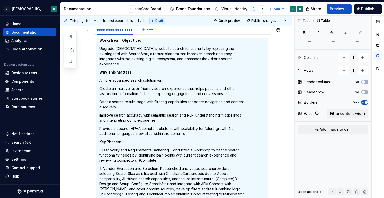
scroll to position [339, 0]
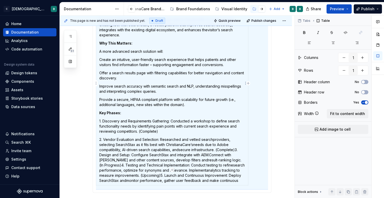
click at [213, 137] on p "2. Vendor Evaluation and Selection: Researched and vetted searchproviders, sele…" at bounding box center [172, 160] width 146 height 46
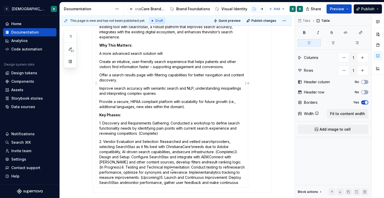
scroll to position [0, 0]
click at [195, 139] on p "2. Vendor Evaluation and Selection: Researched and vetted search providers, sel…" at bounding box center [172, 162] width 146 height 46
click at [180, 139] on p "2. Vendor Evaluation and Selection: Researched and vetted search providers, sel…" at bounding box center [172, 162] width 146 height 46
click at [237, 139] on p "2. Vendor Evaluation and Selection: Researched and vetted search providers, sel…" at bounding box center [172, 162] width 146 height 46
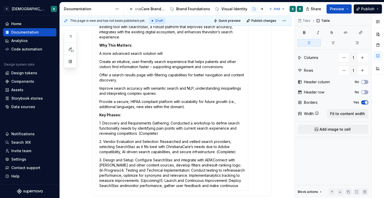
scroll to position [347, 0]
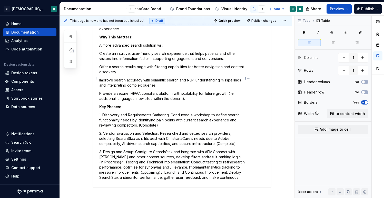
click at [116, 149] on p "3. Design and Setup: Configure SearchStax and integrate with AEM.Connect with […" at bounding box center [172, 164] width 146 height 31
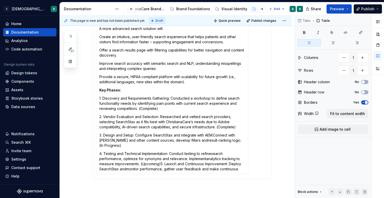
scroll to position [363, 0]
click at [212, 152] on p "4. Testing and Technical Implementation: Conduct testing to refinesearch perfor…" at bounding box center [172, 162] width 146 height 21
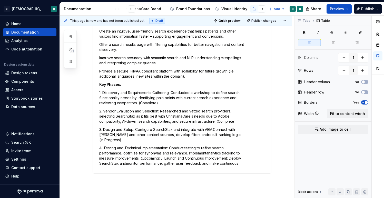
scroll to position [370, 0]
click at [207, 145] on p "4. Testing and Technical Implementation: Conduct testing to refine search perfo…" at bounding box center [172, 155] width 146 height 21
click at [161, 145] on p "4. Testing and Technical Implementation: Conduct testing to refine search perfo…" at bounding box center [172, 155] width 146 height 21
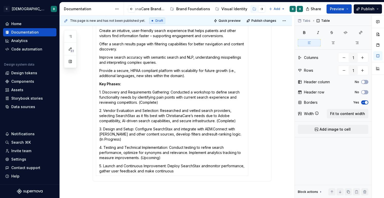
scroll to position [378, 0]
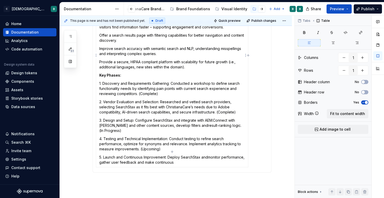
click at [209, 155] on p "5. Launch and Continuous Improvement: Deploy SearchStax andmonitor performance,…" at bounding box center [172, 160] width 146 height 10
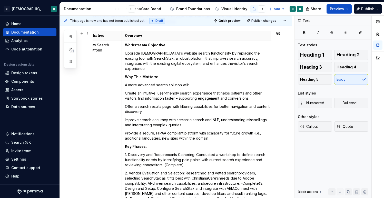
scroll to position [18, 0]
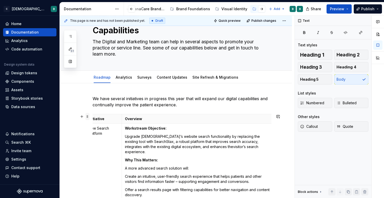
click at [87, 118] on span at bounding box center [87, 116] width 4 height 7
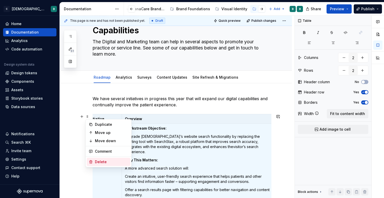
click at [103, 162] on div "Delete" at bounding box center [111, 161] width 33 height 5
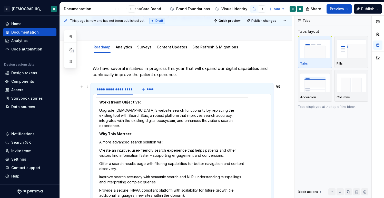
scroll to position [49, 0]
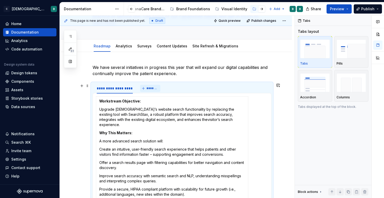
click at [145, 88] on button "*******" at bounding box center [150, 88] width 20 height 7
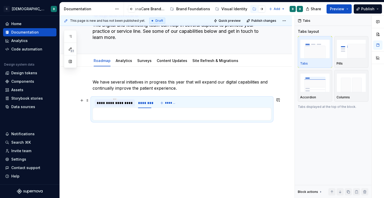
click at [118, 102] on div "**********" at bounding box center [115, 102] width 36 height 5
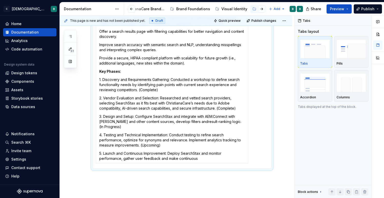
scroll to position [182, 0]
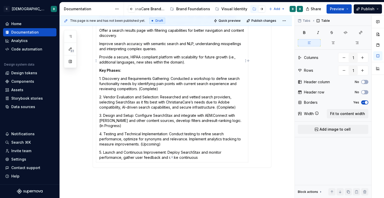
click at [199, 153] on p "5. Launch and Continuous Improvement: Deploy SearchStax and monitor performance…" at bounding box center [172, 155] width 146 height 10
click at [86, 115] on div "**********" at bounding box center [176, 85] width 232 height 331
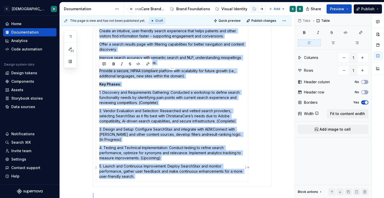
scroll to position [229, 0]
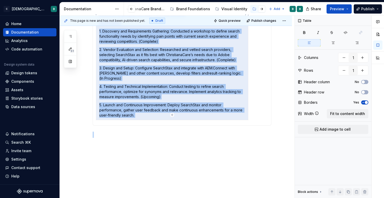
drag, startPoint x: 99, startPoint y: 73, endPoint x: 138, endPoint y: 109, distance: 52.8
click at [138, 109] on td "Workstream Objective: Upgrade ChristianaCare’s website search functionality by …" at bounding box center [172, 18] width 152 height 203
copy td "Loremipsum Dolorsita: Consect AdipiscingElit’s doeiusm tempor incididuntutl et …"
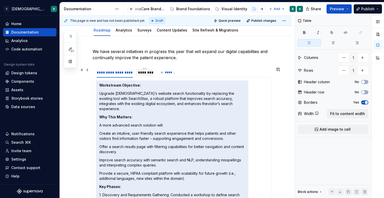
click at [140, 72] on div "********" at bounding box center [144, 72] width 13 height 5
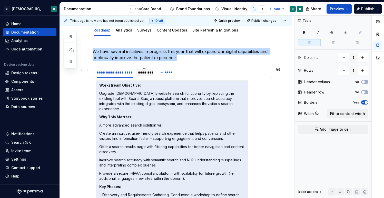
scroll to position [35, 0]
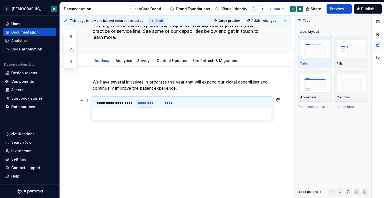
click at [143, 102] on div "********" at bounding box center [144, 102] width 13 height 5
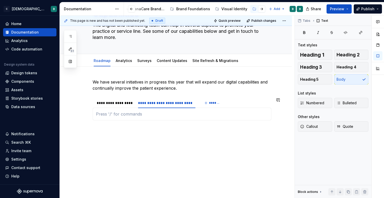
click at [124, 111] on div "Workstream Objective: Upgrade ChristianaCare’s website search functionality by …" at bounding box center [182, 114] width 179 height 13
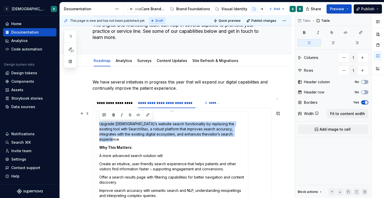
drag, startPoint x: 226, startPoint y: 134, endPoint x: 99, endPoint y: 125, distance: 127.8
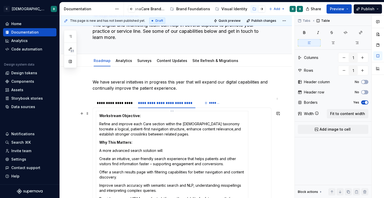
click at [230, 125] on p "Refine and improve each Care section within the [DEMOGRAPHIC_DATA] taxonomy to …" at bounding box center [172, 129] width 146 height 15
click at [217, 129] on p "Refine and improve each Care section within the [DEMOGRAPHIC_DATA] taxonomy to …" at bounding box center [172, 129] width 146 height 15
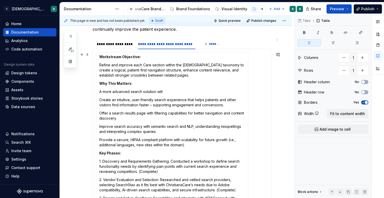
scroll to position [93, 0]
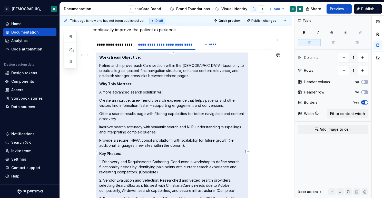
drag, startPoint x: 192, startPoint y: 146, endPoint x: 99, endPoint y: 93, distance: 106.2
click at [99, 93] on td "Workstream Objective: Refine and improve each Care section within the [DEMOGRAP…" at bounding box center [172, 152] width 152 height 198
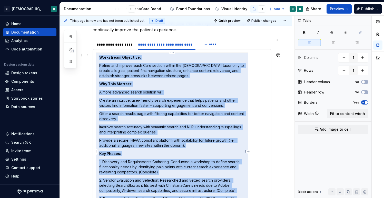
click at [99, 93] on p "A more advanced search solution will:" at bounding box center [172, 92] width 146 height 5
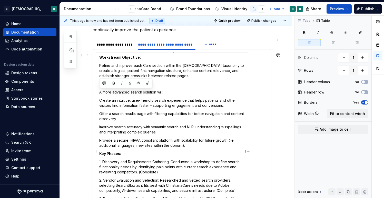
drag, startPoint x: 100, startPoint y: 92, endPoint x: 186, endPoint y: 146, distance: 101.8
click at [186, 146] on td "Workstream Objective: Refine and improve each Care section within the [DEMOGRAP…" at bounding box center [172, 152] width 152 height 198
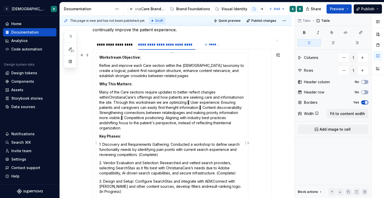
click at [110, 96] on p "Many of the Care sections require updates to better reflect changes withinChris…" at bounding box center [172, 110] width 146 height 41
click at [185, 102] on p "Many of the Care sections require updates to better reflect changes within [DEM…" at bounding box center [172, 110] width 146 height 41
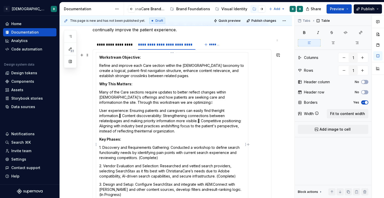
click at [124, 116] on p "User experience: Ensuring patients and caregivers can easily find theright info…" at bounding box center [172, 121] width 146 height 26
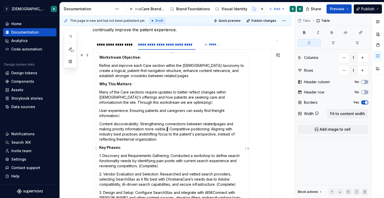
click at [172, 130] on p "Content discoverability: Strengthening connections between relatedpages and mak…" at bounding box center [172, 132] width 146 height 21
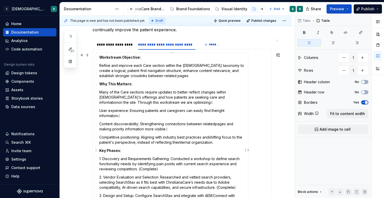
click at [175, 128] on p "Content discoverability: Strengthening connections between relatedpages and mak…" at bounding box center [172, 127] width 146 height 10
click at [124, 116] on p "User experience: Ensuring patients and caregivers can easily find theright info…" at bounding box center [172, 113] width 146 height 10
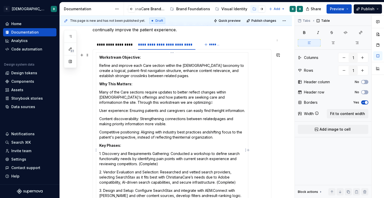
click at [185, 103] on p "Many of the Care sections require updates to better reflect changes within [DEM…" at bounding box center [172, 97] width 146 height 15
click at [230, 97] on p "Many of the Care sections require updates to better reflect changes within [DEM…" at bounding box center [172, 97] width 146 height 15
click at [217, 111] on p "User experience: Ensuring patients and caregivers can easily find theright info…" at bounding box center [172, 110] width 146 height 5
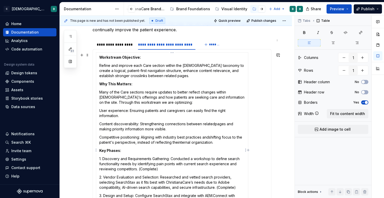
click at [215, 125] on p "Content discoverability: Strengthening connections between relatedpages and mak…" at bounding box center [172, 127] width 146 height 10
click at [211, 137] on p "Competitive positioning: Aligning with industry best practices andshifting focu…" at bounding box center [172, 140] width 146 height 10
click at [184, 143] on p "Competitive positioning: Aligning with industry best practices and shifting foc…" at bounding box center [172, 140] width 146 height 10
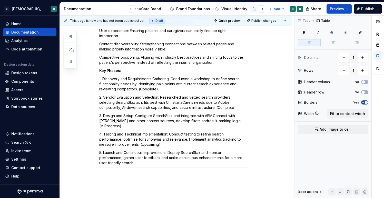
scroll to position [174, 0]
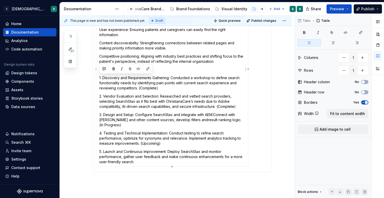
drag, startPoint x: 99, startPoint y: 77, endPoint x: 142, endPoint y: 160, distance: 92.9
click at [142, 160] on td "Workstream Objective: Refine and improve each Care section within the [DEMOGRAP…" at bounding box center [172, 69] width 152 height 195
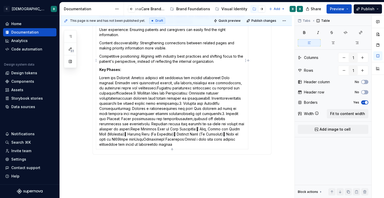
click at [100, 78] on p at bounding box center [172, 111] width 146 height 72
click at [218, 77] on p at bounding box center [172, 111] width 146 height 72
click at [190, 83] on p at bounding box center [172, 111] width 146 height 72
click at [163, 88] on p at bounding box center [172, 111] width 146 height 72
click at [120, 93] on p at bounding box center [172, 111] width 146 height 72
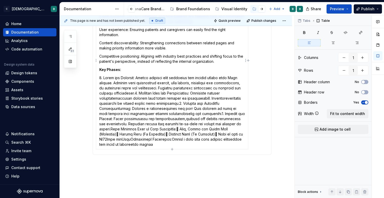
click at [143, 92] on p at bounding box center [172, 111] width 146 height 72
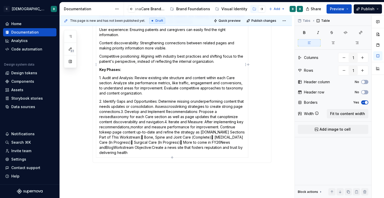
click at [196, 102] on p "2. Identify Gaps and Opportunities: Determine missing orunderperforming content…" at bounding box center [172, 127] width 146 height 56
click at [207, 102] on p "2. Identify Gaps and Opportunities: Determine missing or underperforming conten…" at bounding box center [172, 127] width 146 height 56
click at [174, 107] on p "2. Identify Gaps and Opportunities: Determine missing or under performing conte…" at bounding box center [172, 127] width 146 height 56
click at [162, 107] on p "2. Identify Gaps and Opportunities: Determine missing or under performing conte…" at bounding box center [172, 127] width 146 height 56
click at [132, 112] on p "2. Identify Gaps and Opportunities: Determine missing or under performing conte…" at bounding box center [172, 127] width 146 height 56
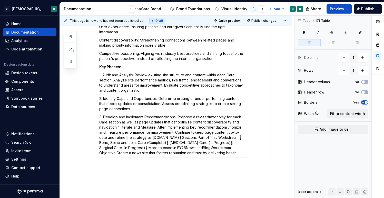
scroll to position [177, 0]
click at [209, 117] on p "3. Develop and Implement Recommendations: Propose a revisedtaxonomy for each Ca…" at bounding box center [172, 134] width 146 height 41
click at [177, 122] on p "3. Develop and Implement Recommendations: Propose a revised taxonomy for each C…" at bounding box center [172, 134] width 146 height 41
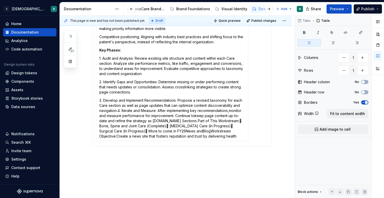
scroll to position [194, 0]
click at [119, 111] on p "3. Develop and Implement Recommendations: Propose a revised taxonomy for each C…" at bounding box center [172, 117] width 146 height 41
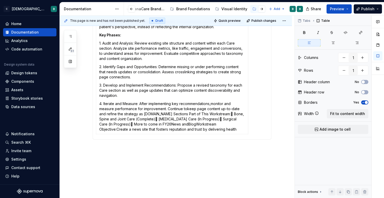
scroll to position [207, 0]
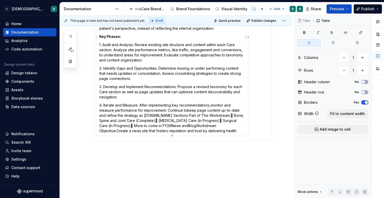
click at [212, 106] on p "4. Iterate and Measure: After implementing key recommendations,monitor and meas…" at bounding box center [172, 118] width 146 height 31
click at [187, 111] on p "4. Iterate and Measure: After implementing key recommendations, monitor and mea…" at bounding box center [172, 118] width 146 height 31
click at [158, 116] on p "4. Iterate and Measure: After implementing key recommendations, monitor and mea…" at bounding box center [172, 118] width 146 height 31
click at [228, 115] on p "4. Iterate and Measure: After implementing key recommendations, monitor and mea…" at bounding box center [172, 118] width 146 height 31
click at [158, 115] on p "4. Iterate and Measure: After implementing key recommendations, monitor and mea…" at bounding box center [172, 118] width 146 height 31
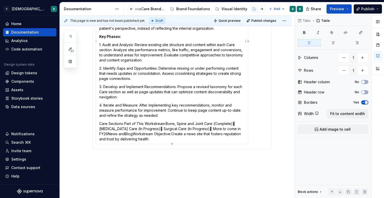
click at [166, 124] on p "Care Sections Part of This Workstream:Bone, Spine and Joint Care (Complete) [M…" at bounding box center [172, 131] width 146 height 21
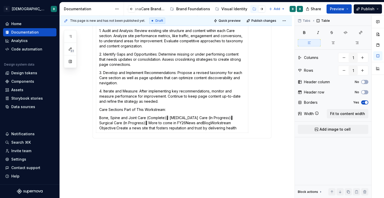
scroll to position [222, 0]
click at [169, 116] on p "Bone, Spine and Joint Care (Complete) [MEDICAL_DATA] Care (In Progress) Surgi…" at bounding box center [172, 122] width 146 height 15
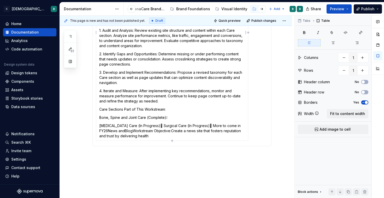
click at [193, 125] on p "[MEDICAL_DATA] Care (In Progress) Surgical Care (In Progress) More to come in…" at bounding box center [172, 130] width 146 height 15
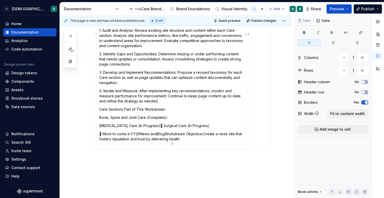
scroll to position [222, 0]
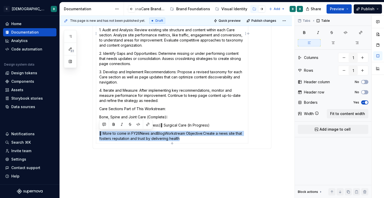
drag, startPoint x: 186, startPoint y: 139, endPoint x: 98, endPoint y: 133, distance: 88.2
click at [98, 133] on td "Workstream Objective: Refine and improve each Care section within the [DEMOGRAP…" at bounding box center [172, 34] width 152 height 220
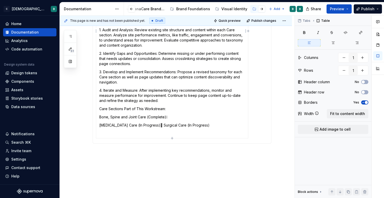
click at [147, 126] on p "[MEDICAL_DATA] Care (In Progress) Surgical Care (In Progress)" at bounding box center [172, 125] width 146 height 5
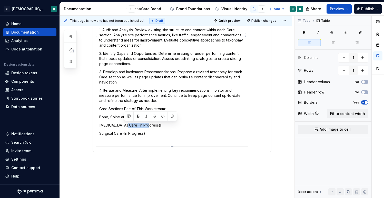
drag, startPoint x: 148, startPoint y: 125, endPoint x: 123, endPoint y: 126, distance: 24.6
click at [123, 126] on p "[MEDICAL_DATA] Care (In Progress)" at bounding box center [172, 125] width 146 height 5
drag, startPoint x: 143, startPoint y: 133, endPoint x: 124, endPoint y: 133, distance: 19.0
click at [124, 133] on p "Surgical Care (In Progress)" at bounding box center [172, 133] width 146 height 5
click at [170, 116] on p "Bone, Spine and Joint Care (Complete)" at bounding box center [172, 117] width 146 height 5
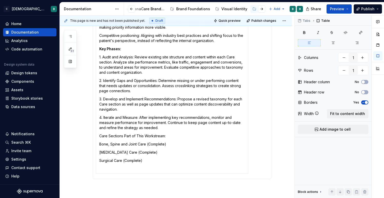
scroll to position [197, 0]
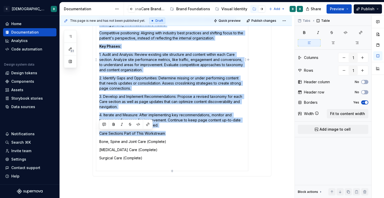
drag, startPoint x: 171, startPoint y: 133, endPoint x: 96, endPoint y: 130, distance: 75.2
click at [96, 130] on td "Workstream Objective: Refine and improve each Care section within the [DEMOGRAP…" at bounding box center [172, 59] width 152 height 223
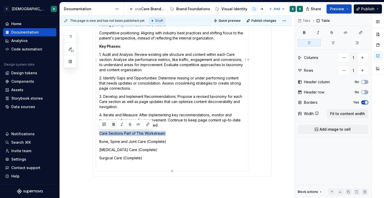
click at [113, 125] on button "button" at bounding box center [113, 124] width 7 height 7
click at [136, 153] on td "Workstream Objective: Refine and improve each Care section within the [DEMOGRAP…" at bounding box center [172, 59] width 152 height 223
click at [144, 157] on p "Surgical Care (Complete)" at bounding box center [172, 158] width 146 height 5
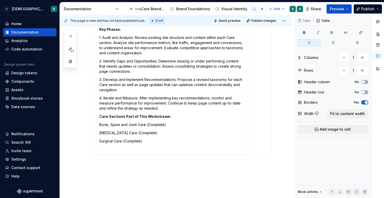
scroll to position [219, 0]
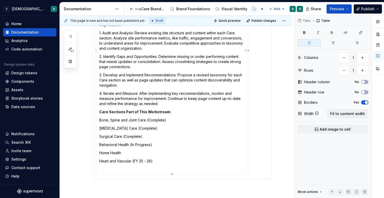
click at [139, 151] on p "Home Health" at bounding box center [172, 152] width 146 height 5
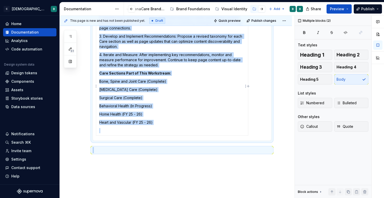
scroll to position [278, 0]
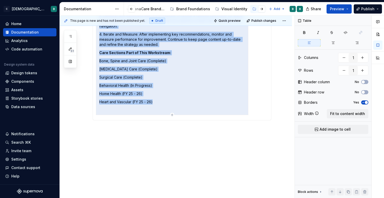
drag, startPoint x: 100, startPoint y: 105, endPoint x: 157, endPoint y: 101, distance: 57.8
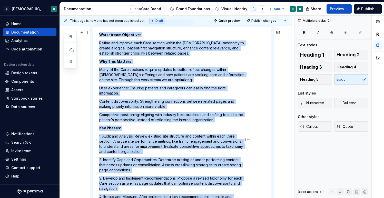
scroll to position [0, 0]
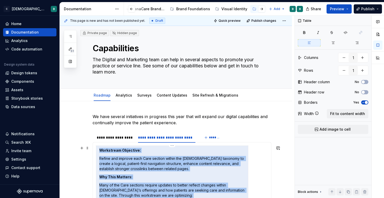
drag, startPoint x: 156, startPoint y: 102, endPoint x: 100, endPoint y: 150, distance: 74.7
copy td "Loremipsum Dolorsita: Consec adi elitsed doei Temp incidid utlabo etd Magnaaliq…"
click at [214, 138] on span "*******" at bounding box center [215, 138] width 12 height 4
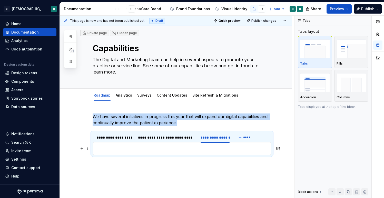
click at [152, 150] on p at bounding box center [182, 149] width 172 height 6
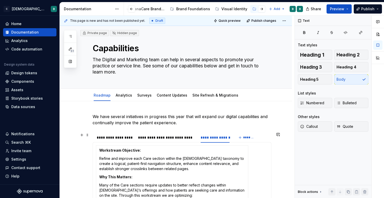
scroll to position [17, 0]
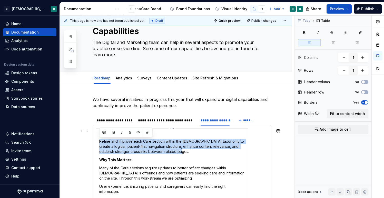
drag, startPoint x: 177, startPoint y: 154, endPoint x: 100, endPoint y: 140, distance: 78.4
click at [100, 140] on p "Refine and improve each Care section within the [DEMOGRAPHIC_DATA] taxonomy to …" at bounding box center [172, 146] width 146 height 15
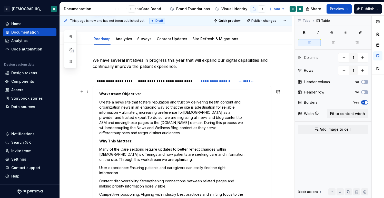
scroll to position [57, 0]
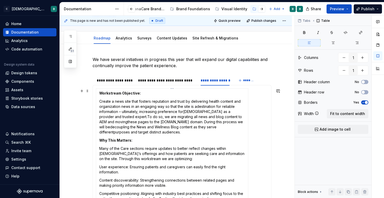
click at [183, 112] on p "Create a news site that fosters reputation and trust by delivering health conte…" at bounding box center [172, 117] width 146 height 36
click at [124, 114] on p "Create a news site that fosters reputation and trust by delivering health conte…" at bounding box center [172, 117] width 146 height 36
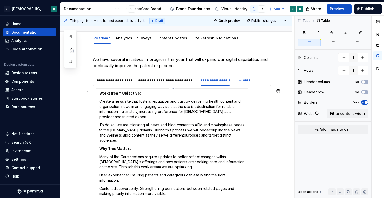
scroll to position [59, 0]
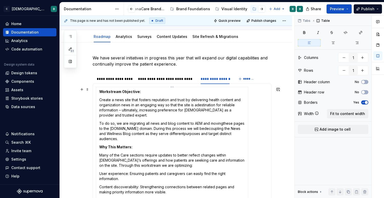
click at [223, 123] on p "To do so, we are migrating all news and blog content to AEM and movingthese pag…" at bounding box center [172, 131] width 146 height 21
click at [208, 129] on p "To do so, we are migrating all news and blog content to AEM and moving these pa…" at bounding box center [172, 131] width 146 height 21
click at [194, 134] on p "To do so, we are migrating all news and blog content to AEM and moving these pa…" at bounding box center [172, 131] width 146 height 21
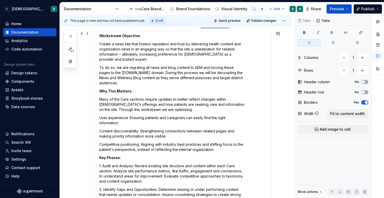
scroll to position [114, 0]
click at [137, 125] on p "User experience: Ensuring patients and caregivers can easily find the right inf…" at bounding box center [172, 121] width 146 height 10
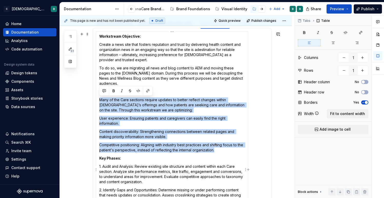
drag, startPoint x: 220, startPoint y: 150, endPoint x: 97, endPoint y: 100, distance: 132.3
click at [97, 100] on td "Workstream Objective: Create a news site that fosters reputation and trust by d…" at bounding box center [172, 170] width 152 height 276
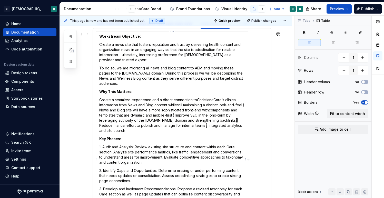
click at [194, 99] on p "Create a seamless experience and a direct connection toChristianaCare’s clinica…" at bounding box center [172, 115] width 146 height 36
click at [196, 99] on p "Create a seamless experience and a direct connection toChristianaCare’s clinica…" at bounding box center [172, 115] width 146 height 36
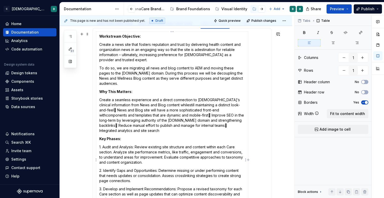
click at [178, 105] on p "Create a seamless experience and a direct connection to [DEMOGRAPHIC_DATA]’s cl…" at bounding box center [172, 115] width 146 height 36
click at [108, 109] on p "Create a seamless experience and a direct connection to [DEMOGRAPHIC_DATA]’s cl…" at bounding box center [172, 115] width 146 height 36
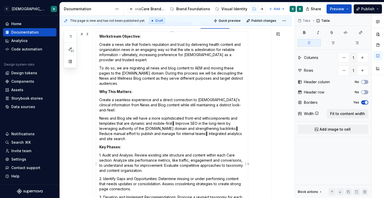
click at [109, 111] on p "Create a seamless experience and a direct connection to [DEMOGRAPHIC_DATA]’s cl…" at bounding box center [172, 104] width 146 height 15
click at [209, 118] on p "News and Blog site will have a more sophisticated front-end withcomponents and …" at bounding box center [172, 129] width 146 height 26
click at [177, 123] on p "News and Blog site will have a more sophisticated front-end with components and…" at bounding box center [172, 129] width 146 height 26
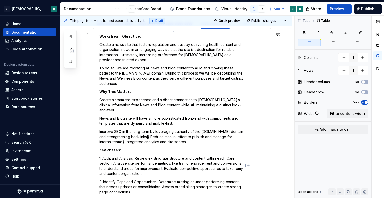
click at [180, 122] on p "News and Blog site will have a more sophisticated front-end with components and…" at bounding box center [172, 121] width 146 height 10
click at [122, 112] on p "Create a seamless experience and a direct connection to [DEMOGRAPHIC_DATA]’s cl…" at bounding box center [172, 104] width 146 height 15
click at [209, 132] on p "Improve SEO in the long-term by leveraging authority of the [DOMAIN_NAME] domai…" at bounding box center [172, 136] width 146 height 15
click at [161, 137] on p "Improve SEO in the long-term by leveraging authority of the main [DOMAIN_NAME] …" at bounding box center [172, 136] width 146 height 15
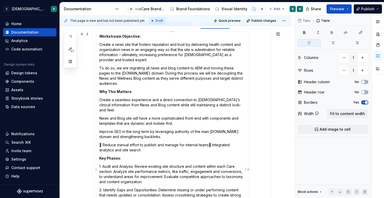
click at [103, 145] on p " Reduce manual effort to publish and manage for internal teams Integrated ana…" at bounding box center [172, 148] width 146 height 10
click at [210, 144] on p "Reduce manual effort to publish and manage for internal teams Integrated analy…" at bounding box center [172, 148] width 146 height 10
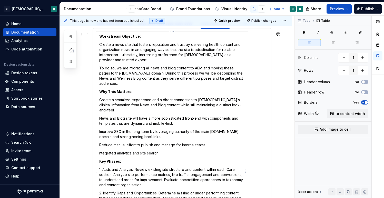
click at [212, 144] on p "Reduce manual effort to publish and manage for internal teams" at bounding box center [172, 145] width 146 height 5
click at [152, 146] on p "Reduce manual effort to publish and manage for internal teams." at bounding box center [172, 145] width 146 height 5
click at [99, 153] on td "Workstream Objective: Create a news site that fosters reputation and trust by d…" at bounding box center [172, 171] width 152 height 279
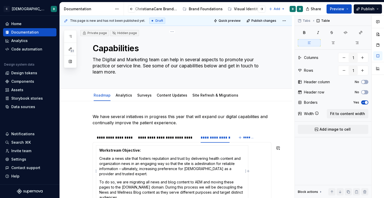
scroll to position [114, 0]
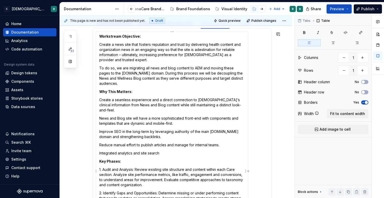
type textarea "*"
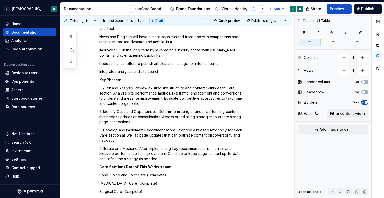
scroll to position [200, 0]
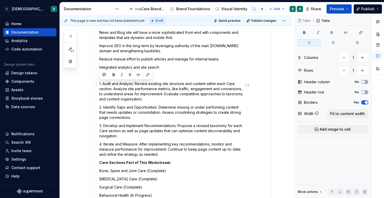
drag, startPoint x: 160, startPoint y: 155, endPoint x: 98, endPoint y: 84, distance: 93.9
click at [98, 84] on td "Workstream Objective: Create a news site that fosters reputation and trust by d…" at bounding box center [172, 85] width 152 height 279
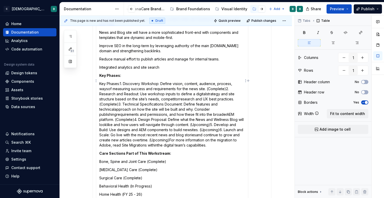
click at [120, 83] on p "Key Phases:1. Discovery Workshop: Define vision, content, audience, process, wa…" at bounding box center [172, 114] width 146 height 67
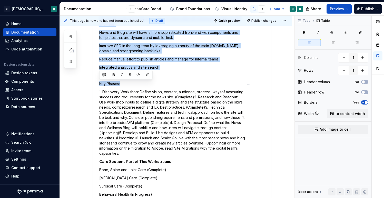
drag, startPoint x: 126, startPoint y: 84, endPoint x: 94, endPoint y: 84, distance: 31.8
click at [94, 84] on body "C ChristianaCare Digital B Home Documentation Analytics Code automation Design …" at bounding box center [192, 99] width 384 height 198
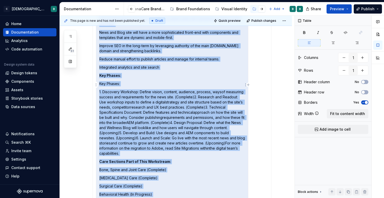
click at [114, 85] on p "Key Phases:" at bounding box center [172, 83] width 146 height 5
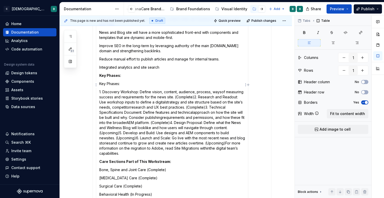
click at [114, 84] on p "Key Phases:" at bounding box center [172, 83] width 146 height 5
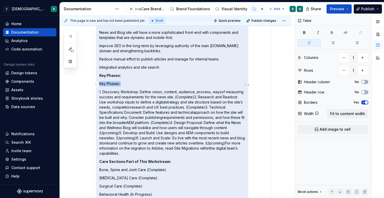
click at [114, 84] on p "Key Phases:" at bounding box center [172, 83] width 146 height 5
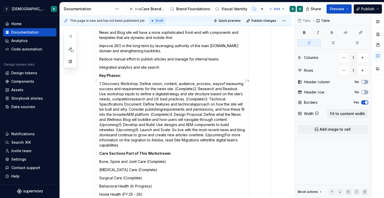
click at [220, 84] on p "1. Discovery Workshop: Define vision, content, audience, process, waysof measur…" at bounding box center [172, 114] width 146 height 67
click at [195, 88] on p "1. Discovery Workshop: Define vision, content, audience, process, ways of measu…" at bounding box center [172, 114] width 146 height 67
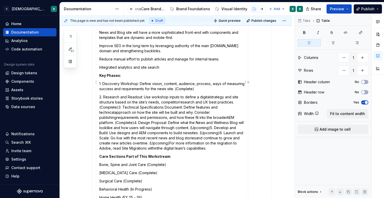
click at [210, 97] on p "2. Research and Readout: Use workshop inputs to define a digitalstrategy and si…" at bounding box center [172, 123] width 146 height 56
click at [179, 102] on p "2. Research and Readout: Use workshop inputs to define a digital strategy and s…" at bounding box center [172, 123] width 146 height 56
click at [118, 106] on p "2. Research and Readout: Use workshop inputs to define a digital strategy and s…" at bounding box center [172, 123] width 146 height 56
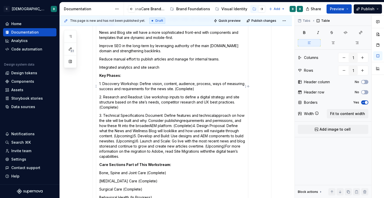
click at [193, 126] on p "3. Technical Specifications Document: Define features and technicalapproach on …" at bounding box center [172, 136] width 146 height 46
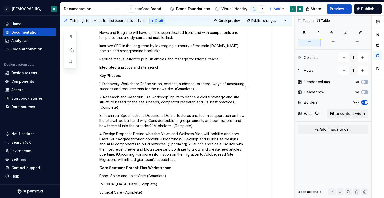
click at [215, 115] on p "3. Technical Specifications Document: Define features and technicalapproach on …" at bounding box center [172, 120] width 146 height 15
click at [192, 121] on p "3. Technical Specifications Document: Define features and technical approach on…" at bounding box center [172, 120] width 146 height 15
click at [218, 133] on p "4. Design Proposal: Define what the News and Wellness Blog will looklike and ho…" at bounding box center [172, 147] width 146 height 31
click at [181, 138] on p "4. Design Proposal: Define what the News and Wellness Blog will look like and h…" at bounding box center [172, 147] width 146 height 31
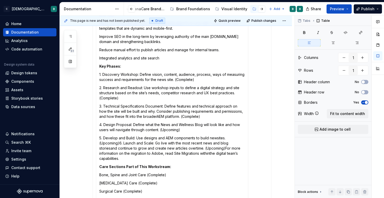
scroll to position [211, 0]
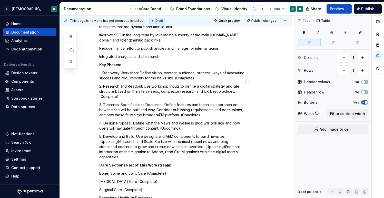
click at [217, 136] on p "5. Develop and Build: Use designs and AEM components to build newsites. (Upcomi…" at bounding box center [172, 147] width 146 height 26
click at [120, 143] on p "5. Develop and Build: Use designs and AEM components to build new sites. (Upcom…" at bounding box center [172, 147] width 146 height 26
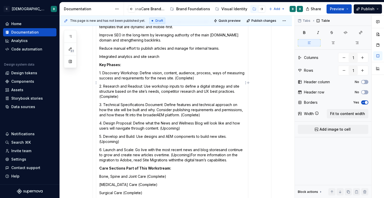
click at [222, 149] on p "6. Launch and Scale: Go live with the most recent news and blog storiesand cont…" at bounding box center [172, 154] width 146 height 15
click at [191, 155] on p "6. Launch and Scale: Go live with the most recent news and blog stories and con…" at bounding box center [172, 154] width 146 height 15
click at [190, 155] on p "6. Launch and Scale: Go live with the most recent news and blog stories and con…" at bounding box center [172, 154] width 146 height 15
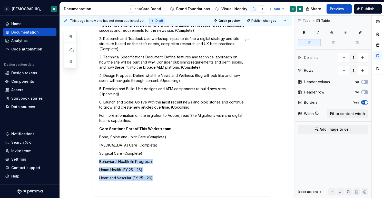
scroll to position [260, 0]
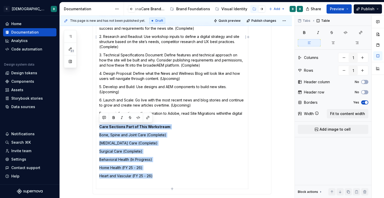
drag, startPoint x: 159, startPoint y: 179, endPoint x: 98, endPoint y: 125, distance: 80.6
click at [98, 126] on td "Workstream Objective: Create a news site that fosters reputation and trust by d…" at bounding box center [172, 37] width 152 height 304
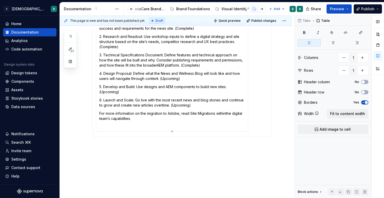
click at [99, 126] on td "Workstream Objective: Create a news site that fosters reputation and trust by d…" at bounding box center [172, 8] width 152 height 246
click at [80, 122] on div "**********" at bounding box center [176, 24] width 232 height 366
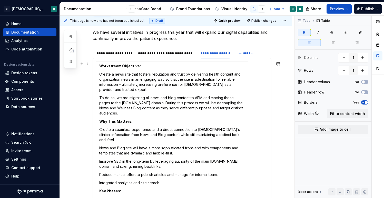
scroll to position [75, 0]
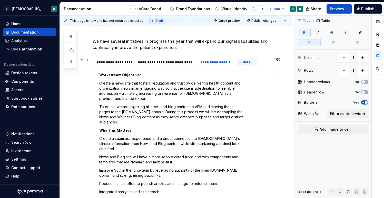
click at [245, 63] on span "*******" at bounding box center [249, 62] width 12 height 4
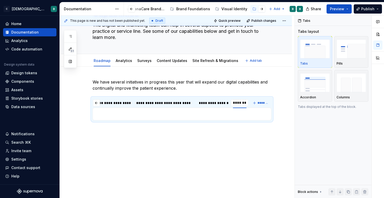
type textarea "*"
type input "**********"
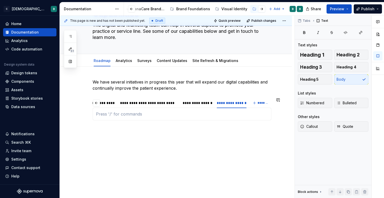
click at [182, 109] on div "Workstream Objective: Upgrade ChristianaCare’s website search functionality by …" at bounding box center [182, 114] width 179 height 13
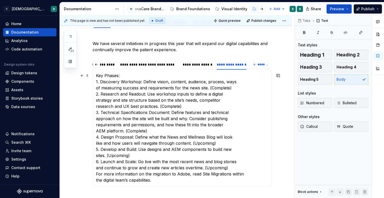
scroll to position [76, 0]
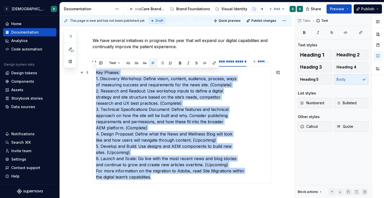
drag, startPoint x: 157, startPoint y: 179, endPoint x: 95, endPoint y: 74, distance: 121.2
click at [95, 74] on div "Workstream Objective: Upgrade ChristianaCare’s website search functionality by …" at bounding box center [182, 124] width 179 height 117
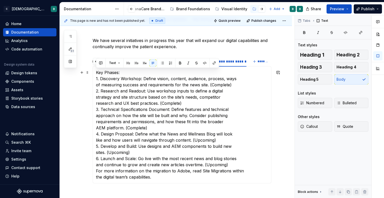
scroll to position [35, 0]
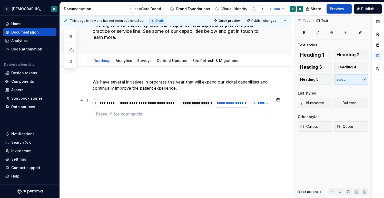
click at [198, 104] on div "**********" at bounding box center [197, 102] width 29 height 5
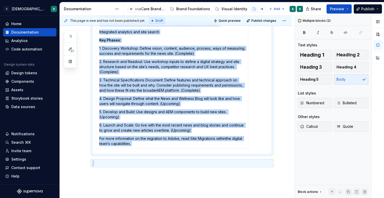
scroll to position [269, 0]
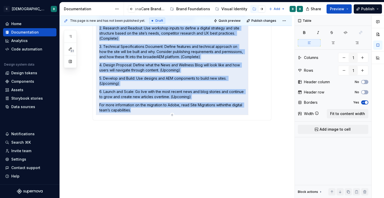
drag, startPoint x: 99, startPoint y: 115, endPoint x: 132, endPoint y: 111, distance: 32.8
copy td "Workstream Objective: Create a news site that fosters reputation and trust by d…"
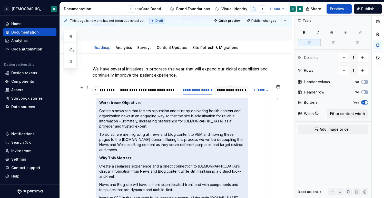
click at [228, 87] on div "**********" at bounding box center [232, 89] width 30 height 5
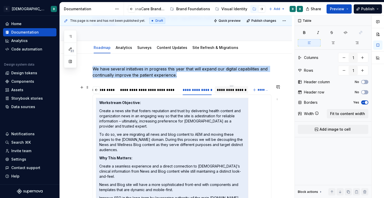
scroll to position [35, 0]
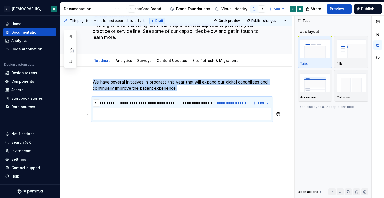
click at [121, 115] on p at bounding box center [182, 114] width 172 height 6
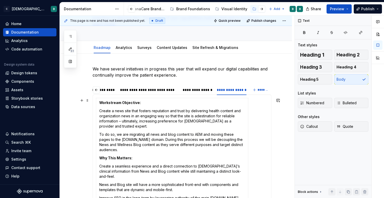
scroll to position [80, 0]
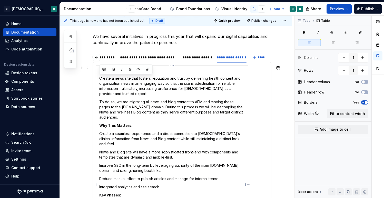
drag, startPoint x: 119, startPoint y: 118, endPoint x: 99, endPoint y: 81, distance: 42.6
click at [98, 81] on td "Workstream Objective: Create a news site that fosters reputation and trust by d…" at bounding box center [172, 185] width 152 height 238
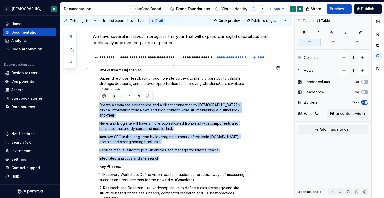
drag, startPoint x: 160, startPoint y: 158, endPoint x: 99, endPoint y: 106, distance: 79.8
click at [99, 106] on td "Workstream Objective: Gather direct user feedback through on-site surveys to id…" at bounding box center [172, 170] width 152 height 209
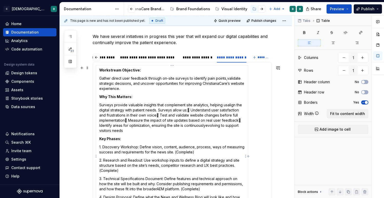
click at [159, 108] on p "Surveys provide valuable insights that complement site analytics, helping usali…" at bounding box center [172, 118] width 146 height 31
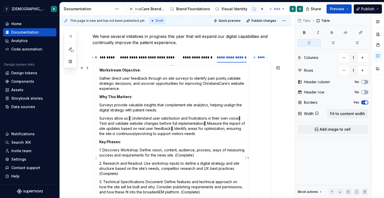
click at [230, 105] on p "Surveys provide valuable insights that complement site analytics, helping usali…" at bounding box center [172, 108] width 146 height 10
click at [133, 118] on p "Surveys allow us: Understand user satisfaction and frustrations in their own v…" at bounding box center [172, 126] width 146 height 21
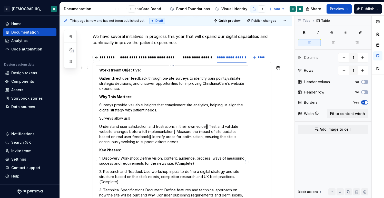
click at [210, 127] on p "Understand user satisfaction and frustrations in their own voice Test and vali…" at bounding box center [172, 134] width 146 height 21
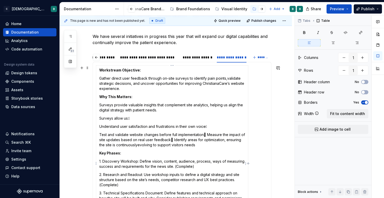
click at [207, 136] on p "Test and validate website changes before full implementation Measure the impac…" at bounding box center [172, 139] width 146 height 15
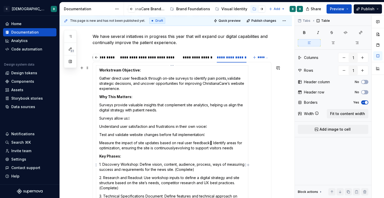
click at [212, 143] on p "Measure the impact of site updates based on real user feedback Identify areas …" at bounding box center [172, 145] width 146 height 10
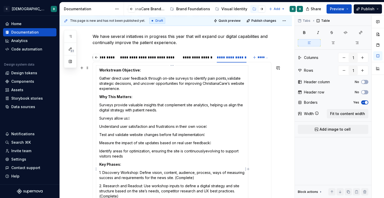
click at [212, 143] on p "Measure the impact of site updates based on real user feedback" at bounding box center [172, 142] width 146 height 5
click at [207, 135] on p "Test and validate website changes before full implementation" at bounding box center [172, 134] width 146 height 5
click at [211, 128] on p "Understand user satisfaction and frustrations in their own voice" at bounding box center [172, 126] width 146 height 5
click at [134, 118] on p "Surveys allow us:" at bounding box center [172, 118] width 146 height 5
click at [127, 118] on p "Surveys allow us" at bounding box center [172, 118] width 146 height 5
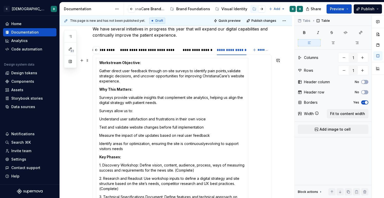
scroll to position [88, 0]
click at [206, 143] on p "Identify areas for optimization, ensuring the site is continuouslyevolving to s…" at bounding box center [172, 146] width 146 height 10
click at [140, 149] on p "Identify areas for optimization, ensuring the site is continuously evolving to …" at bounding box center [172, 146] width 146 height 10
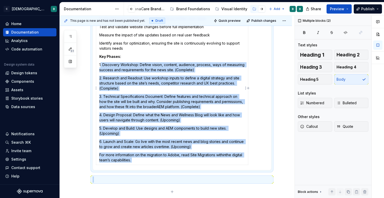
scroll to position [238, 0]
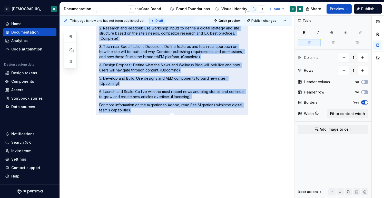
drag, startPoint x: 100, startPoint y: 112, endPoint x: 133, endPoint y: 109, distance: 32.9
click at [133, 109] on td "Workstream Objective: Gather direct user feedback through on-site surveys to id…" at bounding box center [172, 11] width 152 height 207
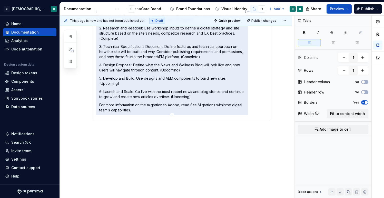
scroll to position [31, 0]
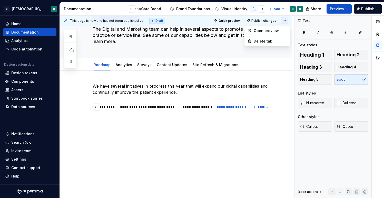
click at [286, 20] on html "C ChristianaCare Digital B Home Documentation Analytics Code automation Design …" at bounding box center [192, 99] width 384 height 198
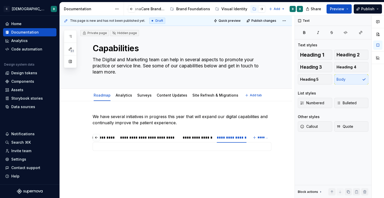
type textarea "*"
click at [193, 139] on div "**********" at bounding box center [197, 137] width 29 height 5
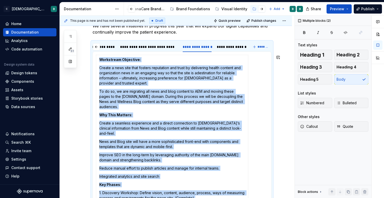
scroll to position [269, 0]
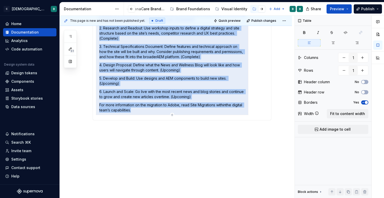
drag, startPoint x: 99, startPoint y: 149, endPoint x: 134, endPoint y: 110, distance: 52.8
copy td "Workstream Objective: Create a news site that fosters reputation and trust by d…"
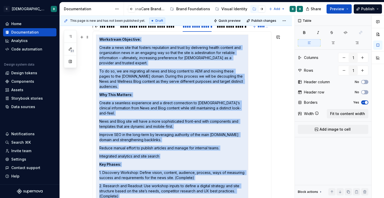
scroll to position [0, 0]
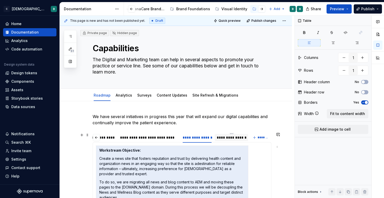
click at [223, 136] on div "**********" at bounding box center [232, 137] width 30 height 5
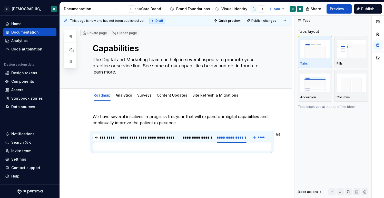
click at [123, 146] on div at bounding box center [182, 147] width 172 height 2
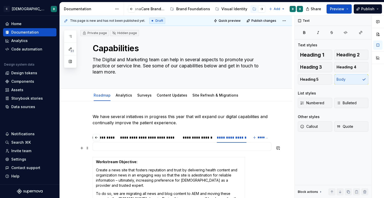
click at [123, 147] on div at bounding box center [182, 147] width 172 height 2
click at [123, 144] on div "Workstream Objective: Upgrade ChristianaCare’s website search functionality by …" at bounding box center [182, 146] width 179 height 9
click at [121, 146] on div at bounding box center [182, 147] width 172 height 2
click at [89, 147] on span at bounding box center [87, 148] width 4 height 7
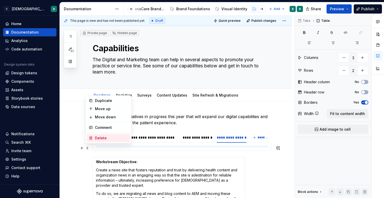
click at [97, 136] on div "Delete" at bounding box center [111, 138] width 33 height 5
type input "1"
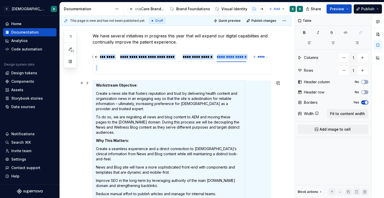
scroll to position [68, 0]
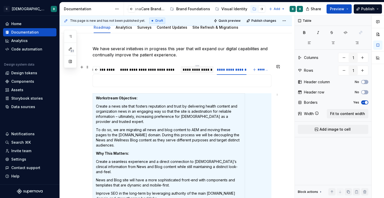
click at [198, 69] on div "**********" at bounding box center [197, 69] width 29 height 5
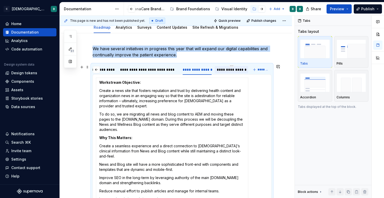
click at [226, 71] on div "**********" at bounding box center [232, 69] width 30 height 5
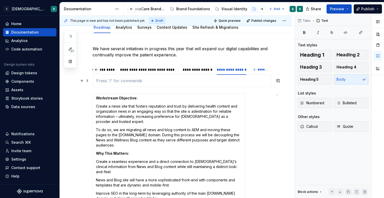
click at [202, 80] on p at bounding box center [182, 81] width 172 height 6
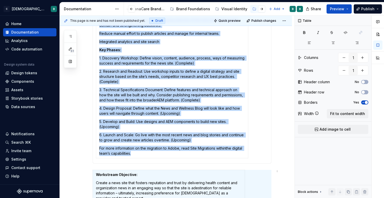
scroll to position [311, 0]
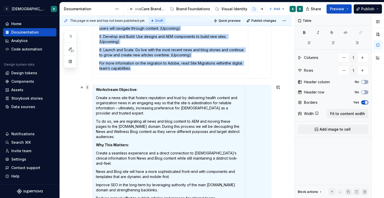
click at [87, 87] on span at bounding box center [87, 87] width 4 height 7
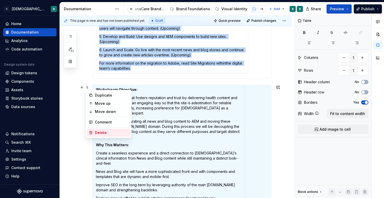
click at [101, 132] on div "Delete" at bounding box center [111, 132] width 33 height 5
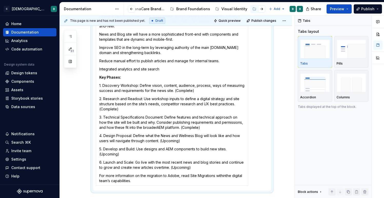
scroll to position [223, 0]
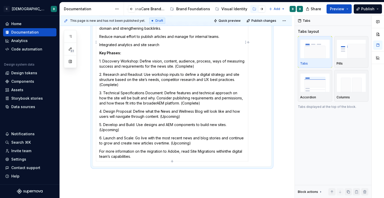
click at [134, 157] on p "For more information on the migration to Adobe, read Site Migrations withinthe …" at bounding box center [172, 154] width 146 height 10
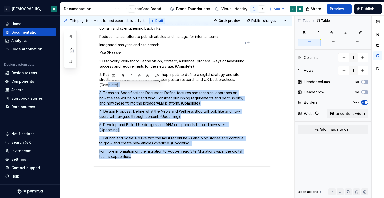
drag, startPoint x: 134, startPoint y: 157, endPoint x: 107, endPoint y: 84, distance: 77.5
click at [107, 84] on td "Workstream Objective: Create a news site that fosters reputation and trust by d…" at bounding box center [172, 42] width 152 height 238
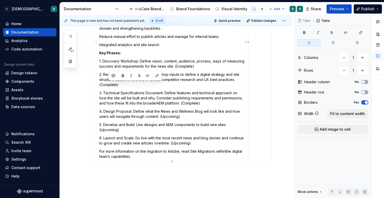
click at [100, 62] on p "1. Discovery Workshop: Define vision, content, audience, process, ways of measu…" at bounding box center [172, 64] width 146 height 10
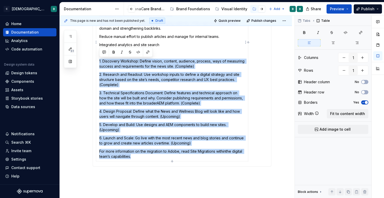
drag, startPoint x: 100, startPoint y: 61, endPoint x: 132, endPoint y: 158, distance: 101.7
click at [132, 158] on td "Workstream Objective: Create a news site that fosters reputation and trust by d…" at bounding box center [172, 42] width 152 height 238
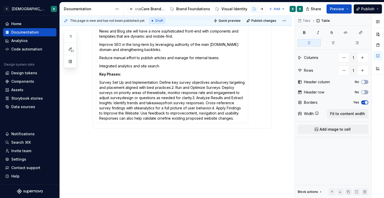
scroll to position [201, 0]
click at [100, 82] on p "Survey Set Up and Implementation: Define key survey objectives andsurvey target…" at bounding box center [172, 100] width 146 height 41
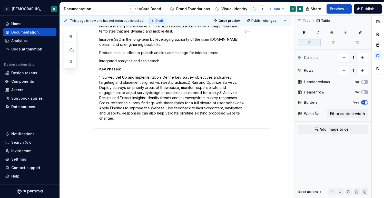
click at [220, 77] on p "1. Survey Set Up and Implementation: Define key survey objectives andsurvey tar…" at bounding box center [172, 98] width 146 height 46
click at [189, 81] on p "1. Survey Set Up and Implementation: Define key survey objectives and survey ta…" at bounding box center [172, 98] width 146 height 46
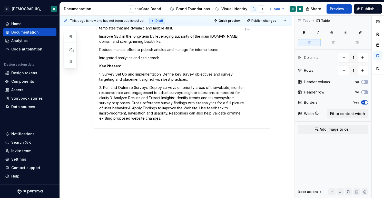
click at [217, 88] on p "2. Run and Optimize Surveys: Deploy surveys on priority areas of thewebsite, mo…" at bounding box center [172, 103] width 146 height 36
click at [194, 92] on p "2. Run and Optimize Surveys: Deploy surveys on priority areas of the website, m…" at bounding box center [172, 103] width 146 height 36
click at [131, 97] on p "2. Run and Optimize Surveys: Deploy surveys on priority areas of the website, m…" at bounding box center [172, 103] width 146 height 36
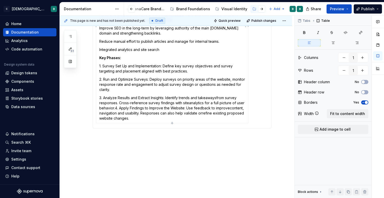
click at [207, 98] on p "3. Analyze Results and Extract Insights: Identify trends and takeawaysfrom surv…" at bounding box center [172, 108] width 146 height 26
click at [219, 97] on p "3. Analyze Results and Extract Insights: Identify trends and take awaysfrom sur…" at bounding box center [172, 108] width 146 height 26
click at [189, 103] on p "3. Analyze Results and Extract Insights: Identify trends and take aways from su…" at bounding box center [172, 108] width 146 height 26
click at [124, 108] on p "3. Analyze Results and Extract Insights: Identify trends and take aways from su…" at bounding box center [172, 108] width 146 height 26
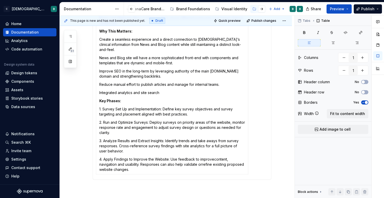
scroll to position [172, 0]
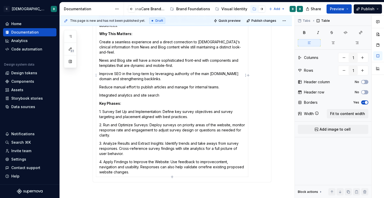
type textarea "*"
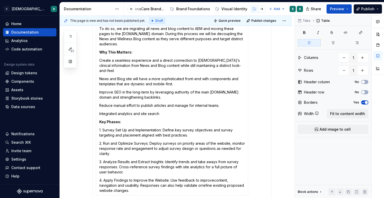
scroll to position [152, 0]
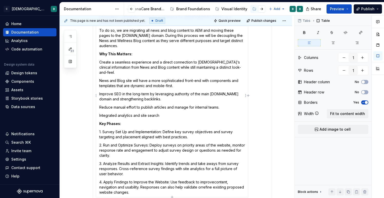
click at [165, 110] on td "Workstream Objective: Create a news site that fosters reputation and trust by d…" at bounding box center [172, 95] width 152 height 203
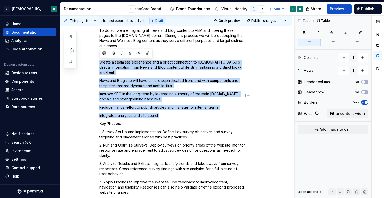
drag, startPoint x: 161, startPoint y: 117, endPoint x: 98, endPoint y: 64, distance: 81.9
click at [98, 64] on td "Workstream Objective: Create a news site that fosters reputation and trust by d…" at bounding box center [172, 95] width 152 height 203
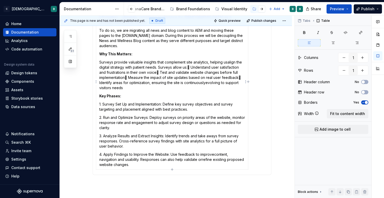
click at [187, 68] on p "Surveys provide valuable insights that complement site analytics, helping usali…" at bounding box center [172, 75] width 146 height 31
click at [197, 67] on p "Surveys provide valuable insights that complement site analytics, helping usali…" at bounding box center [172, 75] width 146 height 31
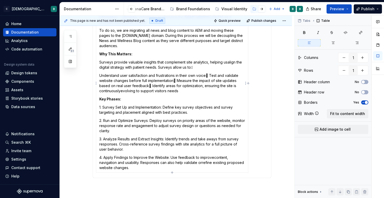
click at [210, 75] on p "Understand user satisfaction and frustrations in their own voice Test and vali…" at bounding box center [172, 83] width 146 height 21
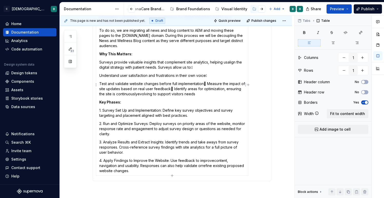
click at [208, 84] on p "Test and validate website changes before full implementation Measure the impac…" at bounding box center [172, 88] width 146 height 15
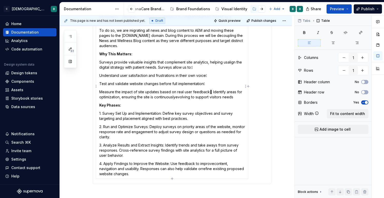
click at [212, 91] on p "Measure the impact of site updates based on real user feedback Identify areas …" at bounding box center [172, 94] width 146 height 10
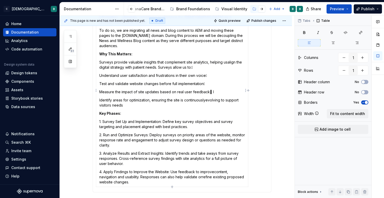
click at [217, 92] on p "Measure the impact of site updates based on real user feedback I" at bounding box center [172, 91] width 146 height 5
click at [206, 100] on p "Identify areas for optimization, ensuring the site is continuouslyevolving to s…" at bounding box center [172, 103] width 146 height 10
click at [212, 93] on p "Measure the impact of site updates based on real user feedback" at bounding box center [172, 91] width 146 height 5
click at [209, 85] on p "Test and validate website changes before full implementation" at bounding box center [172, 83] width 146 height 5
click at [212, 73] on td "Workstream Objective: Create a news site that fosters reputation and trust by d…" at bounding box center [172, 90] width 152 height 193
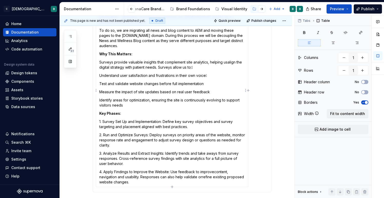
click at [212, 74] on p "Understand user satisfaction and frustrations in their own voice" at bounding box center [172, 75] width 146 height 5
click at [199, 66] on p "Surveys provide valuable insights that complement site analytics, helping usali…" at bounding box center [172, 65] width 146 height 10
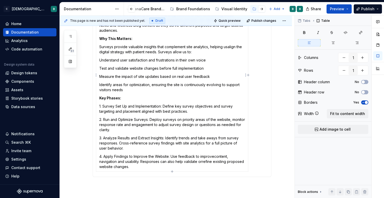
click at [213, 157] on p "4. Apply Findings to Improve the Website: Use feedback to improvecontent, navig…" at bounding box center [172, 161] width 146 height 15
click at [203, 162] on p "4. Apply Findings to Improve the Website: Use feedback to improve content, navi…" at bounding box center [172, 161] width 146 height 15
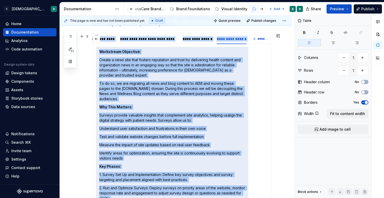
scroll to position [93, 0]
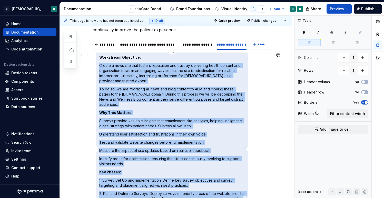
drag, startPoint x: 131, startPoint y: 165, endPoint x: 101, endPoint y: 61, distance: 108.8
click at [101, 61] on td "Workstream Objective: Create a news site that fosters reputation and trust by d…" at bounding box center [172, 149] width 152 height 193
type input "2"
click at [100, 80] on p "Create a news site that fosters reputation and trust by delivering health conte…" at bounding box center [172, 73] width 146 height 21
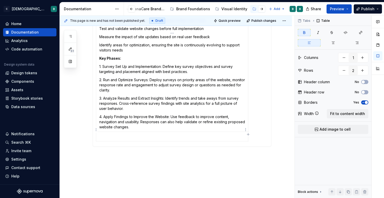
scroll to position [225, 0]
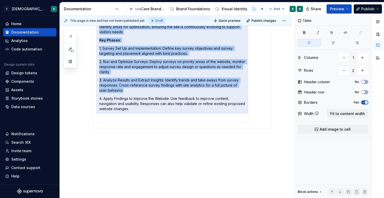
drag, startPoint x: 99, startPoint y: 56, endPoint x: 129, endPoint y: 108, distance: 60.2
click at [129, 108] on td "Workstream Objective: Create a news site that fosters reputation and trust by d…" at bounding box center [172, 17] width 152 height 193
copy td "Workstream Objective: Create a news site that fosters reputation and trust by d…"
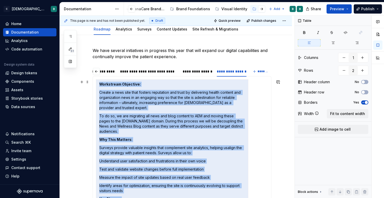
scroll to position [61, 0]
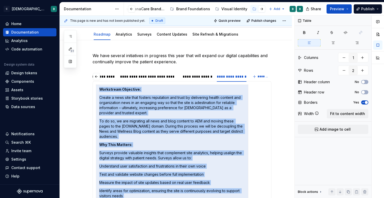
type textarea "*"
click at [261, 77] on span "*******" at bounding box center [263, 77] width 12 height 4
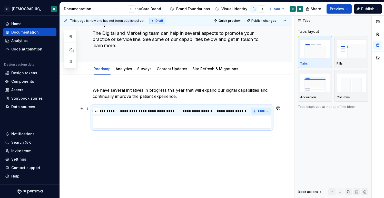
scroll to position [0, 36]
type input "**********"
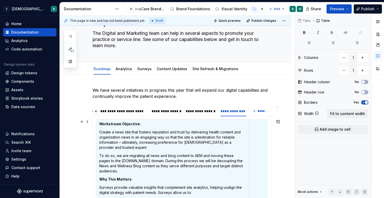
scroll to position [2, 0]
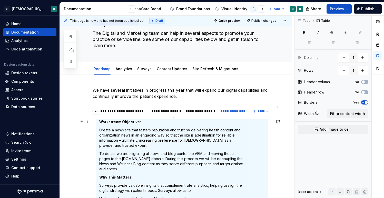
click at [197, 136] on p "Create a news site that fosters reputation and trust by delivering health conte…" at bounding box center [172, 138] width 146 height 21
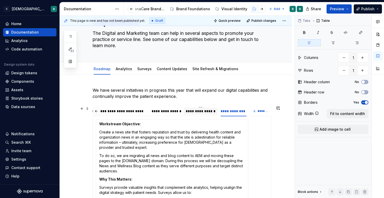
click at [201, 112] on div "**********" at bounding box center [201, 111] width 30 height 5
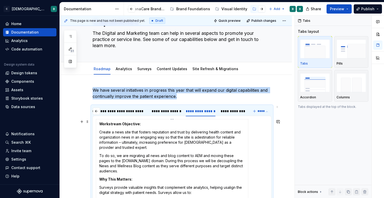
click at [197, 137] on p "Create a news site that fosters reputation and trust by delivering health conte…" at bounding box center [172, 140] width 146 height 21
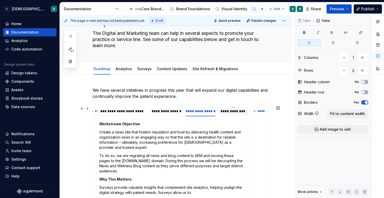
click at [226, 114] on div "**********" at bounding box center [233, 111] width 26 height 5
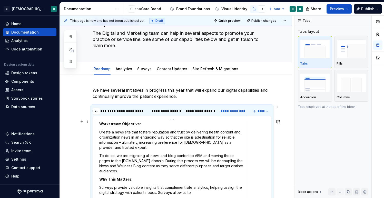
click at [124, 150] on p "Create a news site that fosters reputation and trust by delivering health conte…" at bounding box center [172, 140] width 146 height 21
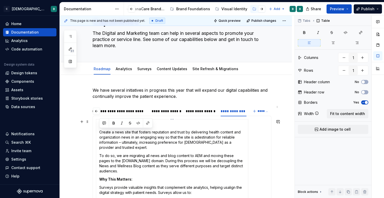
drag, startPoint x: 119, startPoint y: 170, endPoint x: 100, endPoint y: 134, distance: 41.4
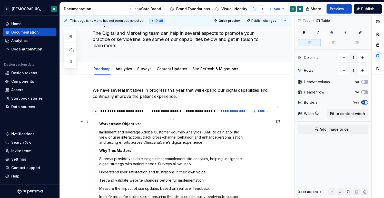
click at [227, 132] on p "Implement and leverage Adobe Customer Journey Analytics (CJA) to gain aholistic…" at bounding box center [172, 137] width 146 height 15
click at [216, 137] on p "Implement and leverage Adobe Customer Journey Analytics (CJA) to gain a holisti…" at bounding box center [172, 137] width 146 height 15
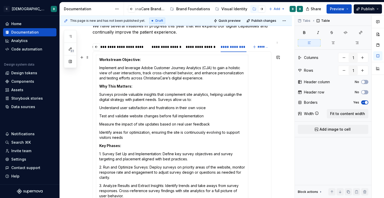
scroll to position [96, 0]
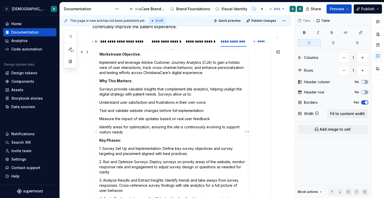
click at [124, 132] on p "Identify areas for optimization, ensuring the site is continuously evolving to …" at bounding box center [172, 130] width 146 height 10
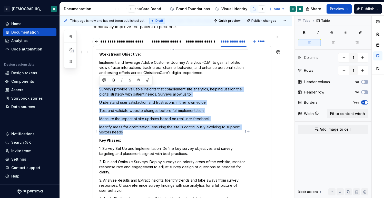
drag, startPoint x: 127, startPoint y: 133, endPoint x: 97, endPoint y: 91, distance: 51.9
click at [97, 90] on td "Workstream Objective: Implement and leverage Adobe Customer Journey Analytics (…" at bounding box center [172, 132] width 152 height 164
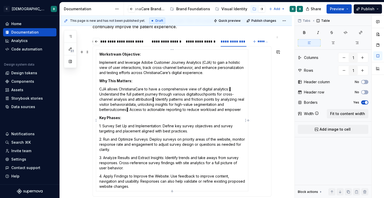
click at [100, 95] on p "CJA allows ChristianaCare to have a comprehensive view of digital analytics: U…" at bounding box center [172, 100] width 146 height 26
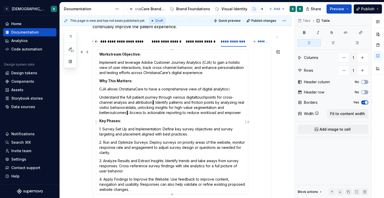
click at [157, 100] on p "Understand the full patient journey through various digitaltouchpoints for cros…" at bounding box center [172, 105] width 146 height 21
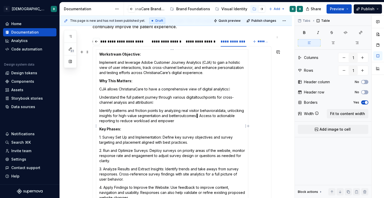
click at [200, 115] on p "Identify patterns and friction points by analyzing real visitor behavioraldata,…" at bounding box center [172, 115] width 146 height 15
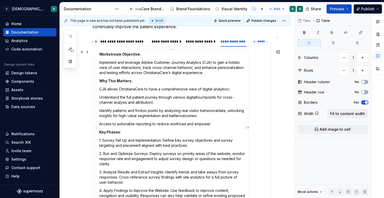
click at [208, 115] on p "Identify patterns and friction points by analyzing real visitor behavioraldata,…" at bounding box center [172, 113] width 146 height 10
click at [180, 115] on p "Identify patterns and friction points by analyzing real visitor behavioraldata,…" at bounding box center [172, 113] width 146 height 10
click at [219, 111] on p "Identify patterns and friction points by analyzing real visitor behavioraldata,…" at bounding box center [172, 113] width 146 height 10
click at [162, 102] on p "Understand the full patient journey through various digitaltouchpoints for cros…" at bounding box center [172, 100] width 146 height 10
click at [197, 97] on p "Understand the full patient journey through various digitaltouchpoints for cros…" at bounding box center [172, 100] width 146 height 10
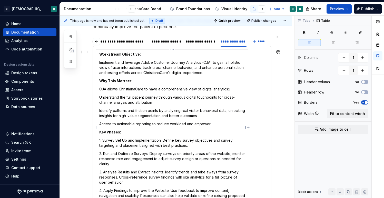
click at [208, 97] on p "Understand the full patient journey through various digital touchpoints for cro…" at bounding box center [172, 100] width 146 height 10
click at [237, 91] on p "CJA allows ChristianaCare to have a comprehensive view of digital analytics:" at bounding box center [172, 89] width 146 height 5
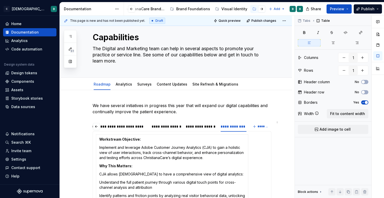
scroll to position [0, 0]
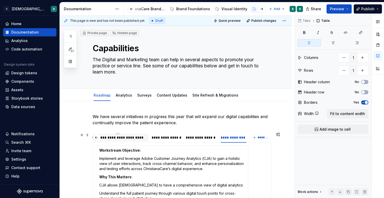
click at [111, 138] on div "**********" at bounding box center [117, 137] width 57 height 5
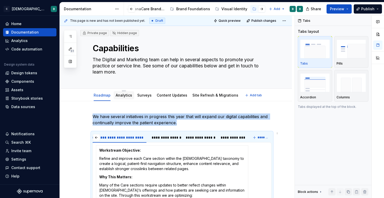
click at [120, 95] on link "Analytics" at bounding box center [124, 95] width 16 height 4
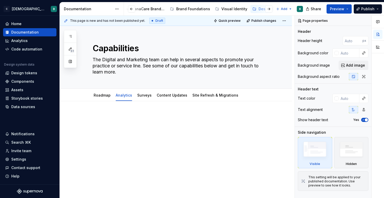
click at [118, 107] on div at bounding box center [176, 149] width 232 height 97
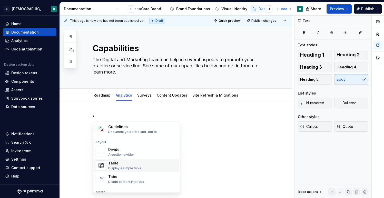
scroll to position [165, 0]
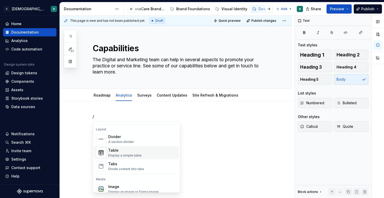
click at [122, 152] on div "Table" at bounding box center [124, 150] width 33 height 5
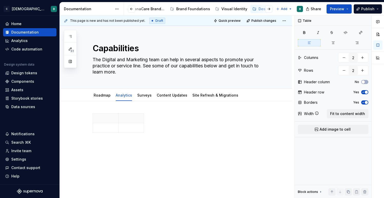
type textarea "*"
click at [103, 128] on p at bounding box center [105, 127] width 19 height 5
type textarea "*"
click at [119, 133] on icon "button" at bounding box center [118, 133] width 4 height 4
type input "3"
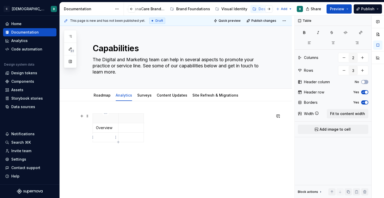
click at [107, 137] on p at bounding box center [105, 137] width 19 height 5
drag, startPoint x: 118, startPoint y: 132, endPoint x: 122, endPoint y: 132, distance: 4.6
type textarea "*"
click at [107, 141] on td "Capabilities" at bounding box center [108, 137] width 30 height 9
click at [119, 141] on icon "button" at bounding box center [120, 142] width 4 height 4
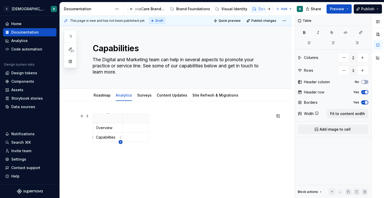
click at [121, 143] on icon "button" at bounding box center [120, 142] width 4 height 4
click at [132, 137] on p at bounding box center [135, 137] width 19 height 5
click at [119, 142] on icon "button" at bounding box center [120, 142] width 4 height 4
type input "4"
click at [108, 147] on p at bounding box center [108, 146] width 24 height 5
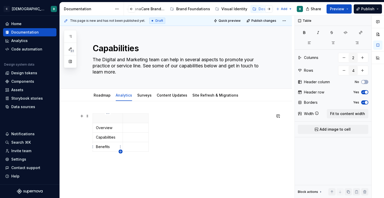
click at [122, 151] on icon "button" at bounding box center [120, 152] width 4 height 4
click at [120, 152] on icon "button" at bounding box center [120, 151] width 2 height 2
click at [119, 166] on div "Overview Capabilities Benefits" at bounding box center [176, 160] width 232 height 118
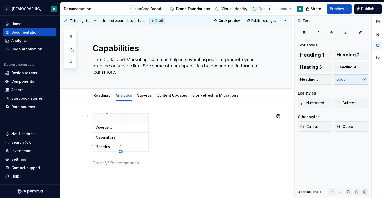
click at [120, 152] on icon "button" at bounding box center [120, 151] width 2 height 2
click at [121, 149] on html "C ChristianaCare Digital B Home Documentation Analytics Code automation Design …" at bounding box center [192, 99] width 384 height 198
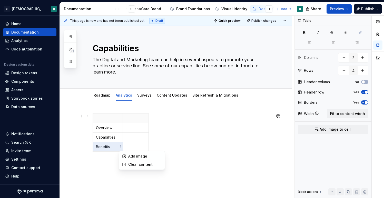
click at [129, 146] on html "C ChristianaCare Digital B Home Documentation Analytics Code automation Design …" at bounding box center [192, 99] width 384 height 198
click at [120, 151] on icon "button" at bounding box center [120, 152] width 4 height 4
type input "5"
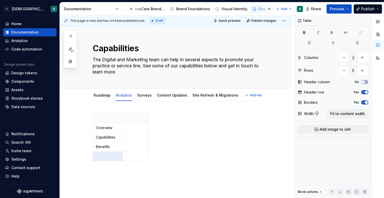
type textarea "*"
click at [114, 154] on p at bounding box center [108, 156] width 24 height 5
click at [121, 160] on icon "button" at bounding box center [120, 161] width 4 height 4
click at [127, 157] on p at bounding box center [135, 156] width 19 height 5
click at [120, 162] on icon "button" at bounding box center [120, 161] width 4 height 4
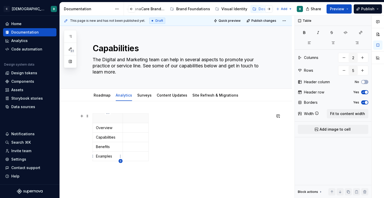
click at [120, 162] on icon "button" at bounding box center [120, 161] width 4 height 4
click at [116, 154] on p "Examples" at bounding box center [108, 156] width 24 height 5
click at [120, 161] on icon "button" at bounding box center [120, 161] width 4 height 4
click at [129, 157] on p at bounding box center [135, 156] width 19 height 5
click at [120, 162] on div "Overview Capabilities Benefits Examples" at bounding box center [182, 139] width 179 height 50
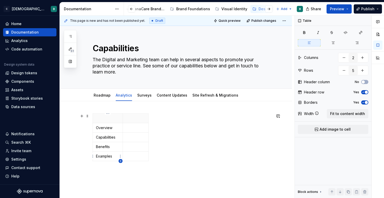
click at [121, 161] on icon "button" at bounding box center [120, 161] width 4 height 4
click at [154, 155] on div "Overview Capabilities Benefits Examples" at bounding box center [182, 139] width 179 height 50
click at [132, 160] on td at bounding box center [136, 156] width 26 height 9
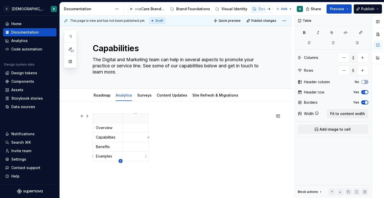
click at [120, 161] on icon "button" at bounding box center [120, 161] width 2 height 2
click at [120, 161] on td at bounding box center [108, 165] width 30 height 9
click at [120, 174] on icon "button" at bounding box center [120, 175] width 2 height 2
click at [127, 168] on td at bounding box center [136, 168] width 26 height 15
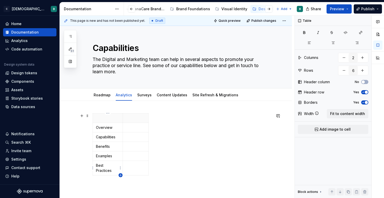
click at [121, 175] on icon "button" at bounding box center [120, 175] width 4 height 4
click at [120, 175] on icon "button" at bounding box center [120, 175] width 2 height 2
drag, startPoint x: 117, startPoint y: 165, endPoint x: 124, endPoint y: 165, distance: 7.7
click at [125, 165] on tr "Best Practices" at bounding box center [121, 168] width 56 height 15
click at [120, 176] on icon "button" at bounding box center [120, 175] width 4 height 4
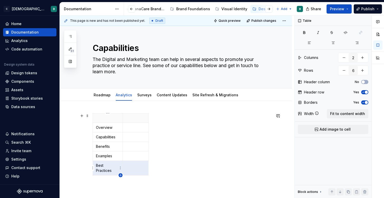
click at [120, 175] on icon "button" at bounding box center [120, 175] width 4 height 4
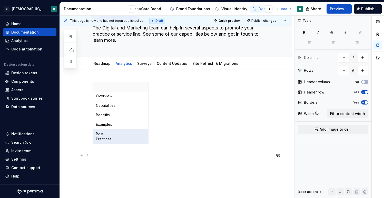
scroll to position [41, 0]
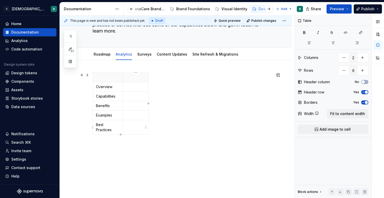
click at [131, 124] on p at bounding box center [135, 124] width 19 height 5
click at [121, 135] on div "Overview Capabilities Benefits Examples Best Practices" at bounding box center [182, 105] width 179 height 64
click at [120, 134] on icon "button" at bounding box center [120, 134] width 2 height 2
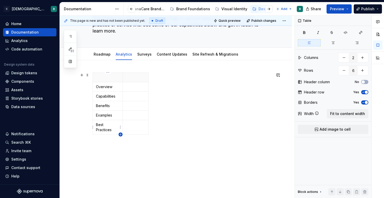
click at [120, 134] on icon "button" at bounding box center [120, 134] width 2 height 2
click at [110, 125] on p "Best Practices" at bounding box center [108, 127] width 24 height 10
click at [121, 135] on icon "button" at bounding box center [120, 135] width 4 height 4
click at [129, 128] on td at bounding box center [136, 127] width 26 height 15
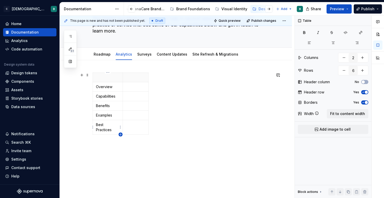
click at [122, 134] on icon "button" at bounding box center [120, 135] width 4 height 4
type input "7"
click at [105, 139] on p at bounding box center [108, 139] width 24 height 5
drag, startPoint x: 148, startPoint y: 85, endPoint x: 271, endPoint y: 82, distance: 122.8
click at [104, 78] on p at bounding box center [108, 77] width 24 height 5
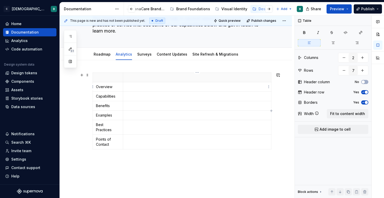
click at [131, 87] on p at bounding box center [197, 86] width 142 height 5
click at [132, 88] on p at bounding box center [197, 86] width 142 height 5
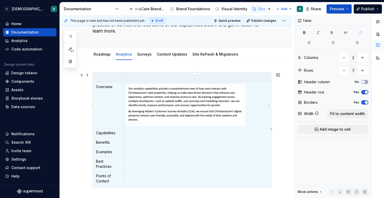
click at [141, 119] on img at bounding box center [185, 105] width 114 height 37
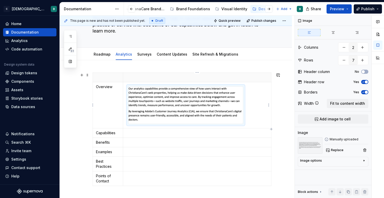
click at [139, 121] on img at bounding box center [185, 105] width 114 height 37
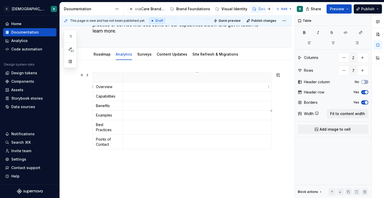
click at [139, 87] on p at bounding box center [197, 86] width 142 height 5
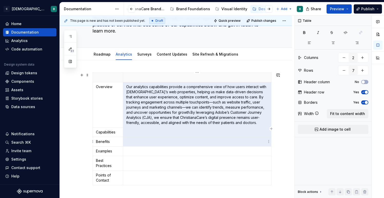
click at [150, 143] on p at bounding box center [197, 141] width 142 height 5
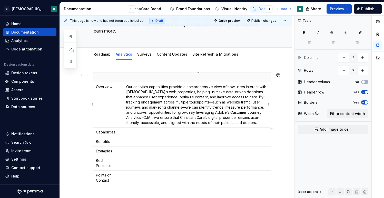
click at [250, 96] on p "Our analytics capabilities provide a comprehensive view of how users interact w…" at bounding box center [197, 104] width 142 height 41
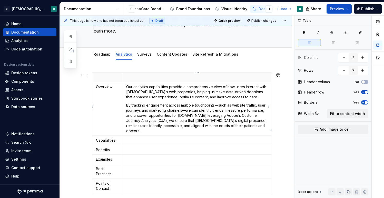
click at [191, 115] on p "By tracking engagement across multiple touchpoints—such as website traffic, use…" at bounding box center [197, 118] width 142 height 31
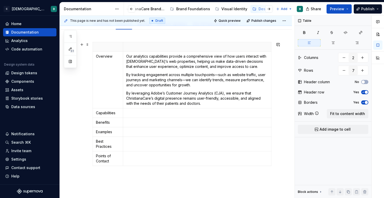
scroll to position [73, 0]
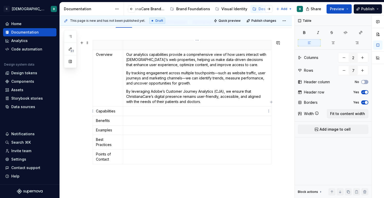
click at [139, 111] on p at bounding box center [197, 111] width 142 height 5
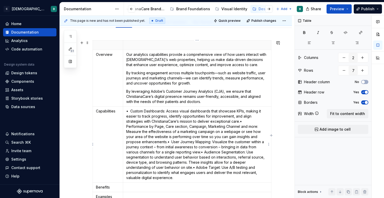
click at [241, 122] on p "• Custom Dashboards: Access visual dashboards that showcase KPIs, making it eas…" at bounding box center [197, 145] width 142 height 72
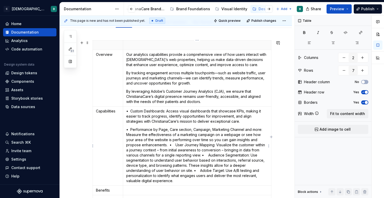
click at [170, 144] on p "• Performance by Page, Care section, Campaign, Marketing Channel and more: Meas…" at bounding box center [197, 155] width 142 height 56
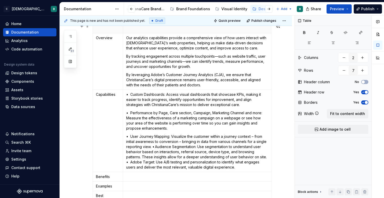
scroll to position [96, 0]
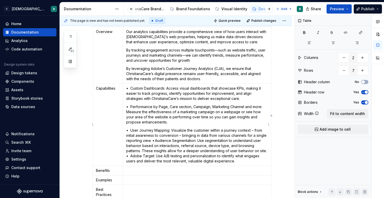
click at [164, 142] on p "• User Journey Mapping: Visualize the customer within a journey context – from …" at bounding box center [197, 146] width 142 height 36
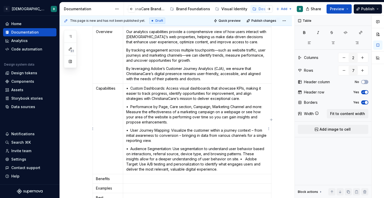
click at [226, 160] on p "• Audience Segmentation: Use segmentation to understand user behavior based on …" at bounding box center [197, 159] width 142 height 26
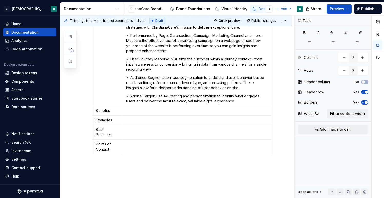
scroll to position [172, 0]
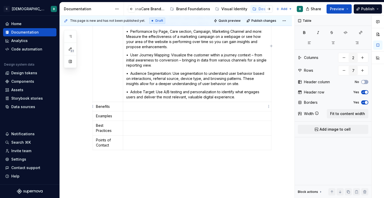
click at [165, 108] on p at bounding box center [197, 106] width 142 height 5
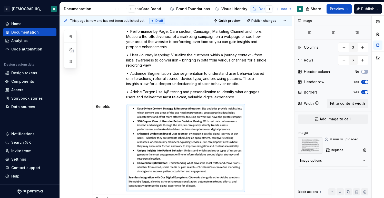
click at [165, 108] on img at bounding box center [185, 148] width 114 height 84
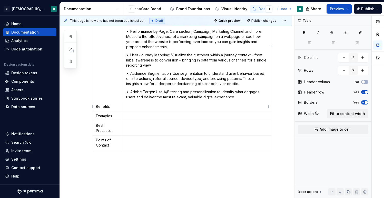
click at [147, 107] on p at bounding box center [197, 106] width 142 height 5
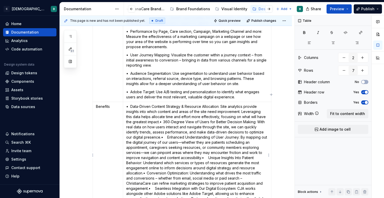
click at [161, 121] on p "• Data-Driven Content Strategy & Resource Allocation: Site analytics provide in…" at bounding box center [197, 155] width 142 height 103
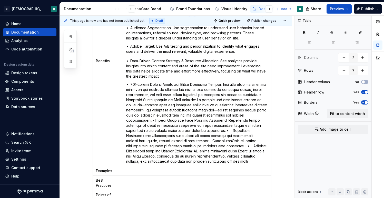
scroll to position [219, 0]
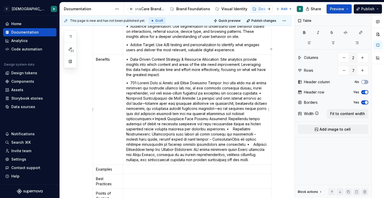
click at [261, 93] on p at bounding box center [197, 122] width 142 height 82
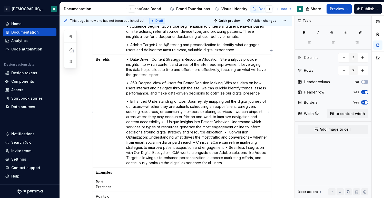
click at [163, 122] on p "• Enhanced Understanding of User Journey: By mapping out the digital journey of…" at bounding box center [197, 132] width 142 height 67
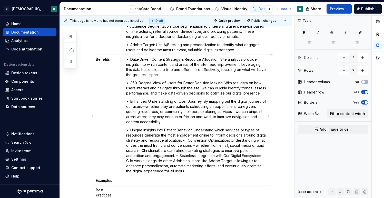
click at [183, 140] on p "• Unique Insights Into Patient Behavior: Understand which services or types of …" at bounding box center [197, 151] width 142 height 46
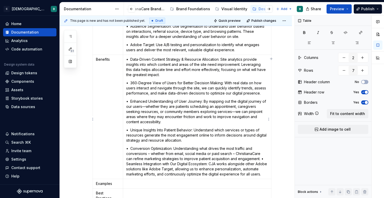
scroll to position [233, 0]
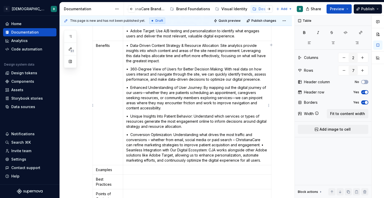
click at [262, 145] on p "• Conversion Optimization: Understanding what drives the most traffic and conve…" at bounding box center [197, 147] width 142 height 31
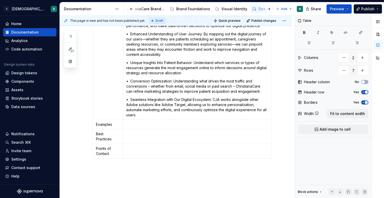
scroll to position [290, 0]
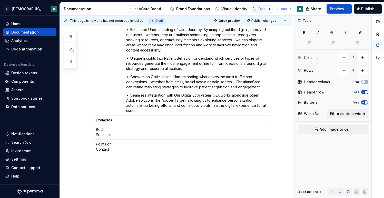
click at [144, 122] on p at bounding box center [197, 120] width 142 height 5
click at [139, 120] on p "Analytics Monthly Report" at bounding box center [197, 120] width 142 height 5
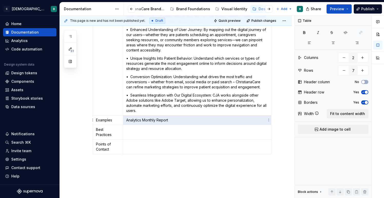
click at [139, 120] on p "Analytics Monthly Report" at bounding box center [197, 120] width 142 height 5
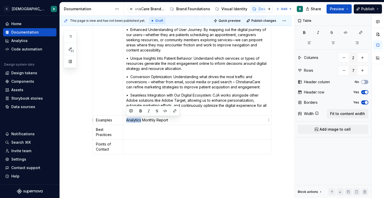
click at [139, 120] on p "Analytics Monthly Report" at bounding box center [197, 120] width 142 height 5
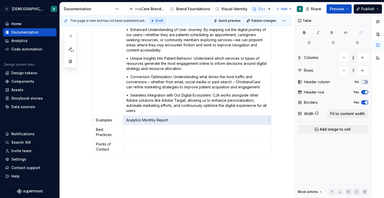
click at [139, 120] on p "Analytics Monthly Report" at bounding box center [197, 120] width 142 height 5
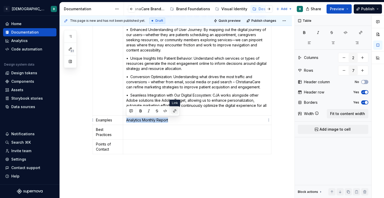
click at [174, 112] on button "button" at bounding box center [174, 110] width 7 height 7
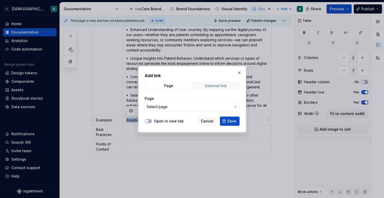
click at [206, 84] on div "External link" at bounding box center [216, 86] width 22 height 4
click at [180, 85] on span "Page" at bounding box center [168, 85] width 46 height 7
click at [239, 71] on button "button" at bounding box center [239, 72] width 7 height 7
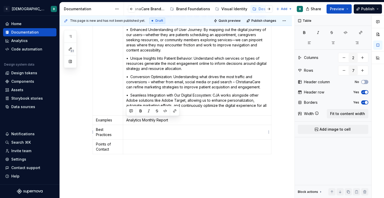
click at [161, 137] on td at bounding box center [197, 132] width 148 height 15
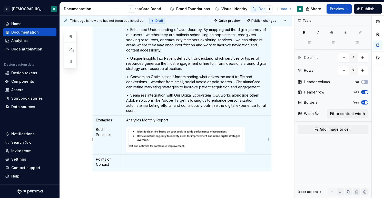
click at [139, 134] on img at bounding box center [185, 139] width 114 height 21
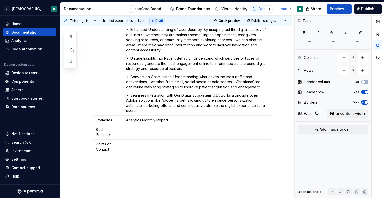
click at [134, 130] on p at bounding box center [197, 129] width 142 height 5
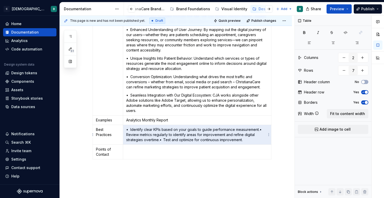
click at [259, 129] on p "• Identify clear KPIs based on your goals to guide performance measurement. • R…" at bounding box center [197, 134] width 142 height 15
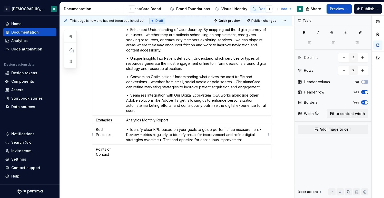
click at [260, 131] on p "• Identify clear KPIs based on your goals to guide performance measurement. • R…" at bounding box center [197, 134] width 142 height 15
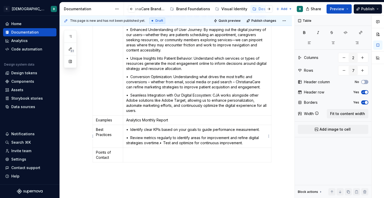
click at [160, 144] on p "• Review metrics regularly to identify areas for improvement and refine digital…" at bounding box center [197, 140] width 142 height 10
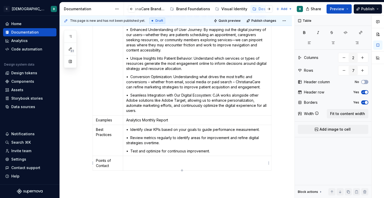
click at [148, 163] on p at bounding box center [197, 160] width 142 height 5
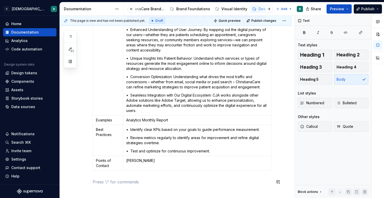
click at [118, 188] on div "Overview Our analytics capabilities provide a comprehensive view of how users i…" at bounding box center [182, 7] width 179 height 368
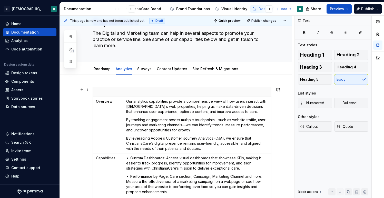
scroll to position [22, 0]
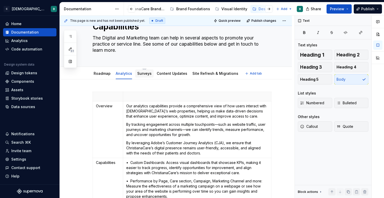
click at [143, 75] on link "Surveys" at bounding box center [144, 73] width 14 height 4
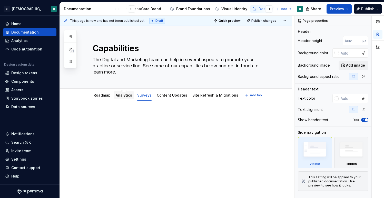
click at [121, 95] on link "Analytics" at bounding box center [124, 95] width 16 height 4
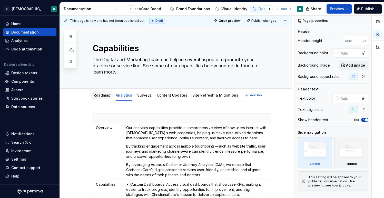
click at [105, 97] on div "Roadmap" at bounding box center [102, 95] width 17 height 5
click at [105, 97] on link "Roadmap" at bounding box center [102, 95] width 17 height 4
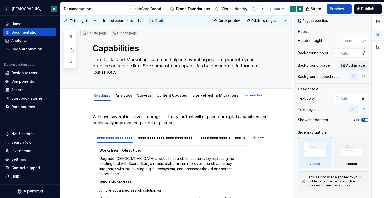
click at [139, 97] on div "Surveys" at bounding box center [144, 95] width 14 height 5
click at [122, 97] on link "Analytics" at bounding box center [124, 95] width 16 height 4
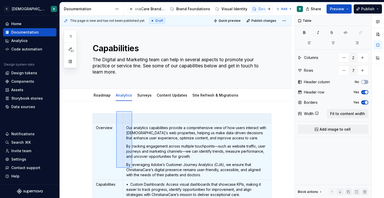
drag, startPoint x: 116, startPoint y: 111, endPoint x: 133, endPoint y: 167, distance: 58.3
click at [133, 167] on div "This page is new and has not been published yet. Draft Quick preview Publish ch…" at bounding box center [177, 107] width 235 height 183
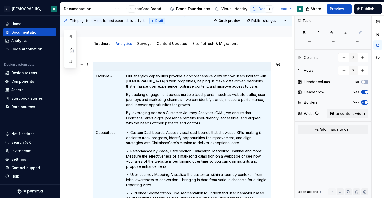
scroll to position [37, 0]
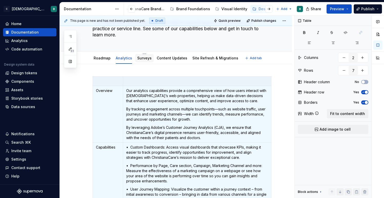
click at [140, 60] on link "Surveys" at bounding box center [144, 58] width 14 height 4
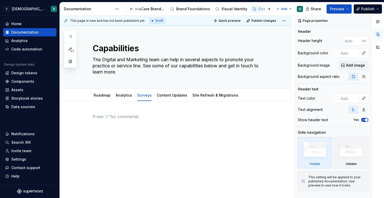
click at [122, 119] on p at bounding box center [182, 117] width 179 height 6
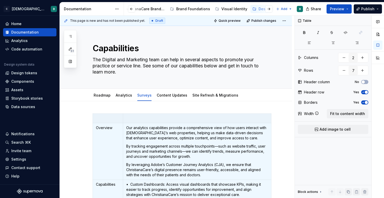
scroll to position [2, 0]
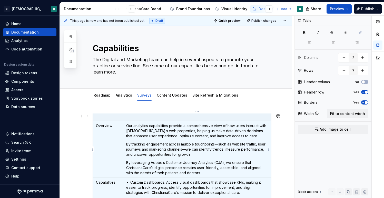
click at [144, 133] on p "Our analytics capabilities provide a comprehensive view of how users interact w…" at bounding box center [197, 130] width 142 height 15
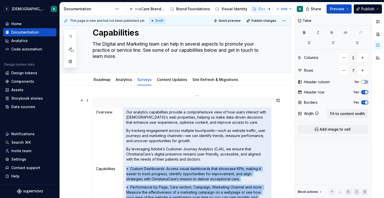
scroll to position [19, 0]
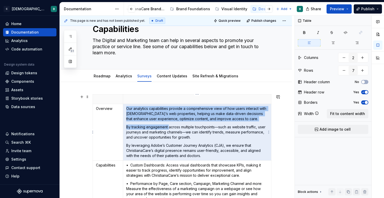
drag, startPoint x: 127, startPoint y: 127, endPoint x: 167, endPoint y: 126, distance: 40.3
click at [167, 126] on td "Our analytics capabilities provide a comprehensive view of how users interact w…" at bounding box center [197, 132] width 148 height 57
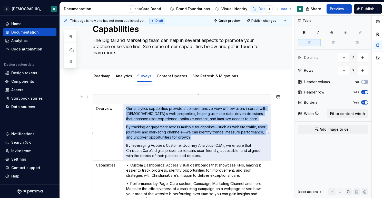
click at [167, 126] on p "By tracking engagement across multiple touchpoints—such as website traffic, use…" at bounding box center [197, 132] width 142 height 15
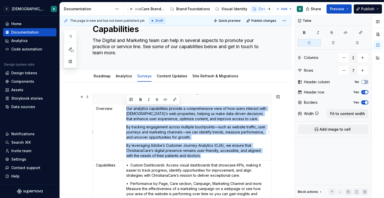
drag, startPoint x: 126, startPoint y: 108, endPoint x: 201, endPoint y: 154, distance: 87.6
click at [201, 154] on td "Our analytics capabilities provide a comprehensive view of how users interact w…" at bounding box center [197, 132] width 148 height 57
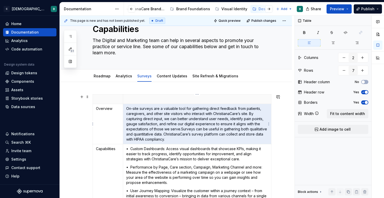
click at [180, 129] on p "On-site surveys are a valuable tool for gathering direct feedback from patients…" at bounding box center [197, 124] width 142 height 36
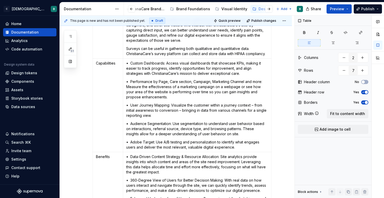
scroll to position [109, 0]
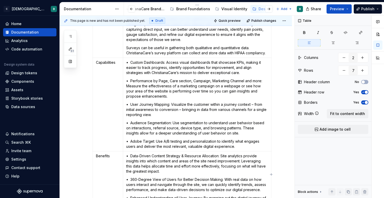
type textarea "*"
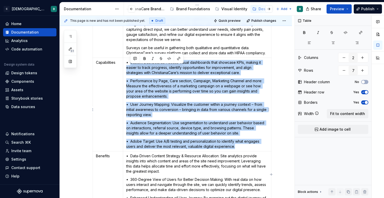
drag, startPoint x: 130, startPoint y: 66, endPoint x: 237, endPoint y: 150, distance: 135.5
click at [237, 150] on td "• Custom Dashboards: Access visual dashboards that showcase KPIs, making it eas…" at bounding box center [197, 105] width 148 height 94
paste div
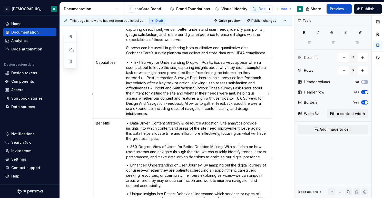
click at [131, 67] on p "• • Exit Survey for Understanding Drop-off Points: Exit surveys appear when a u…" at bounding box center [197, 88] width 142 height 56
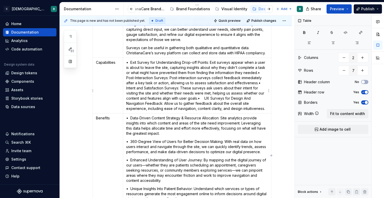
click at [258, 76] on p "• Exit Survey for Understanding Drop-off Points: Exit surveys appear when a use…" at bounding box center [197, 85] width 142 height 51
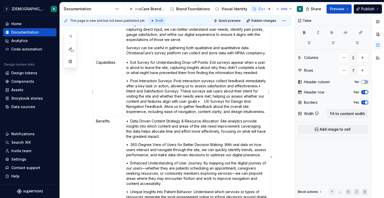
click at [259, 91] on p "• Post-Interaction Surveys: Post-interaction surveys collect feedback immediate…" at bounding box center [197, 96] width 142 height 36
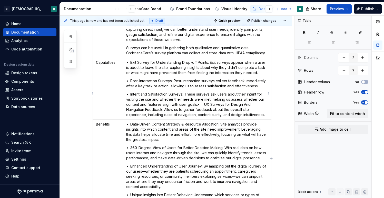
click at [199, 110] on p "• Intent and Satisfaction Surveys: These surveys ask users about their intent f…" at bounding box center [197, 105] width 142 height 26
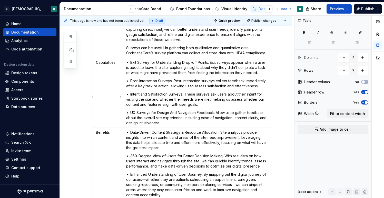
click at [109, 65] on p "Capabilities" at bounding box center [108, 62] width 24 height 5
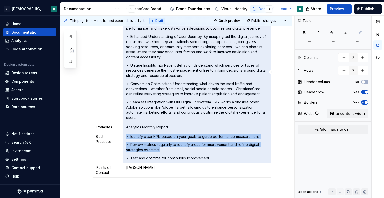
scroll to position [299, 0]
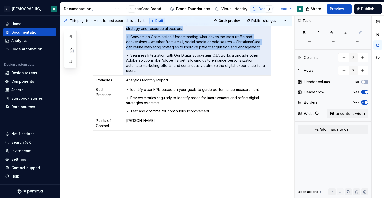
drag, startPoint x: 127, startPoint y: 82, endPoint x: 136, endPoint y: 67, distance: 18.1
click at [136, 67] on td "• Data-Driven Content Strategy & Resource Allocation: Site analytics provide in…" at bounding box center [197, 9] width 148 height 133
click at [136, 67] on p "• Seamless Integration with Our Digital Ecosystem: CJA works alongside other Ad…" at bounding box center [197, 63] width 142 height 21
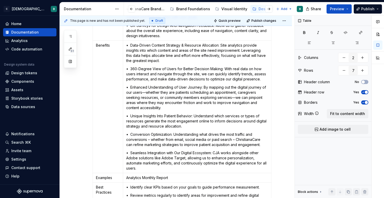
scroll to position [197, 0]
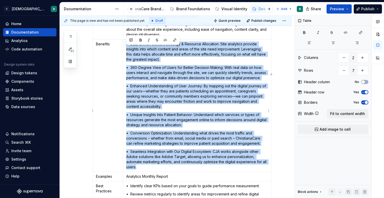
drag, startPoint x: 126, startPoint y: 48, endPoint x: 138, endPoint y: 171, distance: 123.6
click at [138, 171] on td "• Data-Driven Content Strategy & Resource Allocation: Site analytics provide in…" at bounding box center [197, 105] width 148 height 133
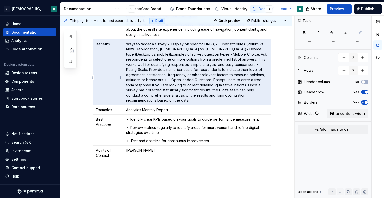
click at [107, 47] on p "Benefits" at bounding box center [108, 44] width 24 height 5
click at [109, 47] on p "Benefits" at bounding box center [108, 44] width 24 height 5
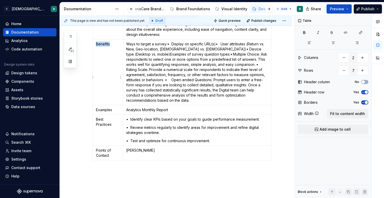
click at [109, 47] on p "Benefits" at bounding box center [108, 44] width 24 height 5
click at [168, 49] on p "Ways to target a survey:• Display on specific URL(s)• User attributes (Return v…" at bounding box center [197, 73] width 142 height 62
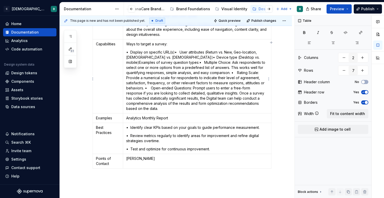
click at [175, 58] on p "• Display on specific URL(s)• User attributes (Return vs. New, Geo-location, Ma…" at bounding box center [197, 81] width 142 height 62
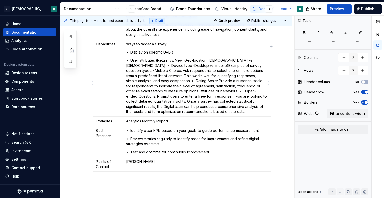
click at [239, 66] on p "• User attributes (Return vs. New, Geo-location, Male vs. Female)• Device type …" at bounding box center [197, 86] width 142 height 56
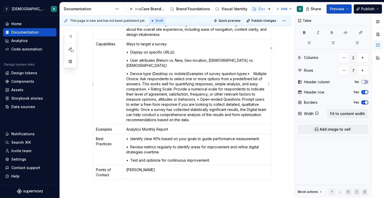
click at [247, 74] on p "• Device type (Desktop vs. mobile)Examples of survey question types:• Multiple …" at bounding box center [197, 96] width 142 height 51
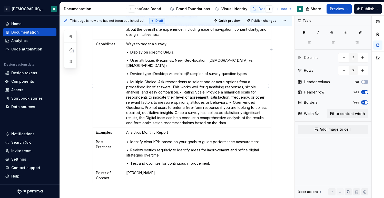
click at [181, 92] on p "• Multiple Choice: Ask respondents to select one or more options from a predefi…" at bounding box center [197, 102] width 142 height 46
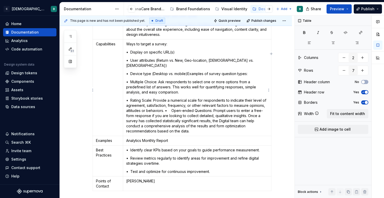
click at [166, 110] on p "• Rating Scale: Provide a numerical scale for respondents to indicate their lev…" at bounding box center [197, 116] width 142 height 36
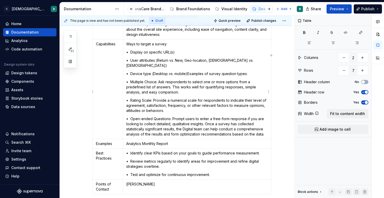
click at [206, 123] on p "• Open-ended Questions: Prompt users to enter a free-form response if you are l…" at bounding box center [197, 126] width 142 height 21
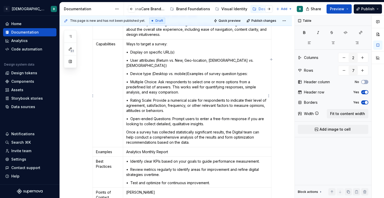
click at [187, 73] on p "• Device type (Desktop vs. mobile)Examples of survey question types:" at bounding box center [197, 73] width 142 height 5
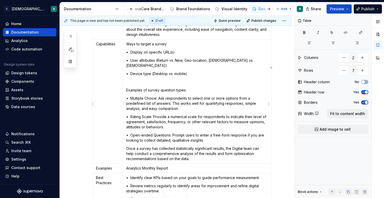
click at [180, 89] on p "Examples of survey question types:" at bounding box center [197, 90] width 142 height 5
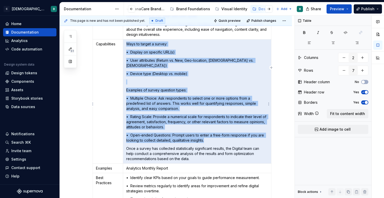
click at [172, 90] on p "Examples of survey question types:" at bounding box center [197, 90] width 142 height 5
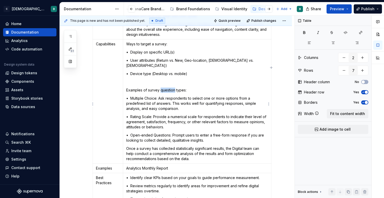
click at [172, 90] on p "Examples of survey question types:" at bounding box center [197, 90] width 142 height 5
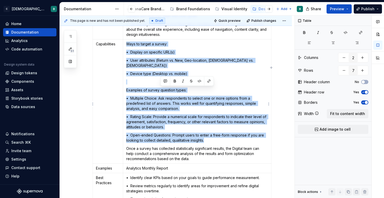
click at [172, 90] on p "Examples of survey question types:" at bounding box center [197, 90] width 142 height 5
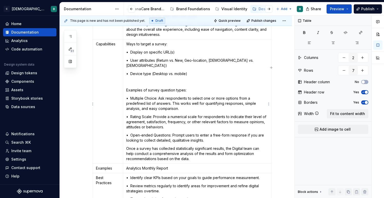
click at [173, 90] on p "Examples of survey question types:" at bounding box center [197, 90] width 142 height 5
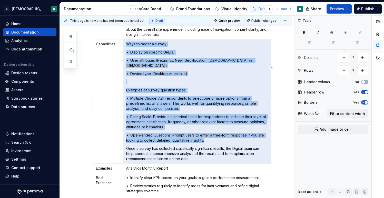
drag, startPoint x: 189, startPoint y: 91, endPoint x: 129, endPoint y: 90, distance: 59.7
click at [129, 90] on p "Examples of survey question types:" at bounding box center [197, 90] width 142 height 5
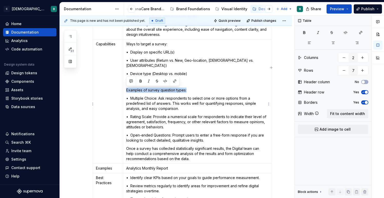
drag, startPoint x: 127, startPoint y: 90, endPoint x: 187, endPoint y: 89, distance: 60.5
click at [187, 89] on p "Examples of survey question types:" at bounding box center [197, 90] width 142 height 5
click at [140, 81] on button "button" at bounding box center [140, 81] width 7 height 7
click at [137, 47] on p "Ways to target a survey:" at bounding box center [197, 44] width 142 height 5
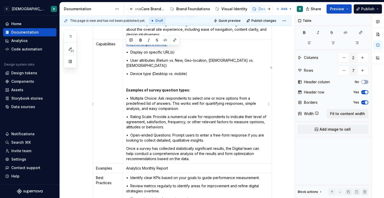
drag, startPoint x: 125, startPoint y: 49, endPoint x: 168, endPoint y: 49, distance: 42.6
click at [168, 49] on td "Ways to target a survey: • Display on specific URL(s) • User attributes (Return…" at bounding box center [197, 101] width 148 height 124
click at [138, 39] on button "button" at bounding box center [140, 40] width 7 height 7
click at [133, 84] on p at bounding box center [197, 81] width 142 height 5
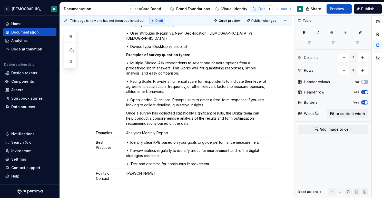
scroll to position [244, 0]
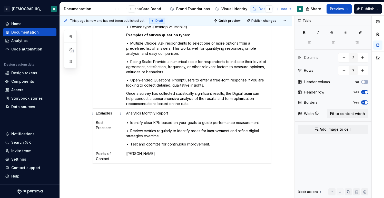
click at [112, 113] on p "Examples" at bounding box center [108, 113] width 24 height 5
click at [106, 113] on p "Examples" at bounding box center [108, 113] width 24 height 5
click at [158, 114] on p "Analytics Monthly Report" at bounding box center [197, 113] width 142 height 5
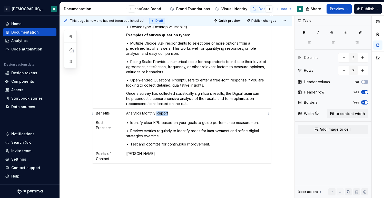
click at [158, 114] on p "Analytics Monthly Report" at bounding box center [197, 113] width 142 height 5
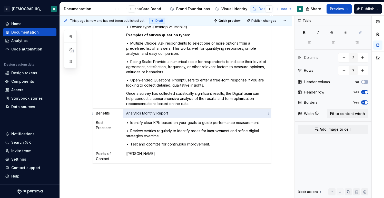
click at [158, 114] on p "Analytics Monthly Report" at bounding box center [197, 113] width 142 height 5
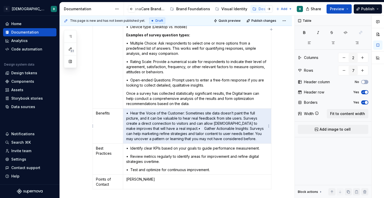
click at [195, 127] on p "• Hear the Voice of the Customer: Sometimes site data doesn’t paint the full pi…" at bounding box center [197, 126] width 142 height 31
click at [190, 128] on p "• Hear the Voice of the Customer: Sometimes site data doesn’t paint the full pi…" at bounding box center [197, 126] width 142 height 31
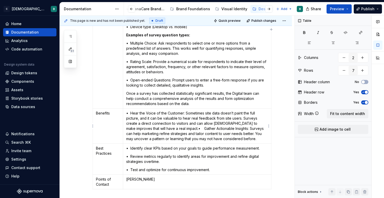
click at [190, 128] on p "• Hear the Voice of the Customer: Sometimes site data doesn’t paint the full pi…" at bounding box center [197, 126] width 142 height 31
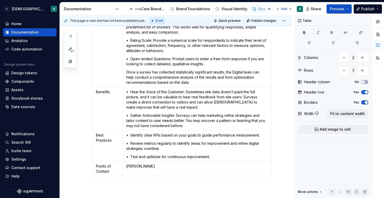
scroll to position [273, 0]
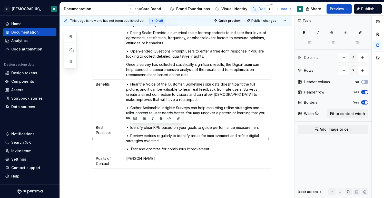
drag, startPoint x: 130, startPoint y: 127, endPoint x: 212, endPoint y: 148, distance: 84.3
click at [212, 148] on td "• Identify clear KPIs based on your goals to guide performance measurement. • R…" at bounding box center [197, 138] width 148 height 31
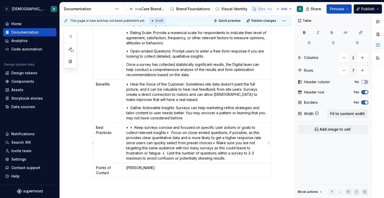
click at [130, 128] on p "• • Keep surveys concise and focused on specific user actions or goals to colle…" at bounding box center [197, 143] width 142 height 36
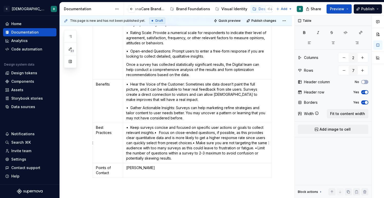
click at [156, 134] on p "• Keep surveys concise and focused on specific user actions or goals to collect…" at bounding box center [197, 143] width 142 height 36
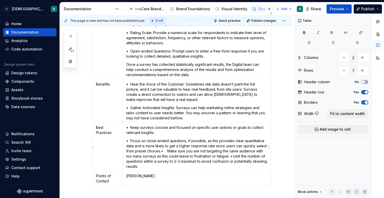
click at [162, 151] on p "• Focus on close-ended questions, if possible, as this provides clear quantitat…" at bounding box center [197, 153] width 142 height 31
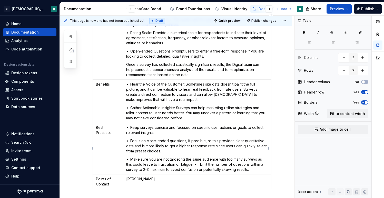
click at [195, 164] on p "• Make sure you are not targeting the same audience with too many surveys as th…" at bounding box center [197, 164] width 142 height 15
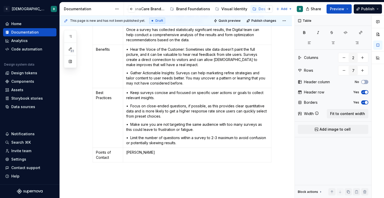
scroll to position [308, 0]
click at [107, 155] on p "Points of Contact" at bounding box center [108, 155] width 24 height 10
click at [136, 152] on p "[PERSON_NAME]" at bounding box center [197, 152] width 142 height 5
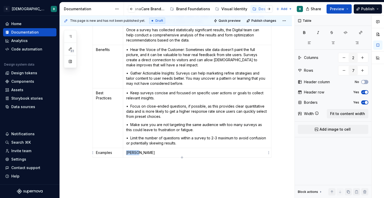
click at [136, 152] on p "[PERSON_NAME]" at bounding box center [197, 152] width 142 height 5
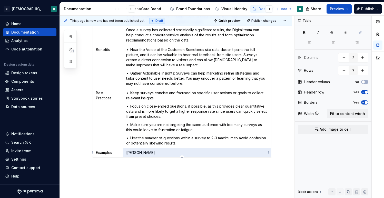
click at [136, 152] on p "[PERSON_NAME]" at bounding box center [197, 152] width 142 height 5
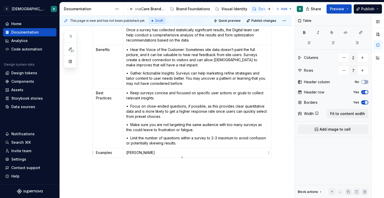
click at [142, 153] on p "[PERSON_NAME]" at bounding box center [197, 152] width 142 height 5
click at [136, 153] on p at bounding box center [197, 152] width 142 height 5
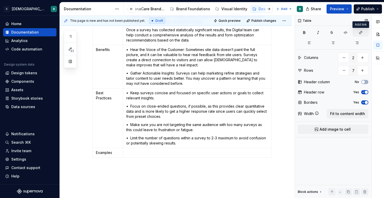
click at [359, 33] on icon "button" at bounding box center [360, 32] width 3 height 3
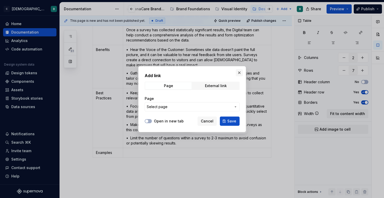
click at [241, 73] on button "button" at bounding box center [239, 72] width 7 height 7
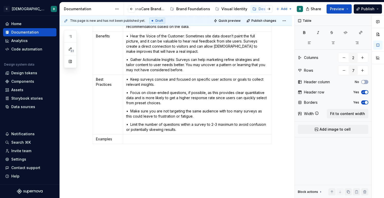
scroll to position [321, 0]
click at [144, 140] on p at bounding box center [197, 138] width 142 height 5
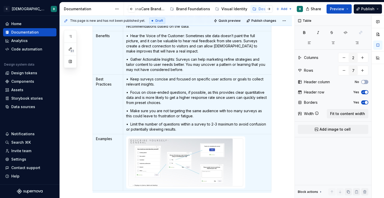
scroll to position [2, 0]
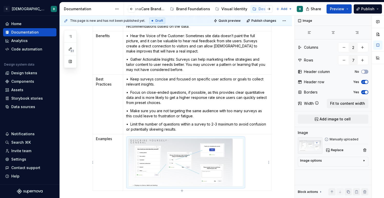
click at [240, 170] on div at bounding box center [185, 163] width 114 height 48
click at [249, 175] on td at bounding box center [197, 162] width 148 height 57
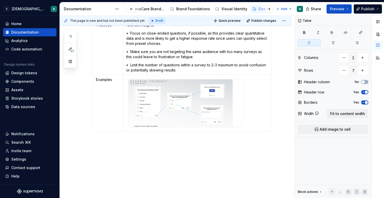
scroll to position [390, 0]
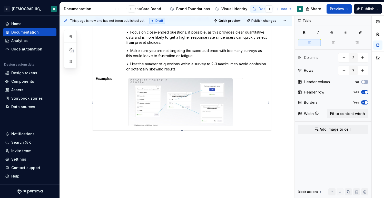
click at [236, 129] on td at bounding box center [197, 102] width 148 height 57
click at [223, 129] on td at bounding box center [197, 102] width 148 height 57
click at [246, 122] on td at bounding box center [197, 102] width 148 height 57
click at [251, 109] on td at bounding box center [197, 102] width 148 height 57
click at [251, 105] on td at bounding box center [197, 102] width 148 height 57
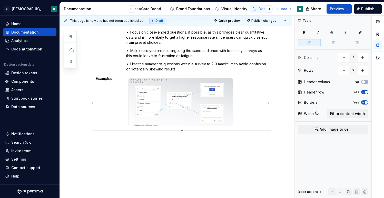
click at [159, 126] on div at bounding box center [185, 102] width 115 height 48
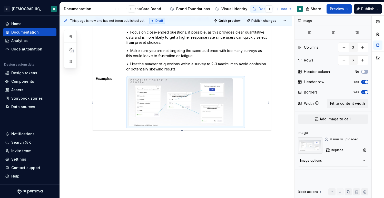
click at [159, 128] on td at bounding box center [197, 102] width 148 height 57
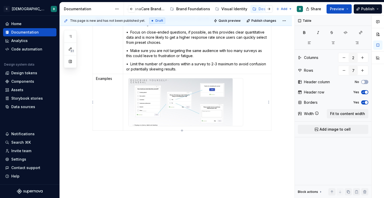
click at [159, 128] on td at bounding box center [197, 102] width 148 height 57
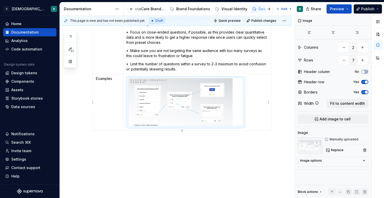
click at [238, 119] on div at bounding box center [185, 102] width 114 height 48
click at [236, 119] on div at bounding box center [185, 102] width 114 height 48
click at [246, 125] on td at bounding box center [197, 102] width 148 height 57
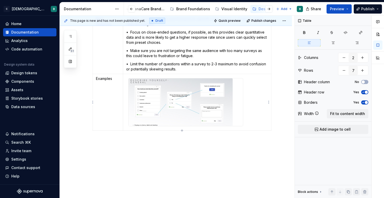
click at [246, 125] on td at bounding box center [197, 102] width 148 height 57
click at [139, 129] on td at bounding box center [197, 102] width 148 height 57
click at [128, 125] on div at bounding box center [185, 102] width 115 height 48
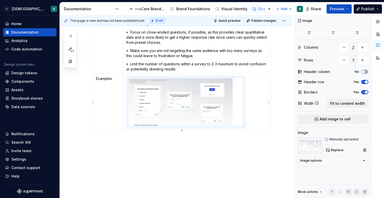
click at [172, 89] on img at bounding box center [180, 102] width 104 height 48
click at [253, 93] on td at bounding box center [197, 102] width 148 height 57
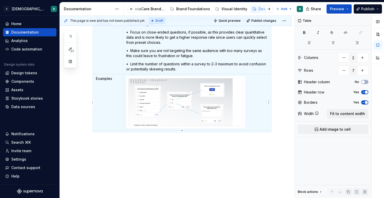
click at [253, 93] on td at bounding box center [197, 102] width 148 height 57
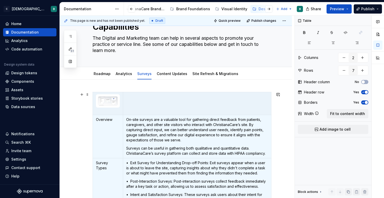
scroll to position [1, 0]
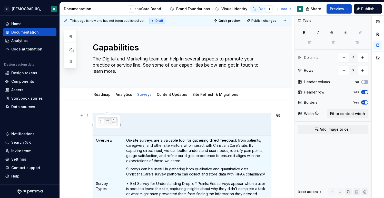
click at [107, 120] on img at bounding box center [107, 121] width 19 height 9
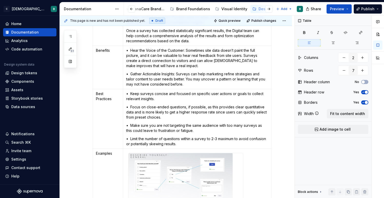
scroll to position [328, 0]
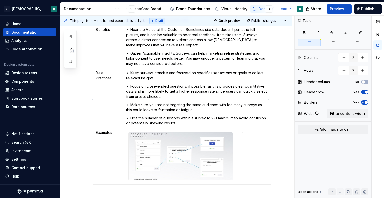
click at [134, 126] on td "• Keep surveys concise and focused on specific user actions or goals to collect…" at bounding box center [197, 98] width 148 height 60
click at [131, 129] on td at bounding box center [197, 156] width 148 height 57
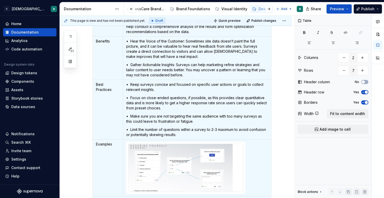
scroll to position [2, 0]
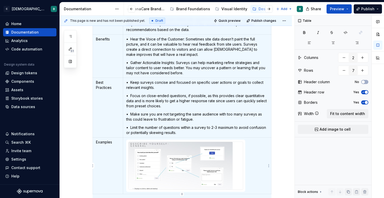
click at [158, 153] on img at bounding box center [180, 166] width 104 height 48
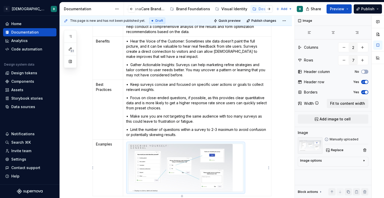
click at [124, 145] on td at bounding box center [197, 168] width 148 height 57
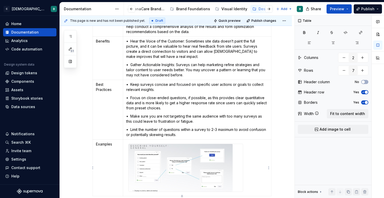
click at [126, 142] on td at bounding box center [197, 168] width 148 height 57
click at [126, 143] on td at bounding box center [197, 168] width 148 height 57
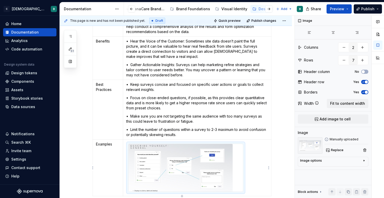
click at [139, 148] on img at bounding box center [180, 168] width 104 height 48
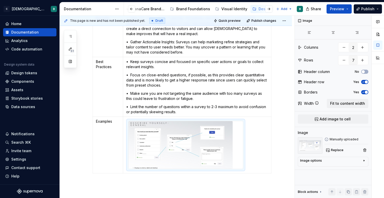
click at [186, 159] on img at bounding box center [180, 145] width 104 height 48
click at [234, 163] on div at bounding box center [185, 145] width 114 height 48
click at [243, 169] on div at bounding box center [185, 145] width 115 height 48
drag, startPoint x: 245, startPoint y: 143, endPoint x: 233, endPoint y: 142, distance: 11.8
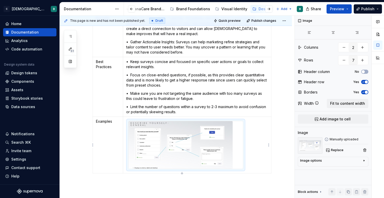
click at [233, 142] on div at bounding box center [185, 145] width 115 height 48
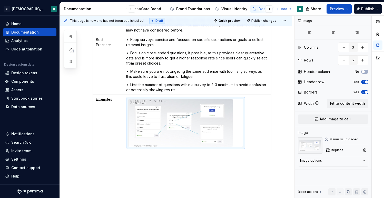
scroll to position [369, 0]
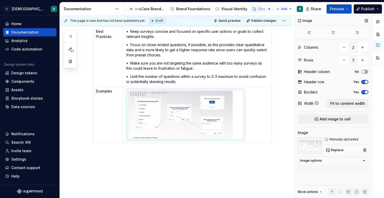
click at [323, 161] on div "Image options" at bounding box center [331, 162] width 62 height 6
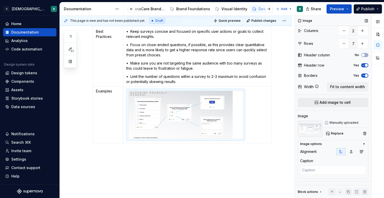
click at [316, 104] on button "Add image to cell" at bounding box center [333, 102] width 71 height 9
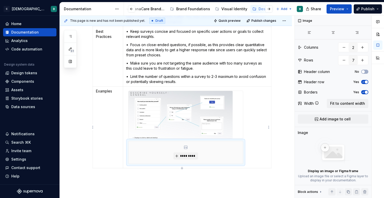
click at [164, 149] on div "*********" at bounding box center [185, 152] width 114 height 23
click at [167, 151] on div "*********" at bounding box center [185, 152] width 114 height 23
drag, startPoint x: 167, startPoint y: 151, endPoint x: 152, endPoint y: 149, distance: 14.8
click at [152, 149] on div "*********" at bounding box center [185, 152] width 114 height 23
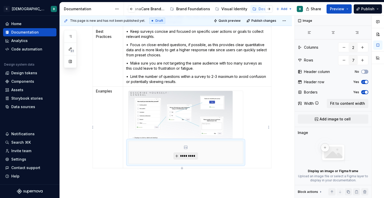
click at [182, 155] on span "*********" at bounding box center [188, 156] width 16 height 4
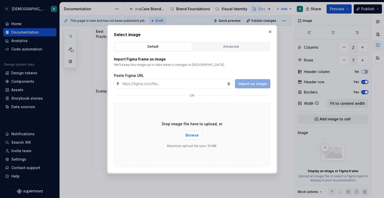
click at [194, 133] on span "Browse" at bounding box center [191, 135] width 13 height 5
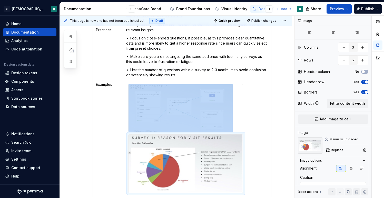
scroll to position [379, 0]
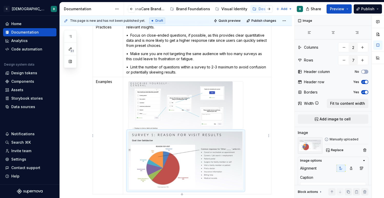
click at [190, 124] on img at bounding box center [180, 106] width 104 height 48
click at [334, 151] on span "Replace" at bounding box center [337, 150] width 13 height 4
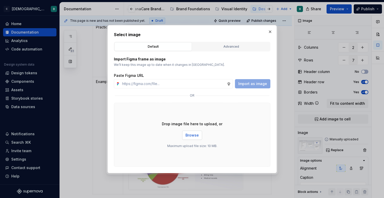
click at [191, 137] on span "Browse" at bounding box center [191, 135] width 13 height 5
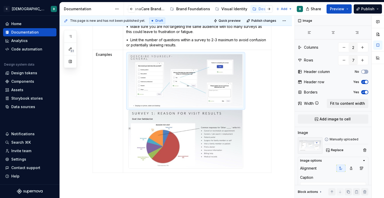
scroll to position [424, 0]
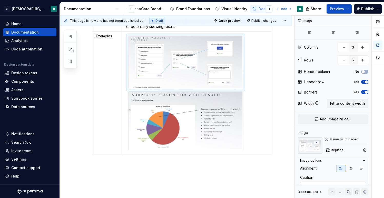
type textarea "*"
click at [88, 140] on div "This page is new and has not been published yet. Draft Quick preview Publish ch…" at bounding box center [177, 107] width 235 height 183
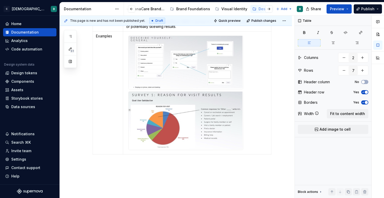
type input "8"
click at [110, 159] on p at bounding box center [108, 159] width 24 height 5
click at [144, 164] on td at bounding box center [197, 161] width 148 height 15
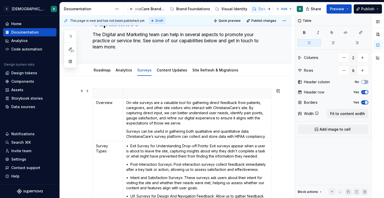
scroll to position [0, 0]
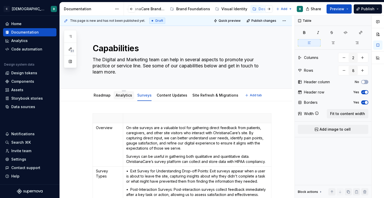
click at [123, 96] on link "Analytics" at bounding box center [124, 95] width 16 height 4
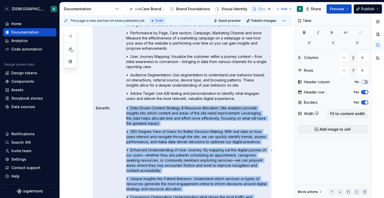
scroll to position [210, 0]
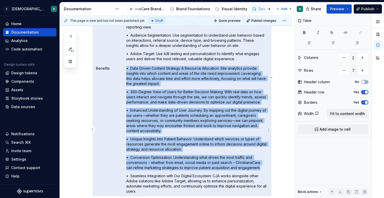
drag, startPoint x: 112, startPoint y: 118, endPoint x: 149, endPoint y: 128, distance: 38.1
click at [149, 128] on tbody "Overview Our analytics capabilities provide a comprehensive view of how users i…" at bounding box center [182, 77] width 178 height 347
copy td "• Data-Driven Content Strategy & Resource Allocation: Site analytics provide in…"
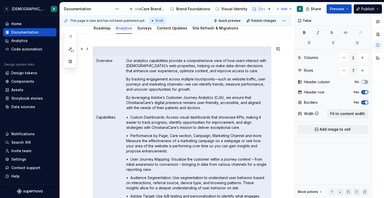
scroll to position [34, 0]
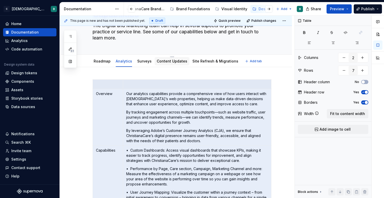
click at [161, 64] on div "Content Updates" at bounding box center [172, 61] width 31 height 5
click at [159, 62] on link "Content Updates" at bounding box center [172, 61] width 31 height 4
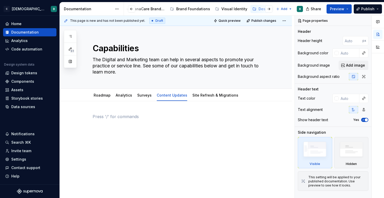
click at [113, 116] on p at bounding box center [182, 117] width 179 height 6
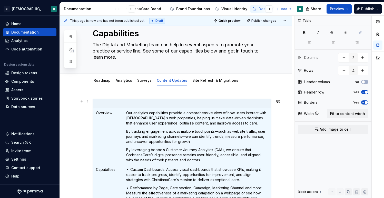
scroll to position [23, 0]
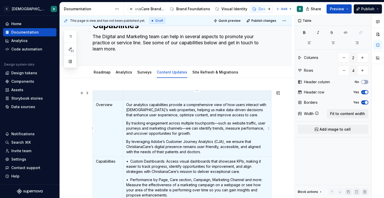
click at [158, 114] on p "Our analytics capabilities provide a comprehensive view of how users interact w…" at bounding box center [197, 109] width 142 height 15
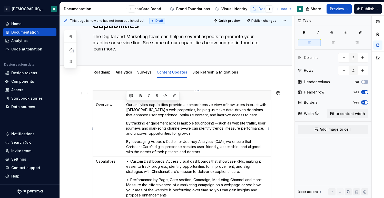
drag, startPoint x: 126, startPoint y: 105, endPoint x: 204, endPoint y: 150, distance: 91.0
click at [204, 151] on td "Our analytics capabilities provide a comprehensive view of how users interact w…" at bounding box center [197, 128] width 148 height 57
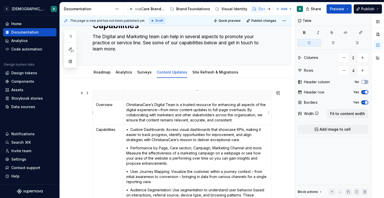
click at [247, 109] on p "ChristianaCare’s Digital Team is a trusted resource for enhancing all aspects o…" at bounding box center [197, 112] width 142 height 21
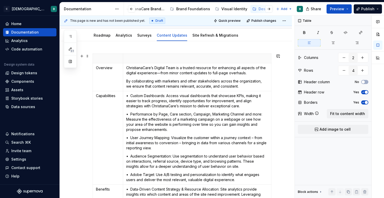
scroll to position [62, 0]
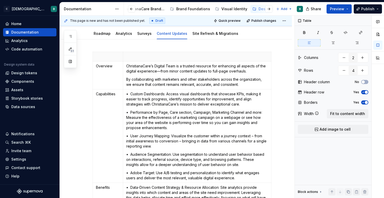
type textarea "*"
click at [103, 95] on p "Capabilities" at bounding box center [108, 94] width 24 height 5
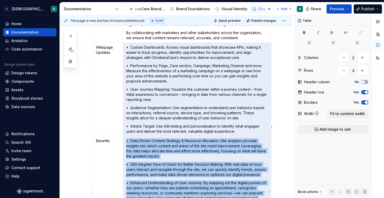
scroll to position [120, 0]
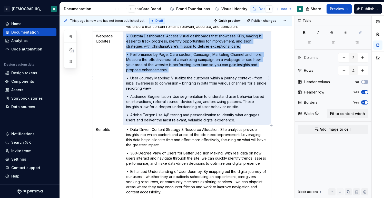
drag, startPoint x: 129, startPoint y: 94, endPoint x: 222, endPoint y: 75, distance: 95.1
click at [222, 75] on td "• Custom Dashboards: Access visual dashboards that showcase KPIs, making it eas…" at bounding box center [197, 79] width 148 height 94
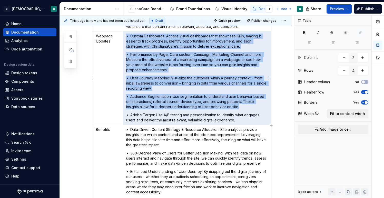
click at [222, 75] on td "• Custom Dashboards: Access visual dashboards that showcase KPIs, making it eas…" at bounding box center [197, 79] width 148 height 94
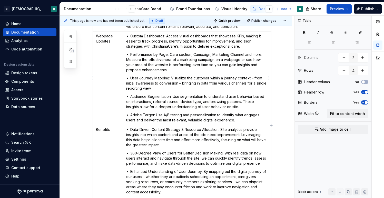
scroll to position [115, 0]
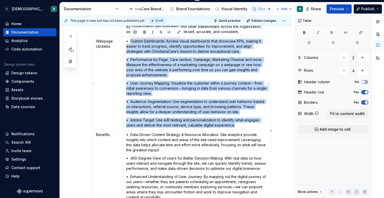
drag, startPoint x: 130, startPoint y: 35, endPoint x: 236, endPoint y: 123, distance: 136.7
click at [236, 123] on td "• Custom Dashboards: Access visual dashboards that showcase KPIs, making it eas…" at bounding box center [197, 84] width 148 height 94
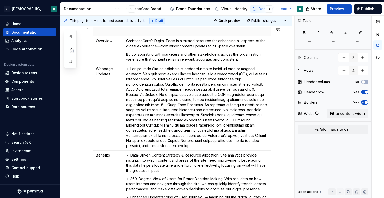
scroll to position [86, 0]
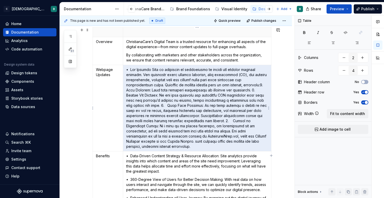
click at [131, 70] on p at bounding box center [197, 108] width 142 height 82
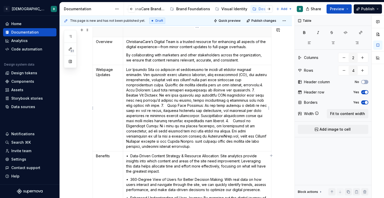
click at [243, 84] on p at bounding box center [197, 108] width 142 height 82
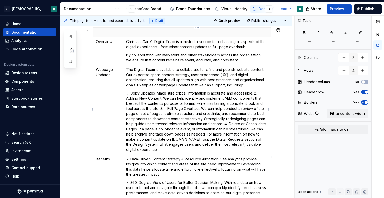
click at [255, 93] on p "1. Copy Updates: Make sure critical information is accurate and accessible. 2. …" at bounding box center [197, 122] width 142 height 62
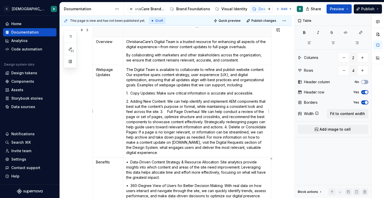
click at [160, 111] on p "2. Adding New Content: We can help identify and implement AEM components that b…" at bounding box center [197, 127] width 142 height 56
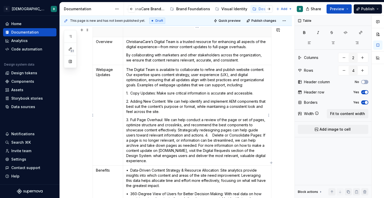
click at [205, 135] on p "3. Full Page Overhaul: We can help conduct a review of the page or set of pages…" at bounding box center [197, 140] width 142 height 46
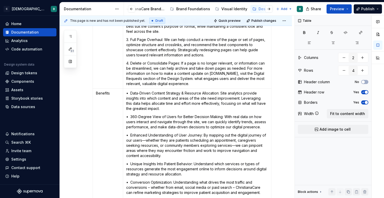
scroll to position [167, 0]
click at [109, 93] on p "Benefits" at bounding box center [108, 92] width 24 height 5
click at [103, 92] on p "Benefits" at bounding box center [108, 92] width 24 height 5
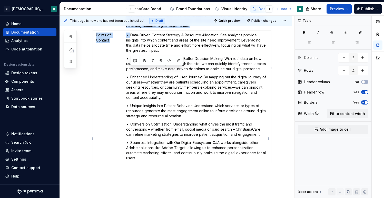
scroll to position [257, 0]
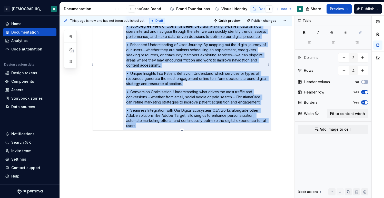
drag, startPoint x: 129, startPoint y: 93, endPoint x: 140, endPoint y: 125, distance: 33.6
click at [140, 125] on td "• Data-Driven Content Strategy & Resource Allocation: Site analytics provide in…" at bounding box center [197, 64] width 148 height 133
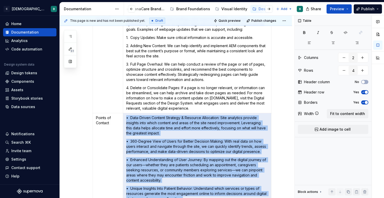
scroll to position [156, 0]
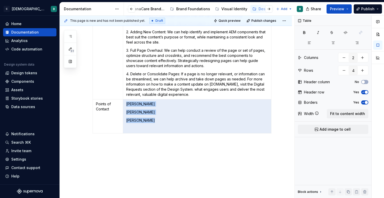
click at [150, 160] on div "Overview ChristianaCare’s Digital Team is a trusted resource for enhancing all …" at bounding box center [176, 74] width 232 height 256
click at [162, 124] on td "Thomas Hendrich Jason Tokarski Maggie DeGennaro" at bounding box center [197, 116] width 148 height 34
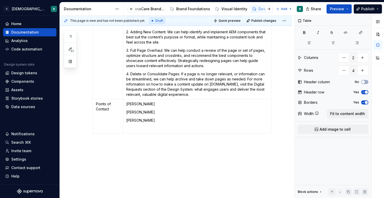
click at [146, 158] on div "Overview ChristianaCare’s Digital Team is a trusted resource for enhancing all …" at bounding box center [176, 74] width 232 height 256
click at [127, 122] on p "[PERSON_NAME]" at bounding box center [197, 120] width 142 height 5
click at [145, 172] on div "Overview ChristianaCare’s Digital Team is a trusted resource for enhancing all …" at bounding box center [176, 80] width 232 height 268
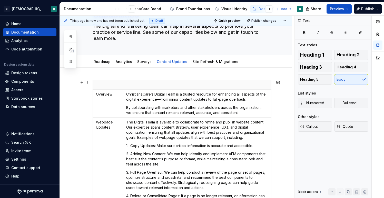
scroll to position [33, 0]
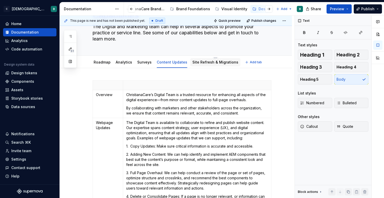
click at [206, 65] on div "Site Refresh & Migrations" at bounding box center [215, 62] width 46 height 6
click at [125, 64] on link "Analytics" at bounding box center [124, 62] width 16 height 4
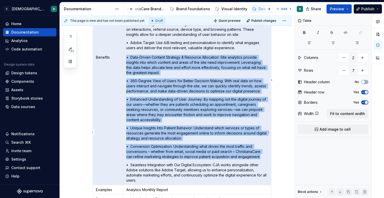
scroll to position [343, 0]
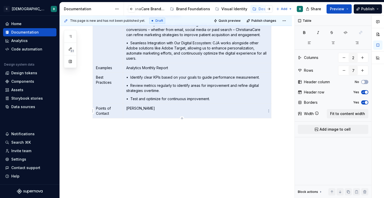
drag, startPoint x: 114, startPoint y: 119, endPoint x: 167, endPoint y: 107, distance: 54.4
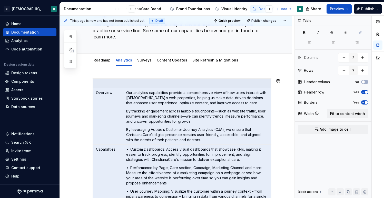
scroll to position [0, 0]
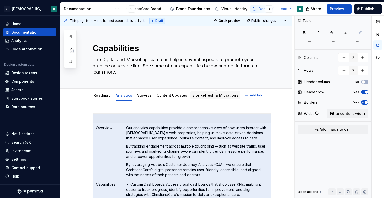
click at [197, 94] on link "Site Refresh & Migrations" at bounding box center [215, 95] width 46 height 4
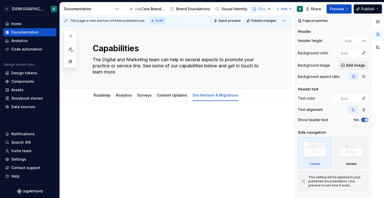
click at [117, 116] on p at bounding box center [182, 117] width 179 height 6
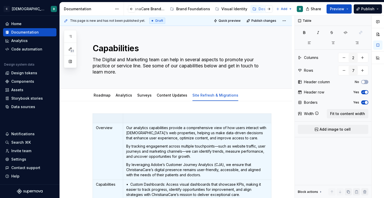
scroll to position [2, 0]
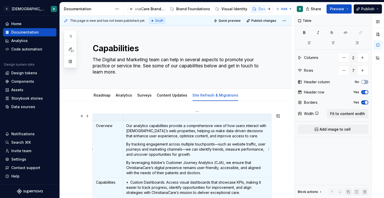
click at [166, 141] on td "Our analytics capabilities provide a comprehensive view of how users interact w…" at bounding box center [197, 149] width 148 height 57
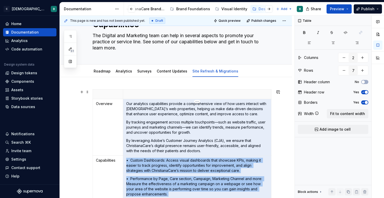
scroll to position [30, 0]
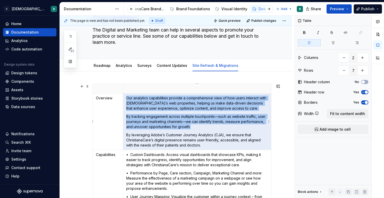
drag, startPoint x: 127, startPoint y: 128, endPoint x: 175, endPoint y: 118, distance: 49.4
click at [175, 118] on td "Our analytics capabilities provide a comprehensive view of how users interact w…" at bounding box center [197, 122] width 148 height 57
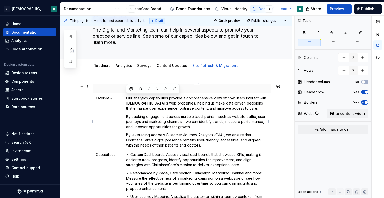
click at [135, 101] on p "Our analytics capabilities provide a comprehensive view of how users interact w…" at bounding box center [197, 103] width 142 height 15
drag, startPoint x: 126, startPoint y: 97, endPoint x: 202, endPoint y: 144, distance: 88.9
click at [202, 144] on td "Our analytics capabilities provide a comprehensive view of how users interact w…" at bounding box center [197, 122] width 148 height 57
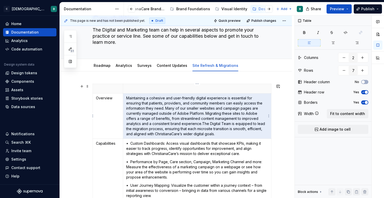
click at [165, 108] on p "Maintaining a cohesive and user-friendly digital experience is essential for en…" at bounding box center [197, 116] width 142 height 41
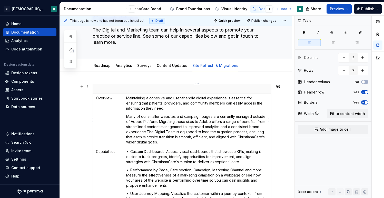
click at [147, 131] on p "Many of our smaller websites and campaign pages are currently managed outside o…" at bounding box center [197, 129] width 142 height 31
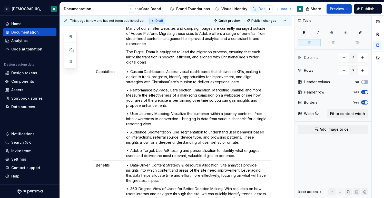
scroll to position [124, 0]
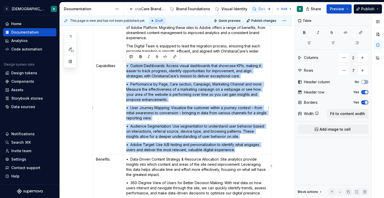
drag, startPoint x: 126, startPoint y: 66, endPoint x: 243, endPoint y: 149, distance: 143.2
click at [243, 149] on td "• Custom Dashboards: Access visual dashboards that showcase KPIs, making it eas…" at bounding box center [197, 108] width 148 height 94
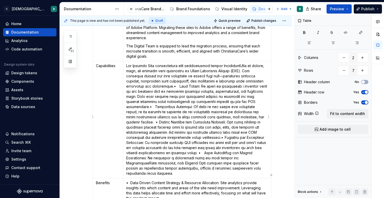
type textarea "*"
click at [169, 86] on p at bounding box center [197, 119] width 142 height 113
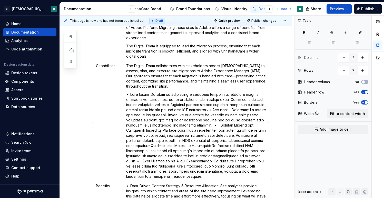
click at [209, 110] on p at bounding box center [197, 135] width 142 height 87
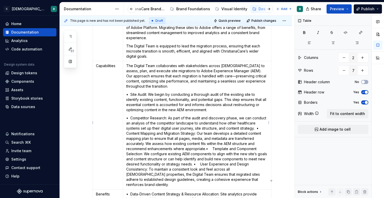
click at [259, 129] on p "• Competitor Research: As part of the audit and discovery phase, we can conduct…" at bounding box center [197, 152] width 142 height 72
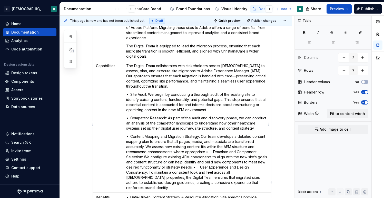
click at [206, 152] on p "• Content Mapping and Migration Strategy: Our team develops a detailed content …" at bounding box center [197, 162] width 142 height 56
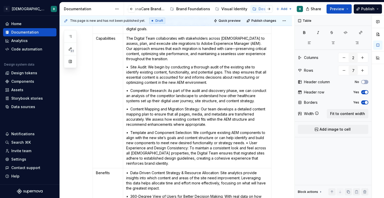
scroll to position [154, 0]
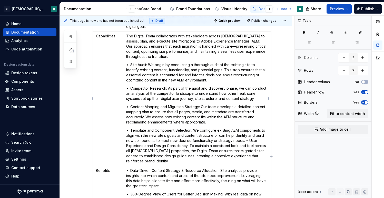
click at [246, 142] on p "• Template and Component Selection: We configure existing AEM components to ali…" at bounding box center [197, 146] width 142 height 36
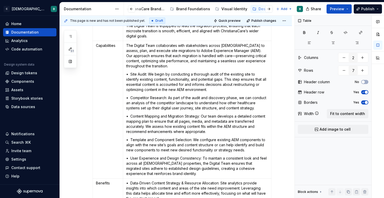
scroll to position [144, 0]
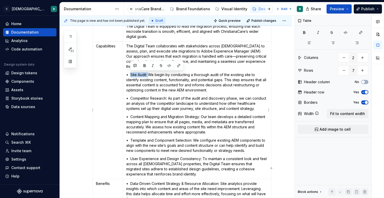
drag, startPoint x: 148, startPoint y: 74, endPoint x: 131, endPoint y: 74, distance: 17.4
click at [131, 74] on p "• Site Audit: We begin by conducting a thorough audit of the existing site to i…" at bounding box center [197, 82] width 142 height 21
click at [143, 65] on button "button" at bounding box center [144, 65] width 7 height 7
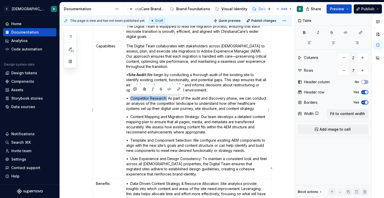
drag, startPoint x: 167, startPoint y: 99, endPoint x: 131, endPoint y: 100, distance: 35.9
click at [131, 100] on p "• Competitor Research: As part of the audit and discovery phase, we can conduct…" at bounding box center [197, 103] width 142 height 15
click at [144, 88] on button "button" at bounding box center [144, 89] width 7 height 7
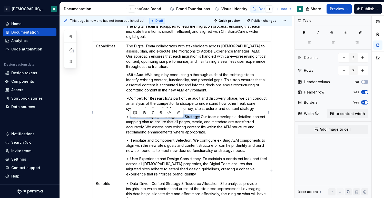
drag, startPoint x: 200, startPoint y: 122, endPoint x: 130, endPoint y: 122, distance: 70.2
click at [130, 122] on p "• Content Mapping and Migration Strategy: Our team develops a detailed content …" at bounding box center [197, 124] width 142 height 21
click at [145, 113] on button "button" at bounding box center [144, 112] width 7 height 7
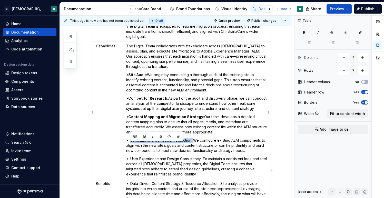
drag, startPoint x: 192, startPoint y: 145, endPoint x: 131, endPoint y: 147, distance: 60.8
click at [131, 147] on p "• Template and Component Selection: We configure existing AEM components to ali…" at bounding box center [197, 145] width 142 height 15
drag, startPoint x: 130, startPoint y: 144, endPoint x: 191, endPoint y: 143, distance: 60.8
click at [191, 143] on p "• Template and Component Selection: We configure existing AEM components to ali…" at bounding box center [197, 145] width 142 height 15
click at [143, 136] on button "button" at bounding box center [144, 136] width 7 height 7
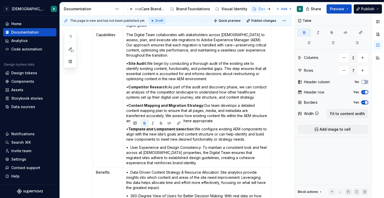
scroll to position [162, 0]
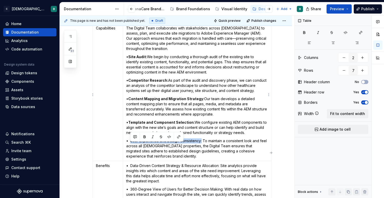
drag, startPoint x: 201, startPoint y: 146, endPoint x: 131, endPoint y: 146, distance: 70.0
click at [131, 146] on p "• User Experience and Design Consistency: To maintain a consistent look and fee…" at bounding box center [197, 148] width 142 height 21
click at [144, 137] on button "button" at bounding box center [144, 136] width 7 height 7
click at [204, 116] on p "• Content Mapping and Migration Strategy: Our team develops a detailed content …" at bounding box center [197, 106] width 142 height 21
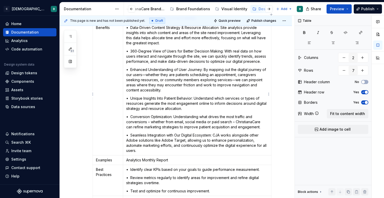
scroll to position [298, 0]
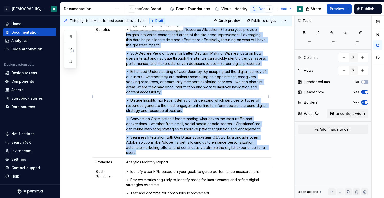
drag, startPoint x: 130, startPoint y: 32, endPoint x: 137, endPoint y: 157, distance: 125.5
click at [137, 157] on td "• Data-Driven Content Strategy & Resource Allocation: Site analytics provide in…" at bounding box center [197, 91] width 148 height 133
paste div
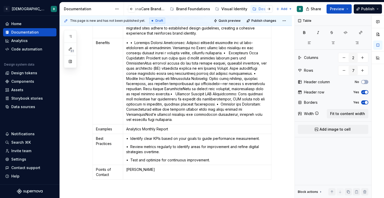
scroll to position [284, 0]
click at [131, 47] on p at bounding box center [197, 82] width 142 height 82
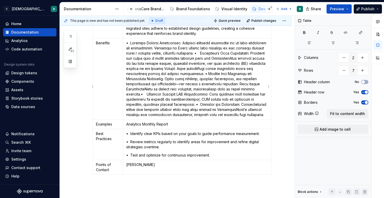
click at [218, 58] on p at bounding box center [197, 79] width 142 height 77
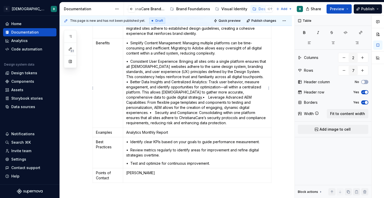
click at [266, 82] on p "• Consistent User Experience: Bringing all sites onto a single platform ensures…" at bounding box center [197, 92] width 142 height 67
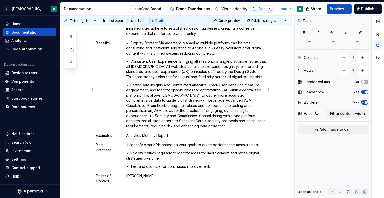
click at [168, 107] on p "• Better Data Insights and Centralized Analytics: Track user behavior, measure …" at bounding box center [197, 106] width 142 height 46
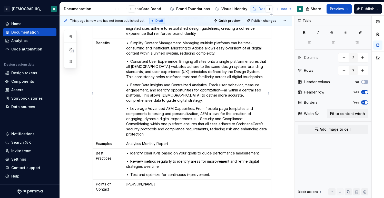
click at [194, 124] on p "• Leverage Advanced AEM Capabilities: From flexible page templates and componen…" at bounding box center [197, 121] width 142 height 31
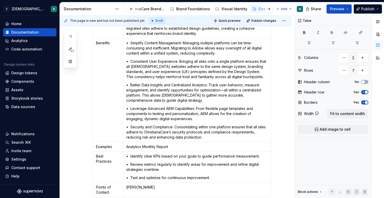
scroll to position [273, 0]
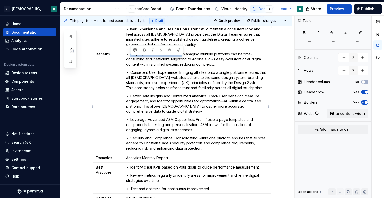
drag, startPoint x: 182, startPoint y: 59, endPoint x: 130, endPoint y: 59, distance: 52.3
click at [130, 59] on p "• Simplify Content Management: Managing multiple platforms can be time-consumin…" at bounding box center [197, 59] width 142 height 15
click at [143, 50] on button "button" at bounding box center [144, 50] width 7 height 7
click at [178, 76] on p "• Consistent User Experience: Bringing all sites onto a single platform ensures…" at bounding box center [197, 80] width 142 height 21
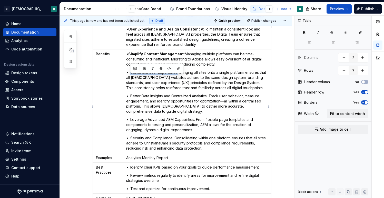
drag, startPoint x: 178, startPoint y: 76, endPoint x: 131, endPoint y: 76, distance: 47.7
click at [131, 76] on p "• Consistent User Experience: Bringing all sites onto a single platform ensures…" at bounding box center [197, 80] width 142 height 21
click at [142, 69] on button "button" at bounding box center [144, 68] width 7 height 7
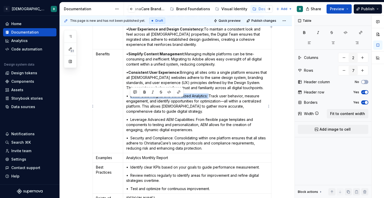
drag, startPoint x: 209, startPoint y: 102, endPoint x: 131, endPoint y: 102, distance: 78.2
click at [131, 102] on p "• Better Data Insights and Centralized Analytics: Track user behavior, measure …" at bounding box center [197, 104] width 142 height 21
click at [143, 92] on button "button" at bounding box center [144, 92] width 7 height 7
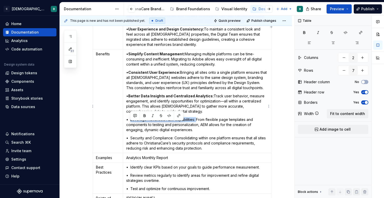
drag, startPoint x: 195, startPoint y: 125, endPoint x: 130, endPoint y: 125, distance: 64.9
click at [130, 125] on p "• Leverage Advanced AEM Capabilities: From flexible page templates and componen…" at bounding box center [197, 124] width 142 height 15
click at [143, 116] on button "button" at bounding box center [144, 115] width 7 height 7
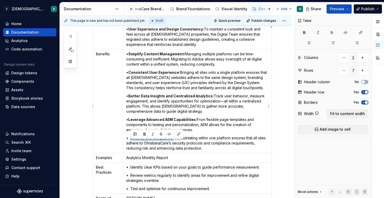
drag, startPoint x: 174, startPoint y: 143, endPoint x: 130, endPoint y: 145, distance: 43.9
click at [130, 145] on p "• Security and Compliance: Consolidating within one platform ensures that all s…" at bounding box center [197, 143] width 142 height 15
click at [146, 136] on button "button" at bounding box center [144, 134] width 7 height 7
click at [213, 123] on p "• Leverage Advanced AEM Capabilities: From flexible page templates and componen…" at bounding box center [197, 124] width 142 height 15
type textarea "*"
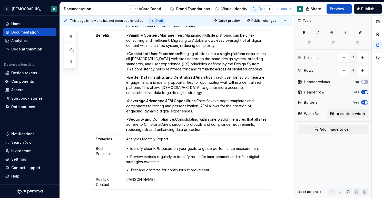
scroll to position [296, 0]
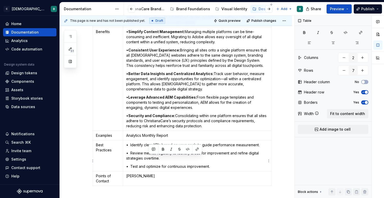
drag, startPoint x: 212, startPoint y: 172, endPoint x: 143, endPoint y: 157, distance: 70.0
click at [143, 157] on td "• Identify clear KPIs based on your goals to guide performance measurement. • R…" at bounding box center [197, 155] width 148 height 31
click at [136, 138] on p "Analytics Monthly Report" at bounding box center [197, 135] width 142 height 5
drag, startPoint x: 172, startPoint y: 140, endPoint x: 126, endPoint y: 141, distance: 45.6
click at [126, 138] on p "Analytics Monthly Report" at bounding box center [197, 135] width 142 height 5
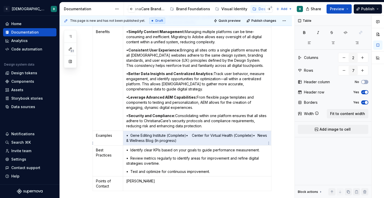
click at [187, 142] on p "• Gene Editing Institute (Complete) • Center for Virtual Health (Complete) • Ne…" at bounding box center [197, 138] width 142 height 10
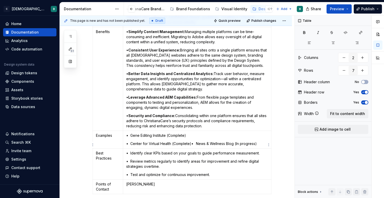
click at [192, 146] on p "• Center for Virtual Health (Complete)• News & Wellness Blog (In progress)" at bounding box center [197, 143] width 142 height 5
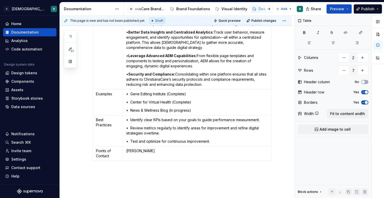
scroll to position [336, 0]
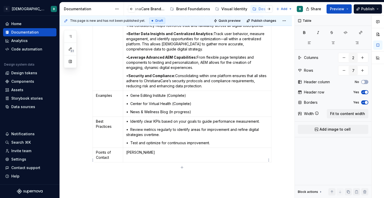
click at [157, 155] on p "[PERSON_NAME]" at bounding box center [197, 152] width 142 height 5
drag, startPoint x: 160, startPoint y: 159, endPoint x: 127, endPoint y: 158, distance: 33.6
click at [127, 155] on p "[PERSON_NAME]" at bounding box center [197, 152] width 142 height 5
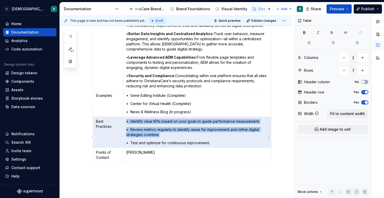
drag, startPoint x: 118, startPoint y: 135, endPoint x: 138, endPoint y: 136, distance: 19.5
click at [138, 136] on tr "Best Practices • Identify clear KPIs based on your goals to guide performance m…" at bounding box center [182, 132] width 178 height 31
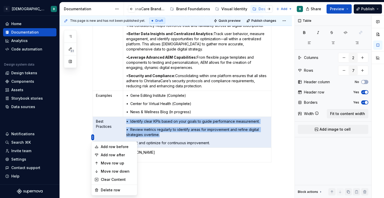
click at [93, 137] on html "C ChristianaCare Digital B Home Documentation Analytics Code automation Design …" at bounding box center [192, 99] width 384 height 198
click at [107, 189] on div "Delete row" at bounding box center [117, 190] width 33 height 5
type input "6"
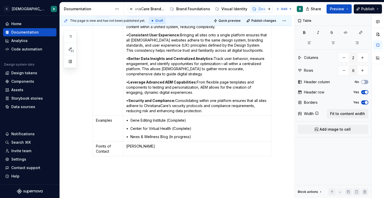
scroll to position [306, 0]
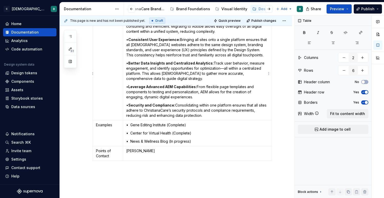
type textarea "*"
drag, startPoint x: 166, startPoint y: 130, endPoint x: 131, endPoint y: 131, distance: 34.6
click at [131, 128] on p "• Gene Editing Institute (Complete)" at bounding box center [197, 125] width 142 height 5
click at [178, 120] on button "button" at bounding box center [178, 121] width 7 height 7
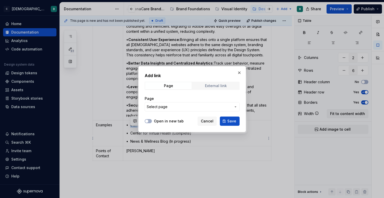
click at [204, 82] on span "External link" at bounding box center [216, 85] width 46 height 7
click at [172, 106] on input "URL" at bounding box center [192, 106] width 95 height 9
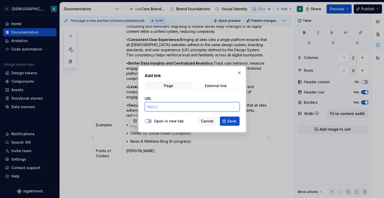
paste input "https://geneeditinginstitute.com/home"
type input "https://geneeditinginstitute.com/home"
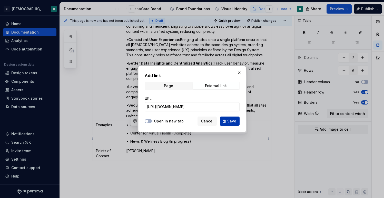
click at [227, 120] on span "Save" at bounding box center [231, 121] width 9 height 5
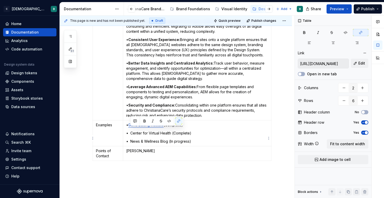
click at [164, 136] on p "• Center for Virtual Health (Complete)" at bounding box center [197, 133] width 142 height 5
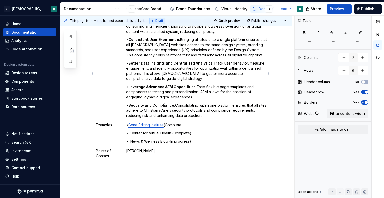
type textarea "*"
drag, startPoint x: 171, startPoint y: 138, endPoint x: 134, endPoint y: 136, distance: 37.2
click at [134, 136] on p "• Center for Virtual Health (Complete)" at bounding box center [197, 133] width 142 height 5
drag, startPoint x: 131, startPoint y: 137, endPoint x: 170, endPoint y: 138, distance: 39.8
click at [170, 136] on p "• Center for Virtual Health (Complete)" at bounding box center [197, 133] width 142 height 5
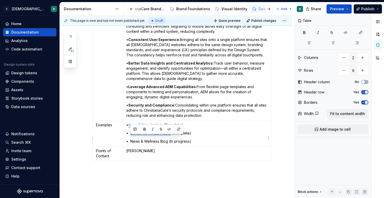
click at [180, 129] on button "button" at bounding box center [178, 129] width 7 height 7
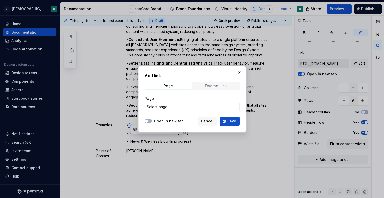
click at [209, 86] on div "External link" at bounding box center [216, 86] width 22 height 4
click at [195, 104] on input "URL" at bounding box center [192, 106] width 95 height 9
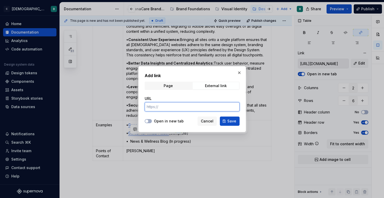
paste input "https://centerforvirtualhealth.christianacare.org/home"
type input "https://centerforvirtualhealth.christianacare.org/home"
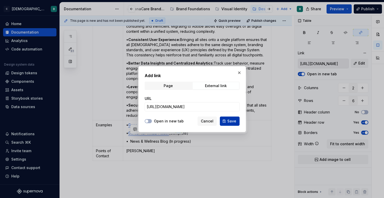
click at [227, 121] on button "Save" at bounding box center [230, 121] width 20 height 9
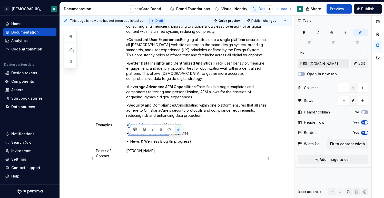
click at [198, 154] on p "[PERSON_NAME]" at bounding box center [197, 150] width 142 height 5
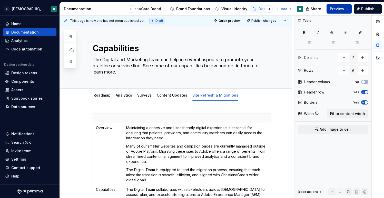
click at [334, 9] on span "Preview" at bounding box center [337, 8] width 14 height 5
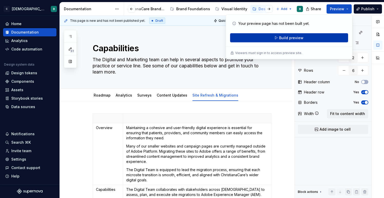
click at [302, 38] on span "Build preview" at bounding box center [291, 37] width 24 height 5
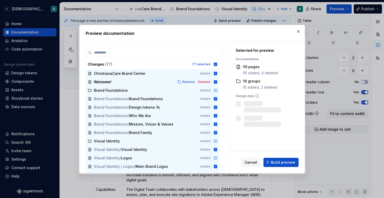
click at [277, 157] on div "Cancel Build preview" at bounding box center [266, 163] width 75 height 22
click at [277, 163] on span "Build preview" at bounding box center [283, 162] width 24 height 5
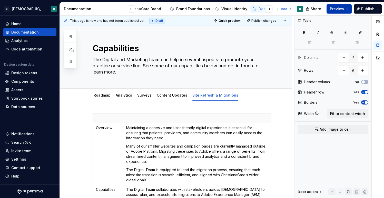
click at [333, 11] on span "Preview" at bounding box center [337, 8] width 14 height 5
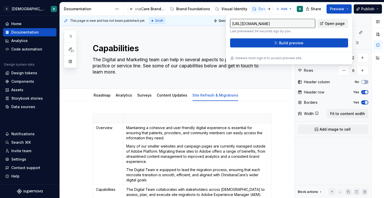
click at [326, 25] on span "Open page" at bounding box center [335, 23] width 20 height 5
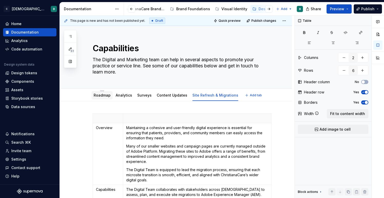
click at [99, 97] on link "Roadmap" at bounding box center [102, 95] width 17 height 4
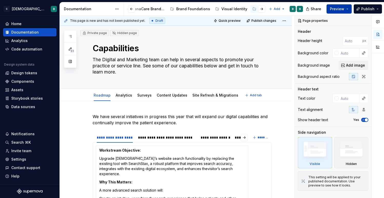
click at [339, 7] on span "Preview" at bounding box center [337, 8] width 14 height 5
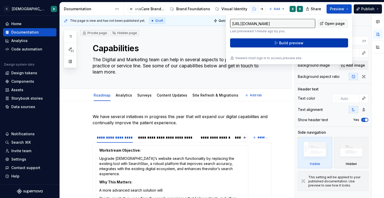
click at [289, 45] on span "Build preview" at bounding box center [291, 43] width 24 height 5
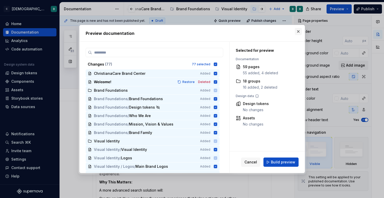
click at [298, 33] on button "button" at bounding box center [298, 31] width 7 height 7
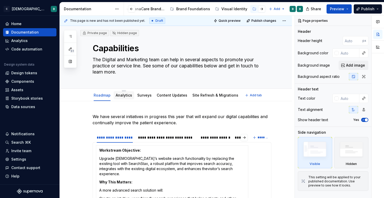
click at [125, 98] on div "Analytics" at bounding box center [124, 95] width 16 height 5
click at [120, 97] on link "Analytics" at bounding box center [124, 95] width 16 height 4
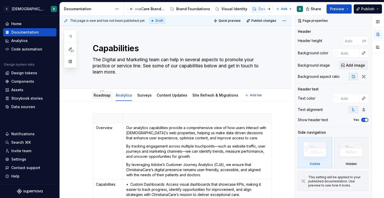
click at [101, 96] on link "Roadmap" at bounding box center [102, 95] width 17 height 4
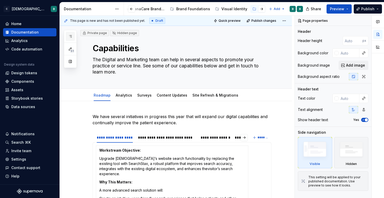
click at [72, 37] on icon "button" at bounding box center [70, 36] width 4 height 4
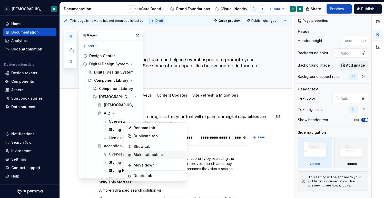
click at [136, 152] on div "Make tab public" at bounding box center [159, 154] width 50 height 5
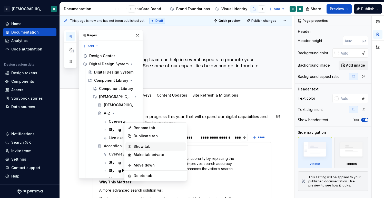
click at [133, 148] on div "Show tab" at bounding box center [155, 147] width 61 height 8
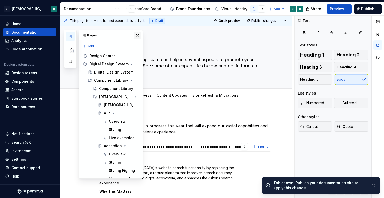
click at [137, 35] on button "button" at bounding box center [137, 35] width 7 height 7
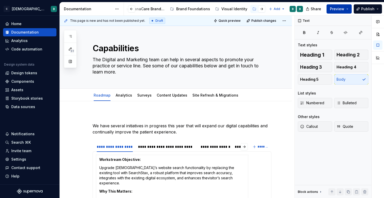
click at [336, 9] on span "Preview" at bounding box center [337, 8] width 14 height 5
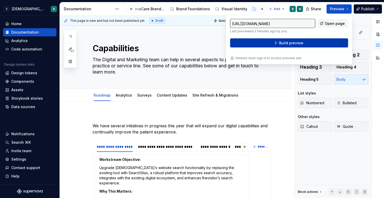
click at [305, 43] on button "Build preview" at bounding box center [289, 42] width 118 height 9
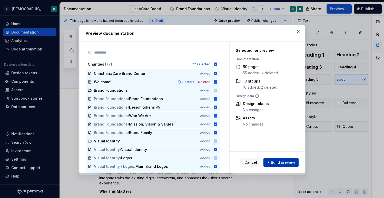
click at [283, 166] on button "Build preview" at bounding box center [280, 162] width 35 height 9
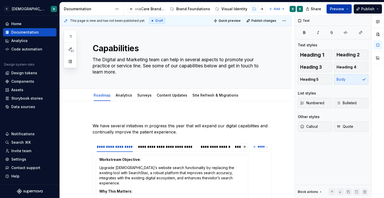
click at [345, 10] on button "Preview" at bounding box center [338, 8] width 25 height 9
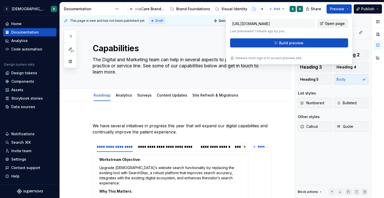
click at [334, 21] on span "Open page" at bounding box center [335, 23] width 20 height 5
click at [132, 10] on button "button" at bounding box center [131, 8] width 7 height 7
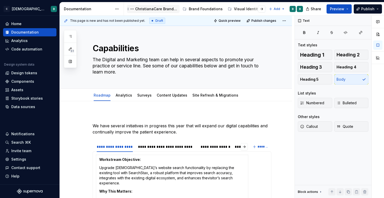
click at [152, 9] on div "ChristianaCare Brand Center" at bounding box center [156, 8] width 42 height 5
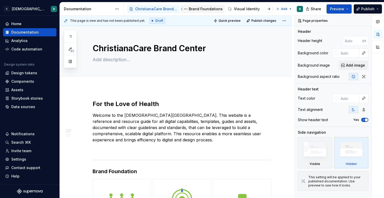
click at [196, 9] on div "Brand Foundations" at bounding box center [206, 8] width 34 height 5
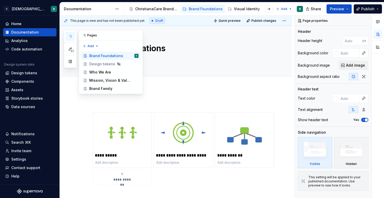
click at [70, 38] on icon "button" at bounding box center [70, 36] width 4 height 4
click at [99, 72] on div "Who We Are" at bounding box center [100, 72] width 22 height 5
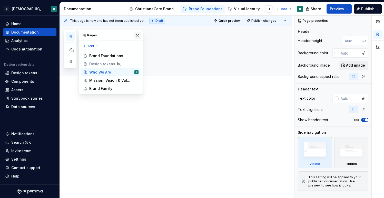
click at [138, 36] on button "button" at bounding box center [137, 35] width 7 height 7
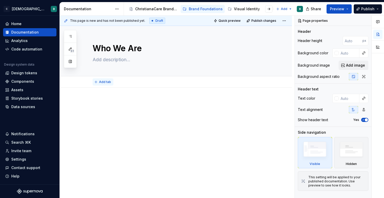
click at [105, 82] on span "Add tab" at bounding box center [105, 82] width 12 height 4
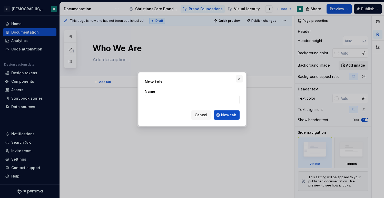
click at [239, 80] on button "button" at bounding box center [239, 78] width 7 height 7
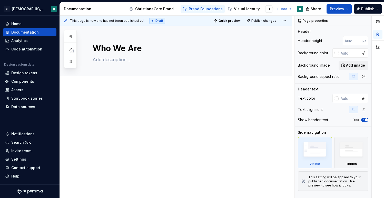
click at [102, 94] on div "This page is new and has not been published yet. Draft Quick preview Publish ch…" at bounding box center [177, 107] width 235 height 183
click at [110, 92] on div at bounding box center [176, 136] width 232 height 97
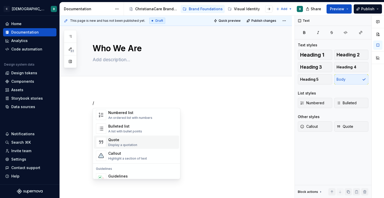
scroll to position [89, 0]
click at [116, 145] on div "Display a quotation" at bounding box center [122, 146] width 29 height 4
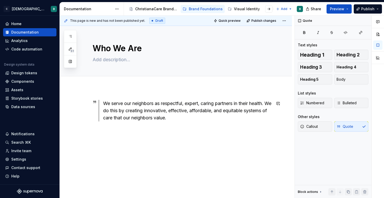
click at [134, 143] on div "We serve our neighbors as respectful, expert, caring partners in their health. …" at bounding box center [176, 137] width 232 height 99
click at [93, 127] on div "We serve our neighbors as respectful, expert, caring partners in their health. …" at bounding box center [182, 114] width 179 height 28
click at [95, 116] on div "We serve our neighbors as respectful, expert, caring partners in their health. …" at bounding box center [182, 111] width 179 height 22
click at [111, 136] on div "We serve our neighbors as respectful, expert, caring partners in their health. …" at bounding box center [176, 137] width 232 height 99
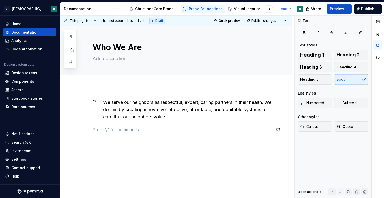
scroll to position [1, 0]
click at [183, 117] on div "We serve our neighbors as respectful, expert, caring partners in their health. …" at bounding box center [187, 110] width 168 height 22
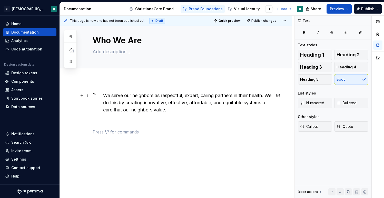
scroll to position [0, 0]
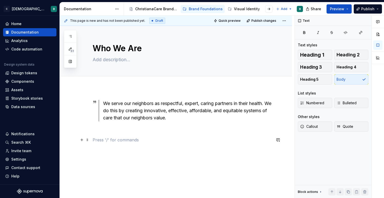
click at [110, 140] on p at bounding box center [182, 140] width 179 height 6
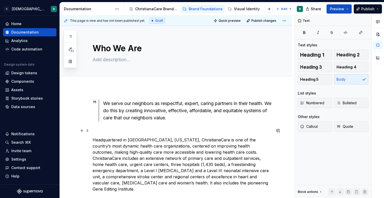
scroll to position [0, 0]
click at [336, 6] on button "Preview" at bounding box center [338, 8] width 25 height 9
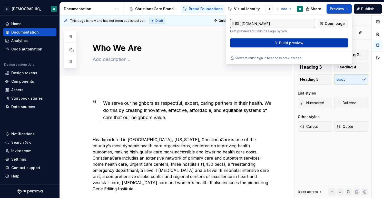
click at [280, 45] on span "Build preview" at bounding box center [291, 43] width 24 height 5
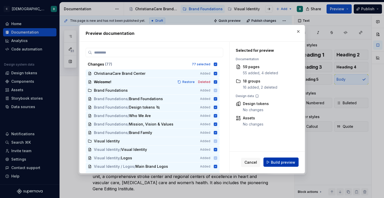
click at [285, 162] on span "Build preview" at bounding box center [283, 162] width 24 height 5
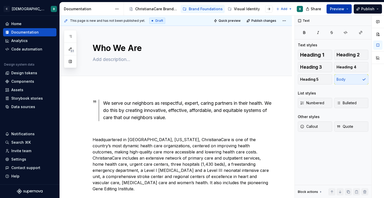
click at [341, 7] on span "Preview" at bounding box center [337, 8] width 14 height 5
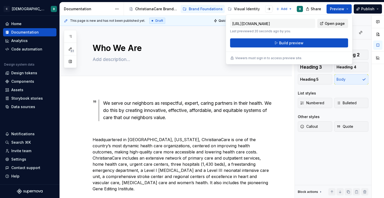
click at [327, 24] on span "Open page" at bounding box center [335, 23] width 20 height 5
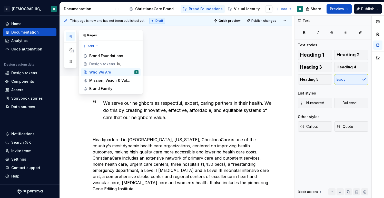
click at [71, 35] on icon "button" at bounding box center [70, 36] width 3 height 2
click at [137, 35] on button "button" at bounding box center [137, 35] width 7 height 7
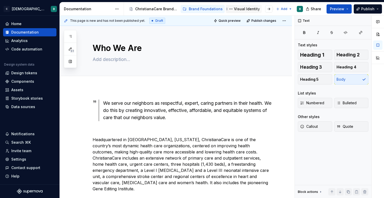
click at [244, 7] on div "Visual Identity" at bounding box center [247, 8] width 26 height 5
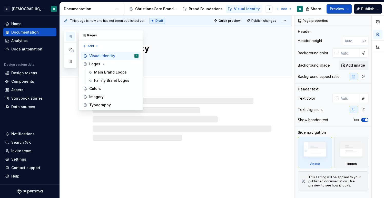
click at [68, 38] on icon "button" at bounding box center [70, 36] width 4 height 4
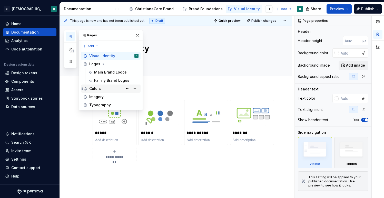
click at [96, 86] on div "Colors" at bounding box center [95, 88] width 12 height 5
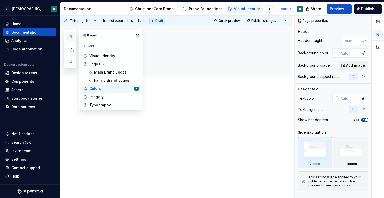
click at [170, 88] on div at bounding box center [176, 136] width 232 height 97
click at [139, 36] on button "button" at bounding box center [137, 35] width 7 height 7
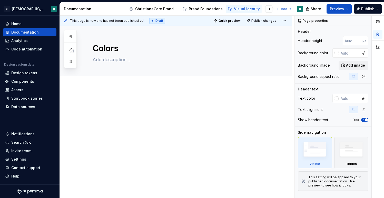
click at [101, 97] on div at bounding box center [176, 136] width 232 height 97
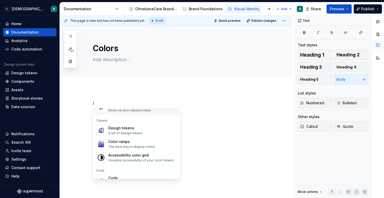
scroll to position [370, 0]
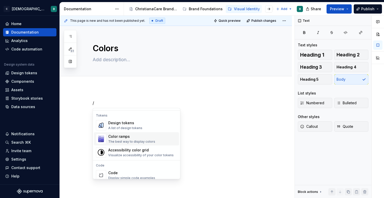
click at [112, 138] on div "Color ramps" at bounding box center [131, 136] width 47 height 5
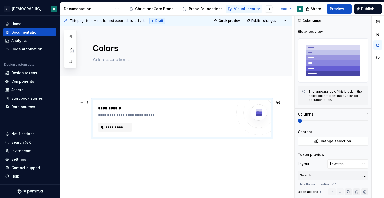
click at [238, 104] on div "**********" at bounding box center [182, 118] width 178 height 37
click at [88, 103] on span at bounding box center [87, 102] width 4 height 7
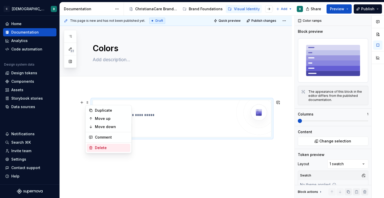
click at [97, 148] on div "Delete" at bounding box center [111, 147] width 33 height 5
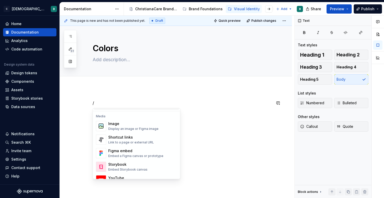
scroll to position [217, 0]
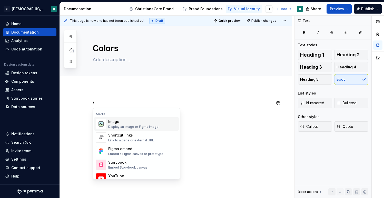
click at [113, 129] on div "Display an image or Figma image" at bounding box center [133, 127] width 50 height 4
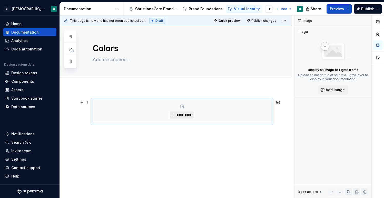
click at [180, 115] on span "*********" at bounding box center [184, 115] width 16 height 4
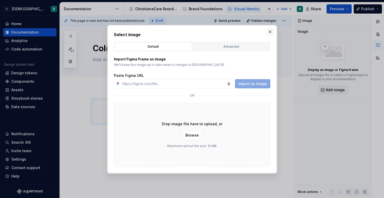
click at [270, 32] on button "button" at bounding box center [269, 31] width 7 height 7
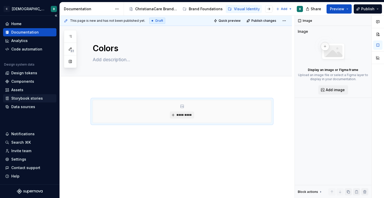
click at [19, 97] on div "Storybook stories" at bounding box center [27, 98] width 32 height 5
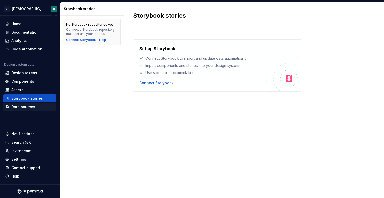
click at [18, 105] on div "Data sources" at bounding box center [23, 106] width 24 height 5
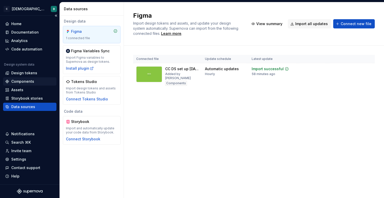
click at [22, 85] on div "Components" at bounding box center [29, 81] width 53 height 8
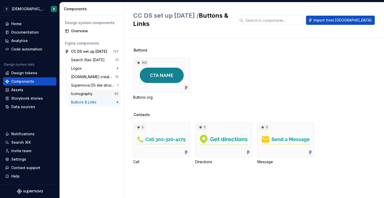
click at [86, 94] on div "Iconography" at bounding box center [83, 93] width 24 height 5
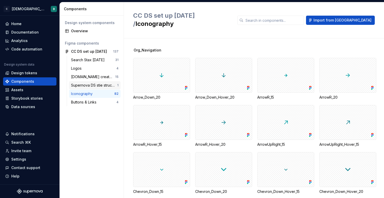
click at [88, 83] on div "Supernova DS stie structure 21 Mar 2025" at bounding box center [94, 85] width 46 height 5
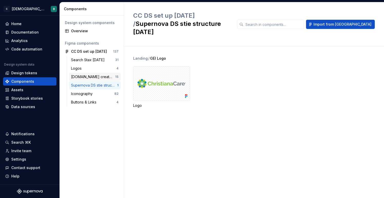
click at [88, 78] on div "CC.org created 2020 - [PB]" at bounding box center [93, 76] width 44 height 5
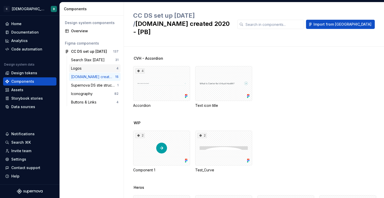
click at [87, 71] on div "Logos" at bounding box center [93, 68] width 45 height 5
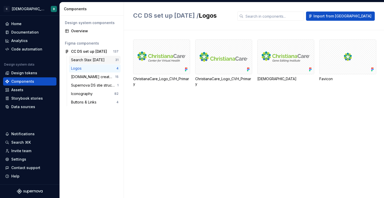
click at [90, 63] on div "Search Stax Mar 2025 31" at bounding box center [95, 60] width 52 height 8
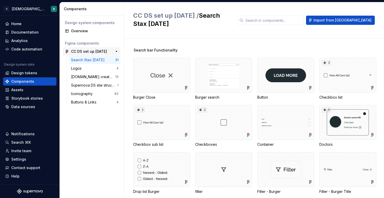
click at [91, 54] on div "CC DS set up [DATE]" at bounding box center [89, 51] width 36 height 5
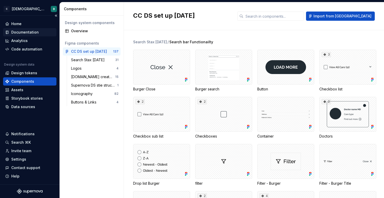
click at [20, 35] on div "Documentation" at bounding box center [24, 32] width 27 height 5
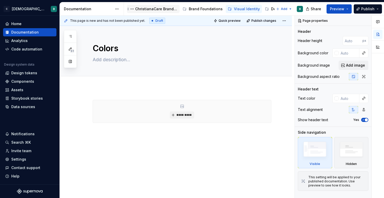
click at [144, 10] on div "ChristianaCare Brand Center" at bounding box center [156, 8] width 42 height 5
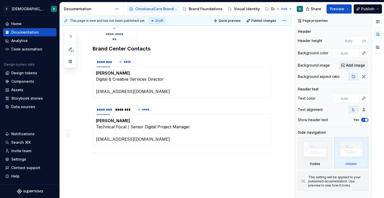
scroll to position [385, 0]
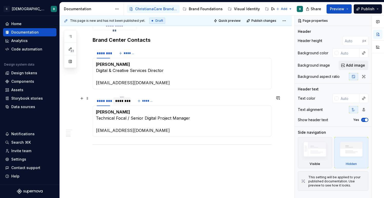
type textarea "*"
click at [120, 103] on div "********" at bounding box center [121, 100] width 13 height 5
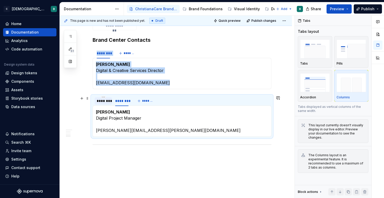
click at [105, 103] on div "********" at bounding box center [103, 100] width 13 height 5
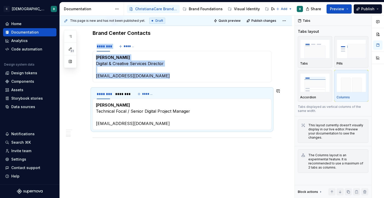
scroll to position [388, 0]
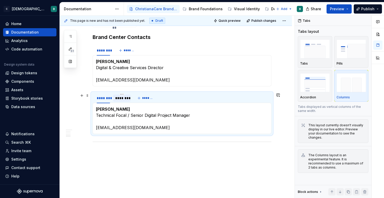
click at [120, 98] on div "********" at bounding box center [121, 98] width 13 height 5
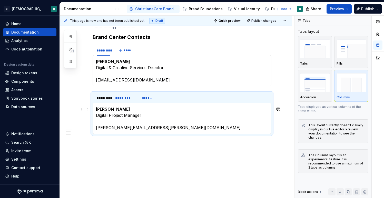
click at [120, 118] on p "Maggie DeGennaro Digital Project Manager Maggie.DeGennaro@christianacare.org" at bounding box center [182, 118] width 172 height 25
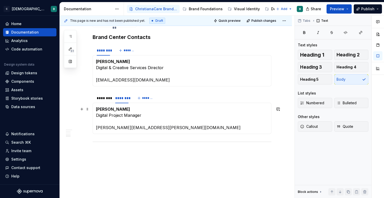
click at [139, 121] on p "Maggie DeGennaro Digital Project Manager Maggie.DeGennaro@christianacare.org" at bounding box center [182, 118] width 172 height 25
click at [175, 125] on p "Maggie DeGennaro Digital Project Manager Maggie.DeGennaro@christianacare.org" at bounding box center [182, 118] width 172 height 25
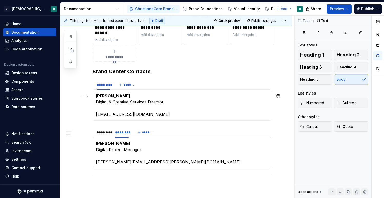
scroll to position [353, 0]
click at [103, 133] on div "********" at bounding box center [103, 132] width 13 height 5
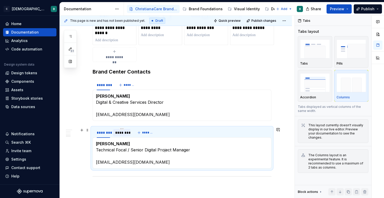
click at [119, 132] on div "********" at bounding box center [121, 132] width 13 height 5
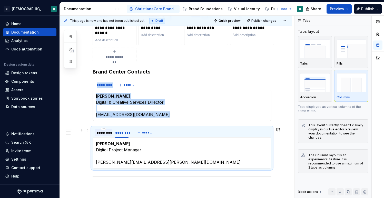
click at [104, 134] on div "********" at bounding box center [103, 132] width 13 height 5
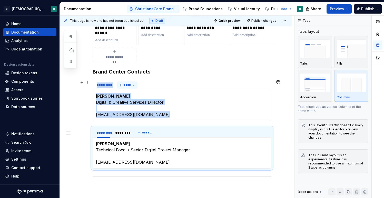
click at [125, 84] on span "*******" at bounding box center [130, 85] width 12 height 4
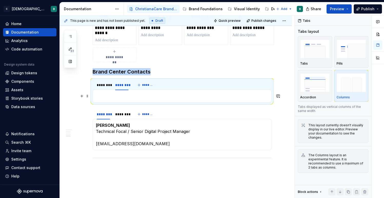
click at [126, 94] on p at bounding box center [182, 96] width 172 height 6
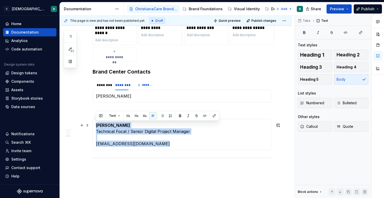
drag, startPoint x: 160, startPoint y: 146, endPoint x: 94, endPoint y: 127, distance: 69.4
click at [93, 127] on div "Thomas Hendrich Technical Focal / Senior Digital Project Manager THendrich@Chri…" at bounding box center [182, 134] width 179 height 31
copy p "Thomas Hendrich Technical Focal / Senior Digital Project Manager THendrich@Chri…"
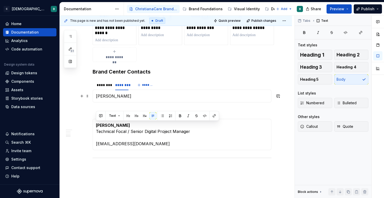
click at [109, 98] on p "Matt McCoy" at bounding box center [182, 96] width 172 height 6
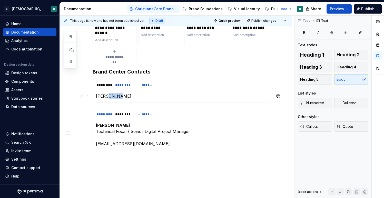
click at [109, 98] on p "Matt McCoy" at bounding box center [182, 96] width 172 height 6
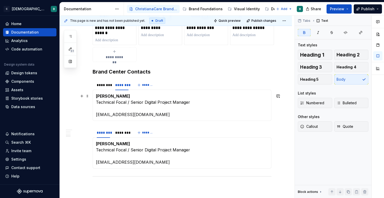
click at [130, 96] on strong "[PERSON_NAME]" at bounding box center [113, 96] width 34 height 5
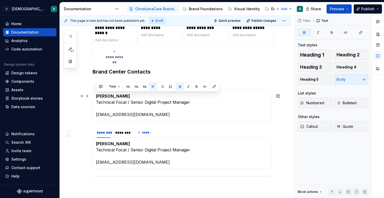
drag, startPoint x: 132, startPoint y: 96, endPoint x: 94, endPoint y: 96, distance: 37.2
click at [94, 96] on div "Scott Mash Digital & Creative Services Director SMash@ChristianaCare.org Thomas…" at bounding box center [182, 105] width 179 height 31
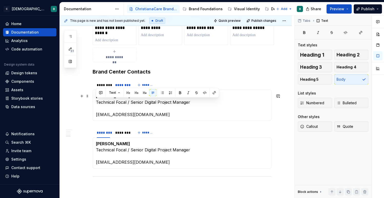
drag, startPoint x: 192, startPoint y: 101, endPoint x: 96, endPoint y: 101, distance: 96.4
click at [96, 101] on p "Matt McCoy Technical Focal / Senior Digital Project Manager THendrich@Christian…" at bounding box center [182, 105] width 172 height 25
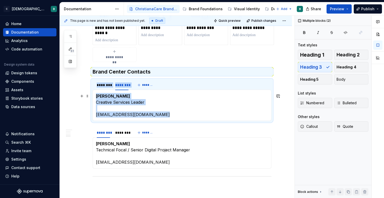
drag, startPoint x: 162, startPoint y: 114, endPoint x: 92, endPoint y: 114, distance: 69.5
click at [93, 114] on section "******** ******** ******* Scott Mash Digital & Creative Services Director SMash…" at bounding box center [182, 100] width 179 height 42
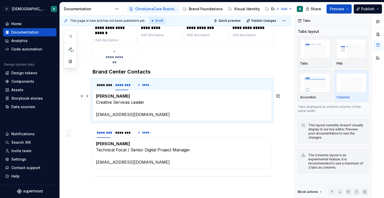
click at [117, 110] on p "Matt McCoy Creative Services Leader THendrich@ChristianaCare.org" at bounding box center [182, 105] width 172 height 25
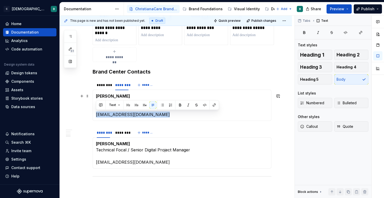
drag, startPoint x: 96, startPoint y: 114, endPoint x: 158, endPoint y: 113, distance: 61.5
click at [158, 113] on p "Matt McCoy Creative Services Leader THendrich@ChristianaCare.org" at bounding box center [182, 105] width 172 height 25
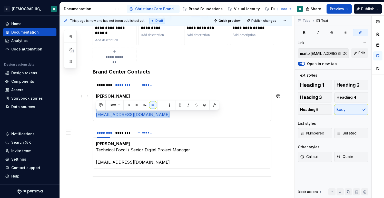
click at [157, 114] on p "Matt McCoy Creative Services Leader THendrich@ChristianaCare.org" at bounding box center [182, 105] width 172 height 25
drag, startPoint x: 159, startPoint y: 114, endPoint x: 96, endPoint y: 117, distance: 63.7
click at [96, 117] on p "Matt McCoy Creative Services Leader THendrich@ChristianaCare.org" at bounding box center [182, 105] width 172 height 25
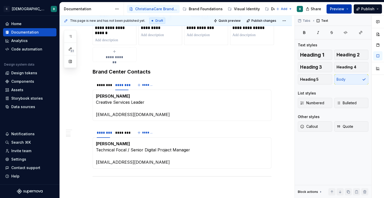
click at [346, 6] on button "Preview" at bounding box center [338, 8] width 25 height 9
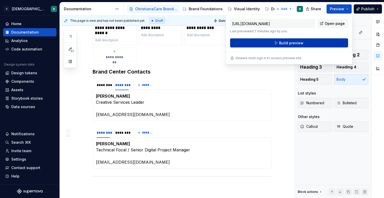
click at [275, 43] on button "Build preview" at bounding box center [289, 42] width 118 height 9
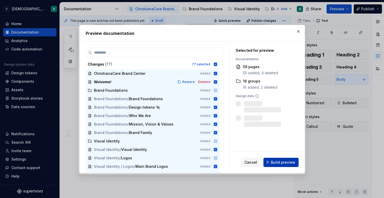
click at [288, 164] on span "Build preview" at bounding box center [283, 162] width 24 height 5
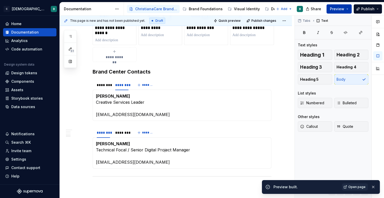
click at [339, 11] on span "Preview" at bounding box center [337, 8] width 14 height 5
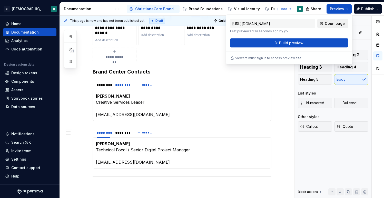
click at [331, 22] on span "Open page" at bounding box center [335, 23] width 20 height 5
type textarea "*"
